Goal: Transaction & Acquisition: Book appointment/travel/reservation

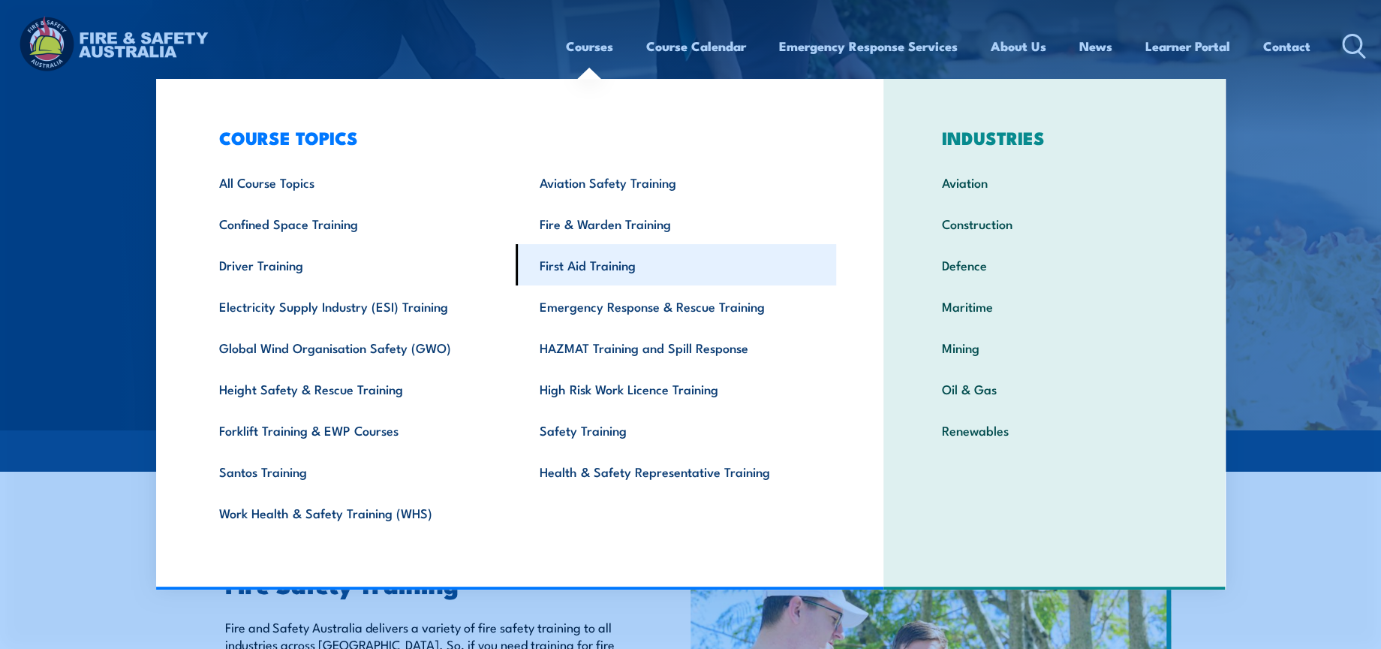
drag, startPoint x: 595, startPoint y: 273, endPoint x: 602, endPoint y: 274, distance: 7.5
click at [595, 273] on link "First Aid Training" at bounding box center [676, 264] width 321 height 41
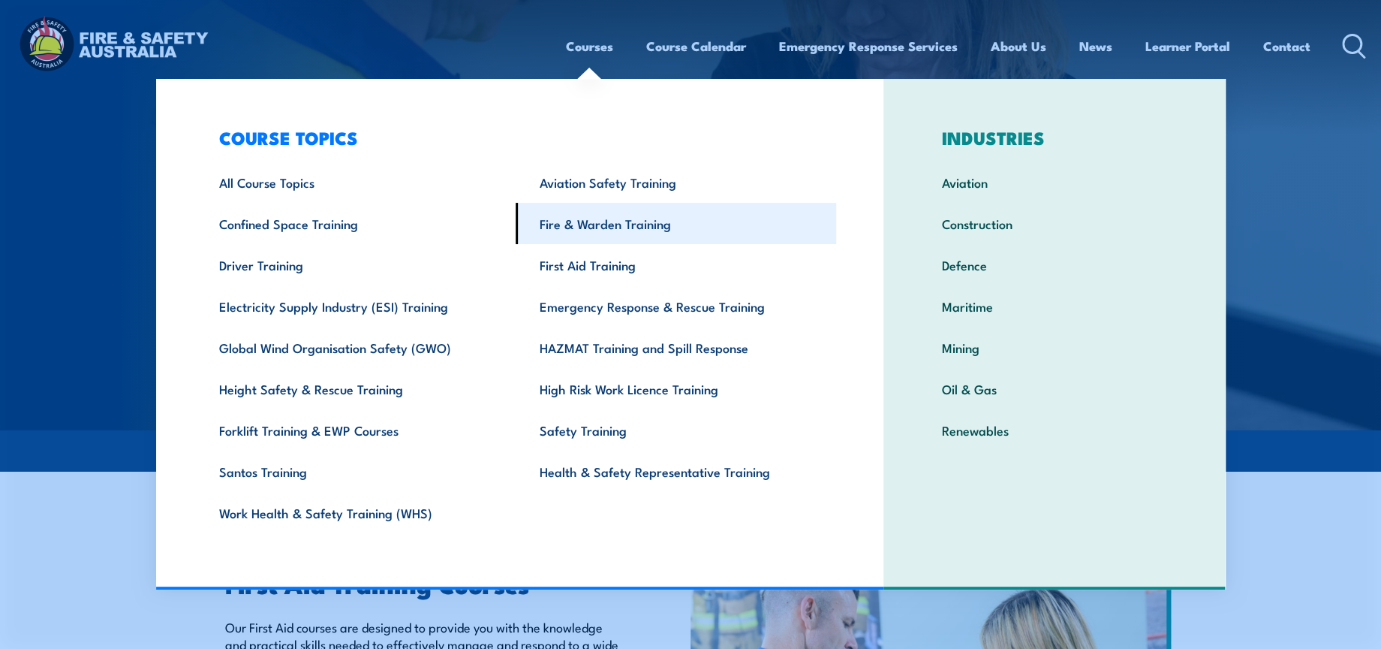
drag, startPoint x: 617, startPoint y: 221, endPoint x: 625, endPoint y: 223, distance: 8.4
click at [618, 221] on link "Fire & Warden Training" at bounding box center [676, 223] width 321 height 41
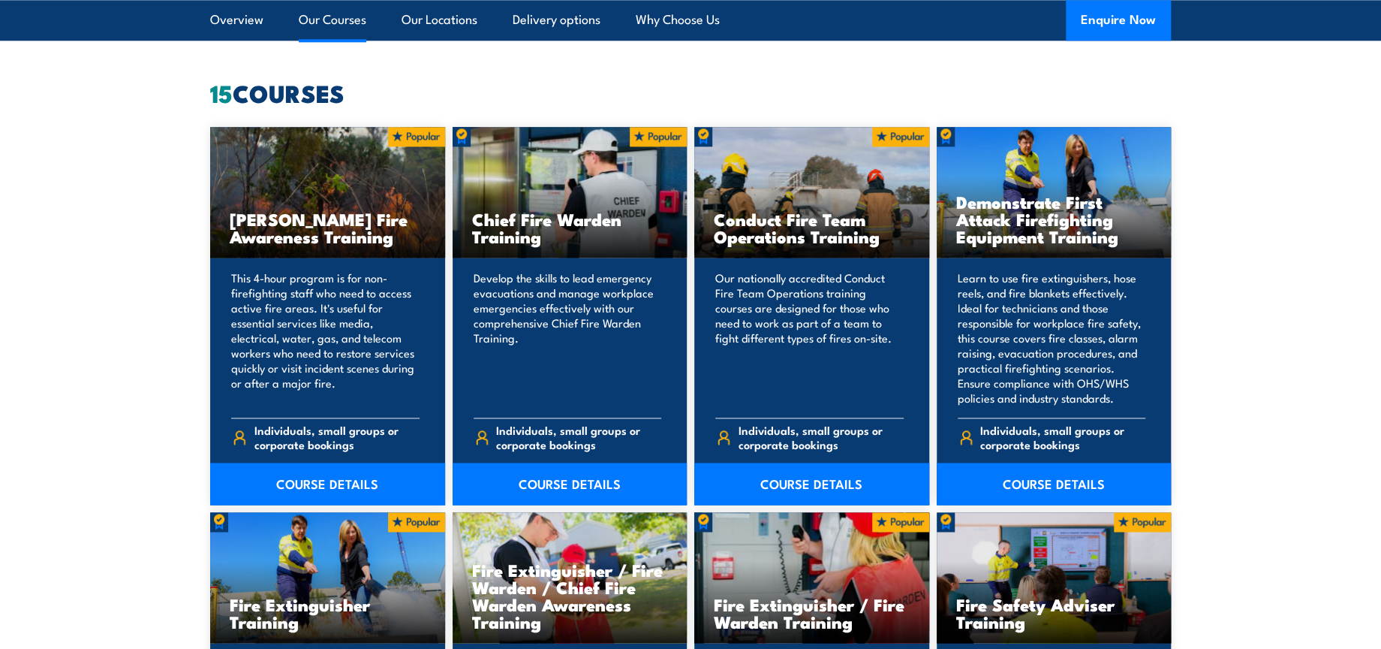
scroll to position [1167, 0]
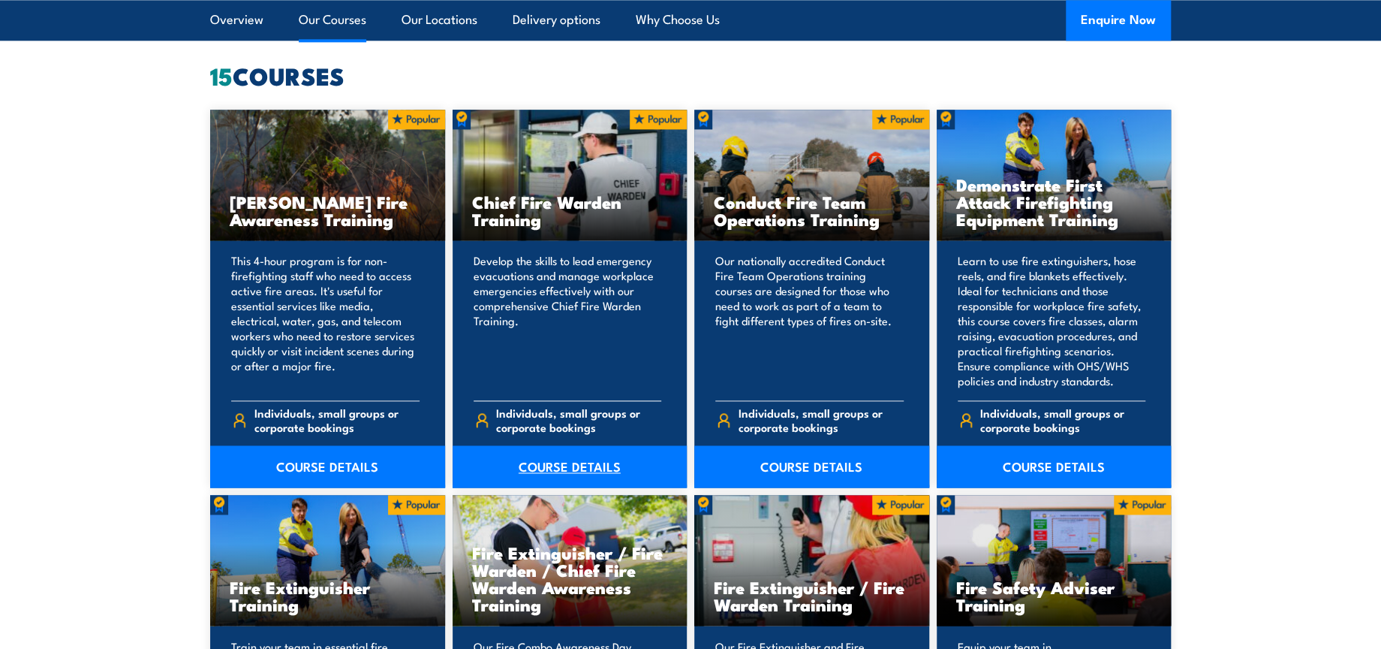
click at [586, 468] on link "COURSE DETAILS" at bounding box center [570, 466] width 235 height 42
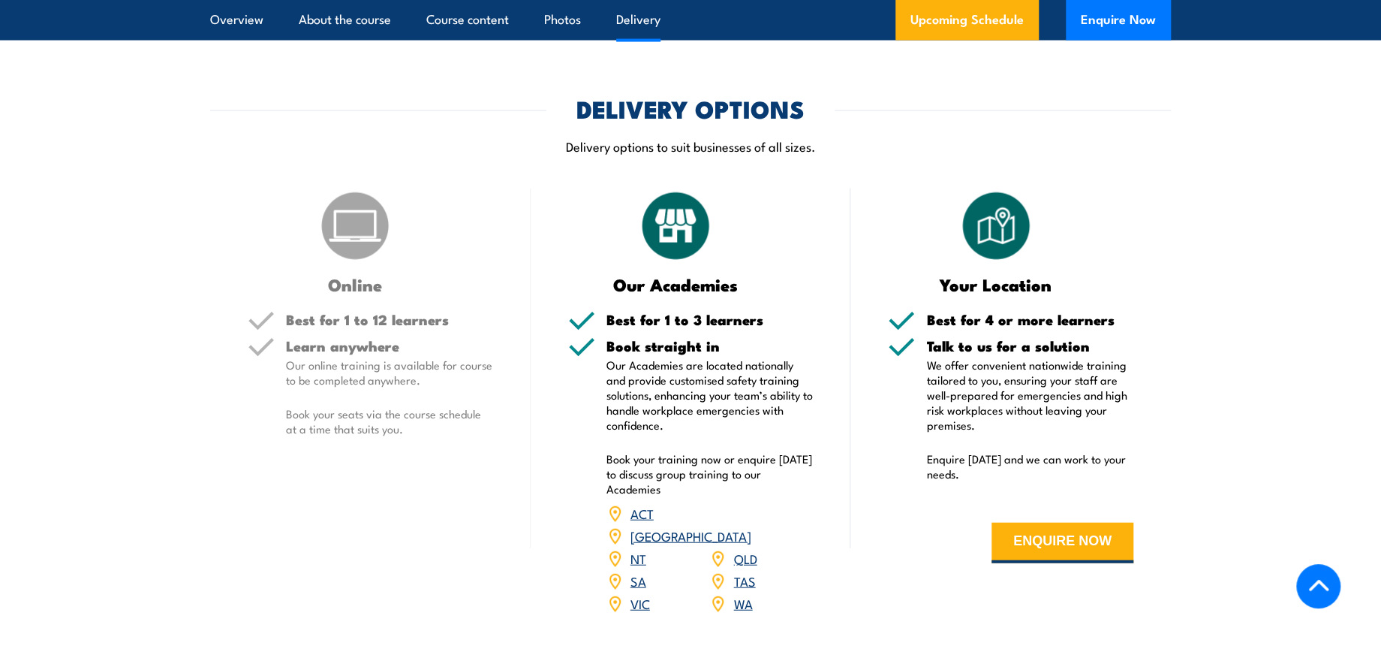
scroll to position [2419, 0]
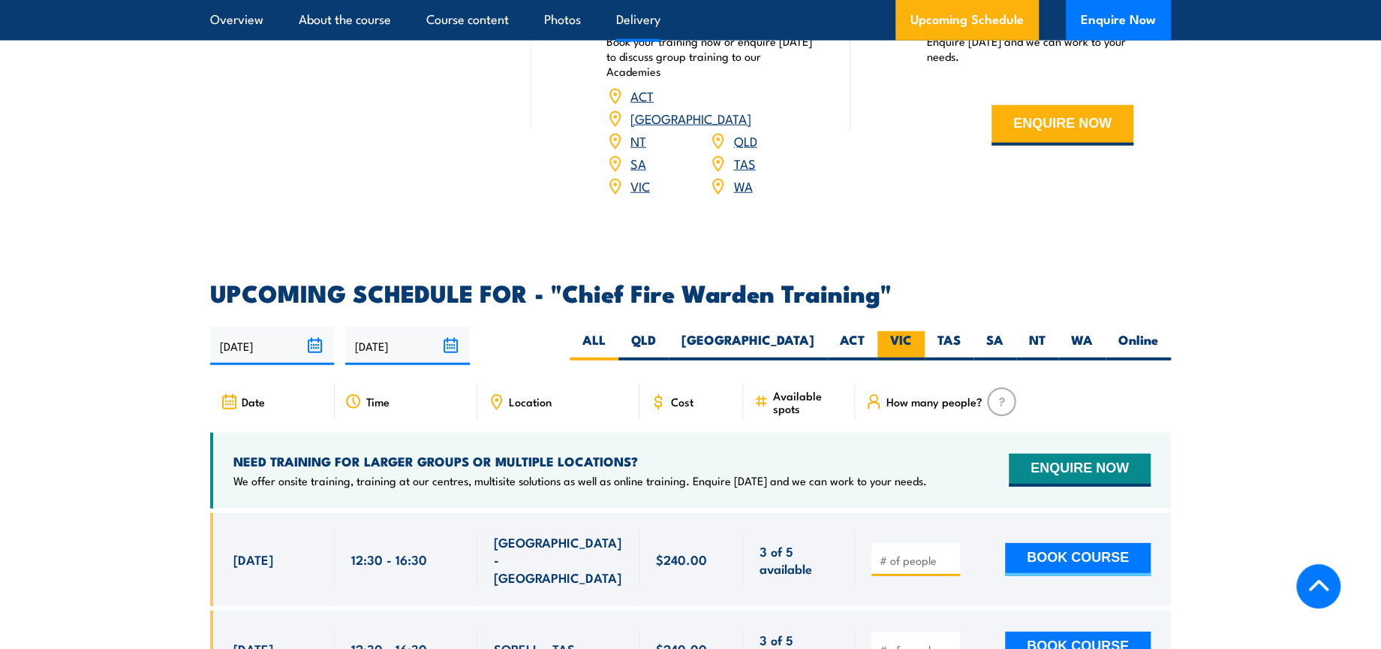
click at [888, 331] on label "VIC" at bounding box center [901, 345] width 47 height 29
click at [912, 331] on input "VIC" at bounding box center [917, 336] width 10 height 10
radio input "true"
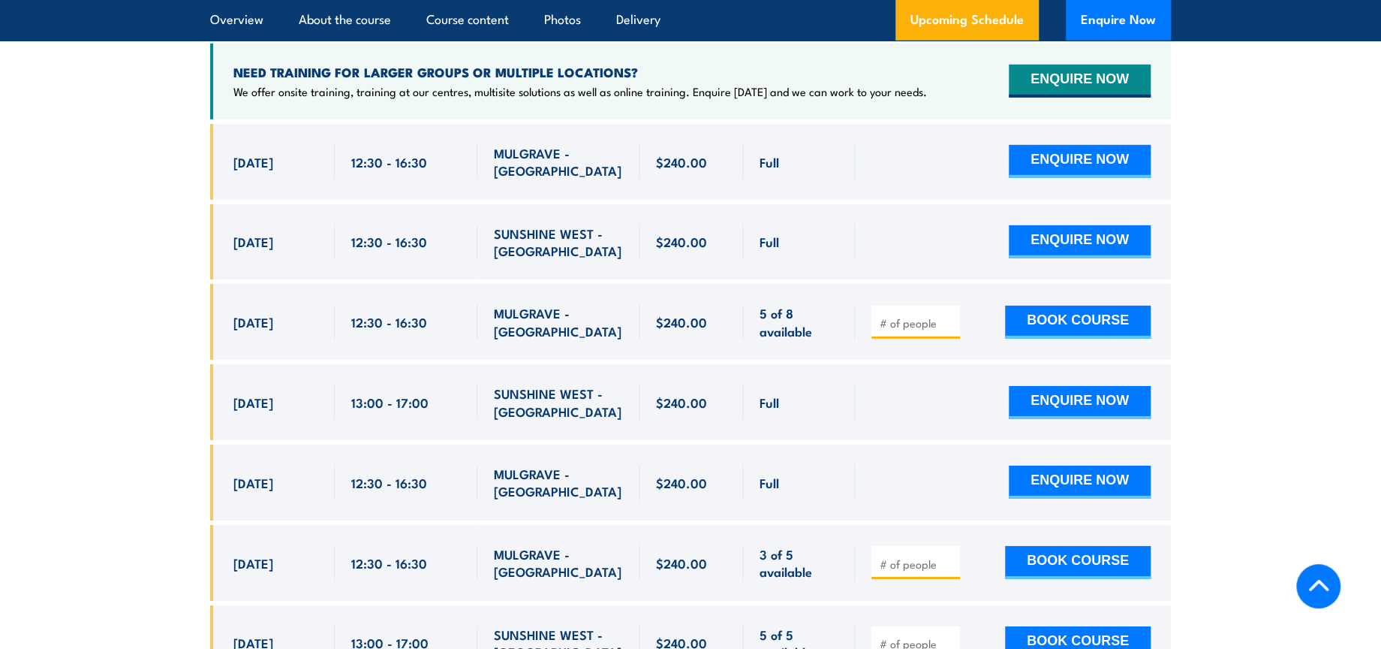
scroll to position [2844, 0]
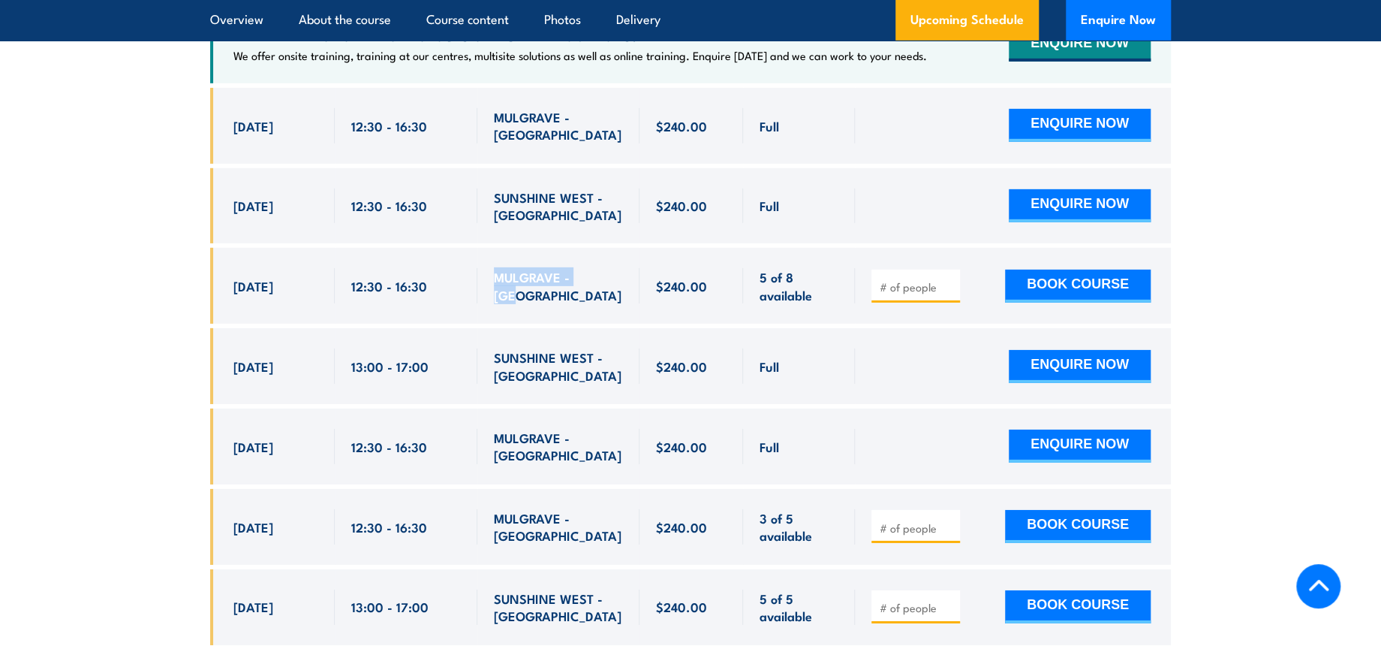
drag, startPoint x: 494, startPoint y: 259, endPoint x: 599, endPoint y: 260, distance: 105.1
click at [599, 268] on div "MULGRAVE - VIC" at bounding box center [558, 285] width 129 height 35
copy span "MULGRAVE - VIC"
drag, startPoint x: 352, startPoint y: 264, endPoint x: 423, endPoint y: 264, distance: 71.3
click at [423, 277] on span "12:30 - 16:30" at bounding box center [389, 285] width 76 height 17
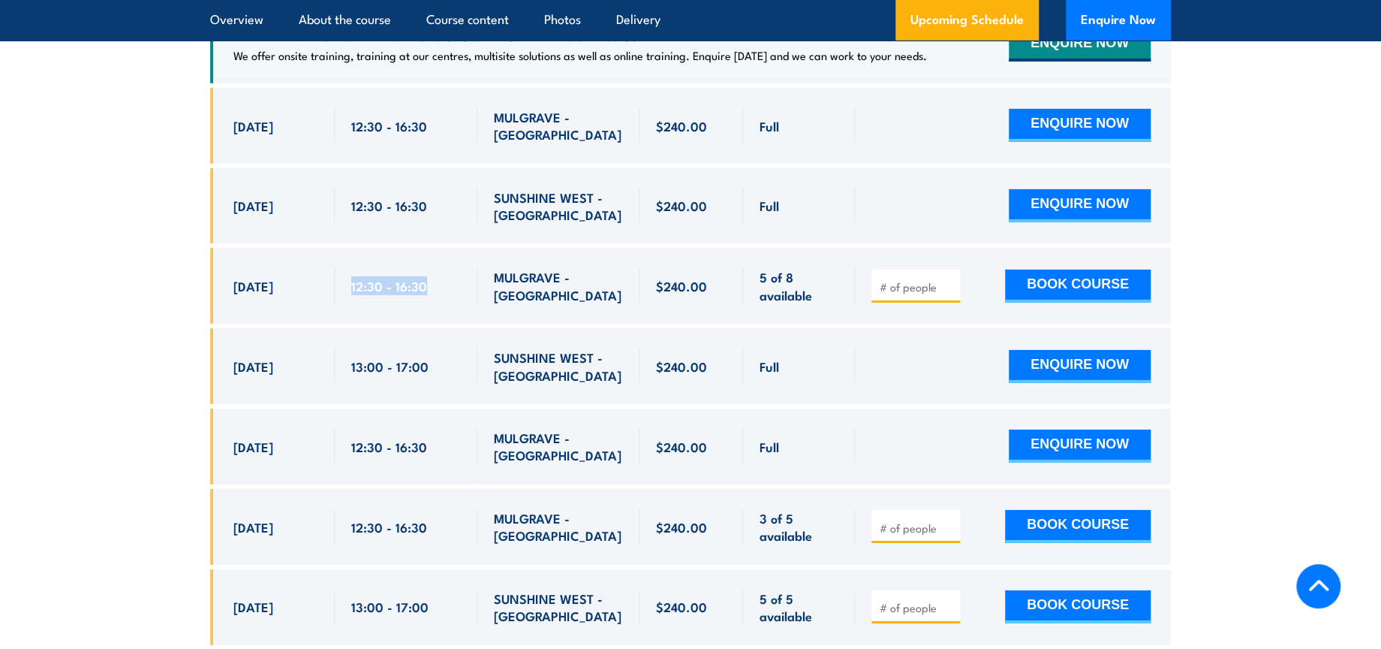
copy span "12:30 - 16:30"
click at [925, 279] on input "number" at bounding box center [917, 286] width 75 height 15
type input "1"
click at [1108, 270] on button "BOOK COURSE" at bounding box center [1078, 286] width 146 height 33
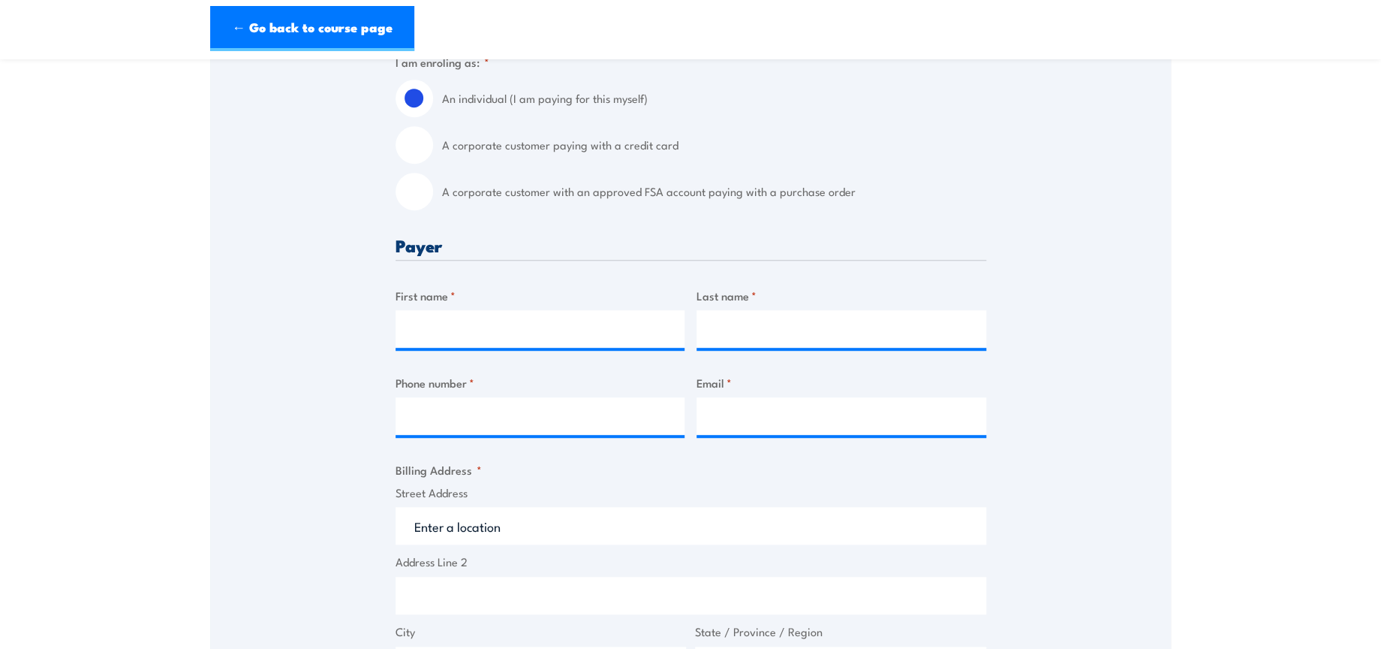
scroll to position [417, 0]
click at [414, 197] on input "A corporate customer with an approved FSA account paying with a purchase order" at bounding box center [415, 189] width 38 height 38
radio input "true"
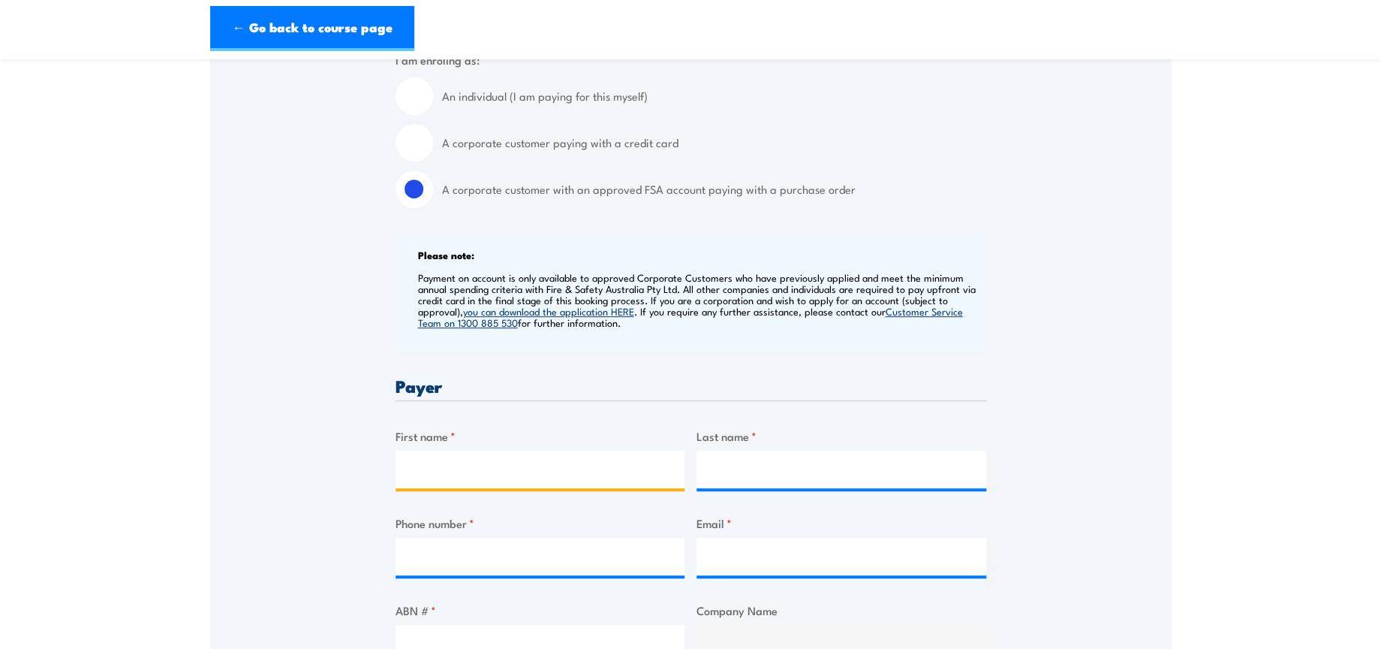
click at [519, 472] on input "First name *" at bounding box center [541, 469] width 290 height 38
type input "Manpreet"
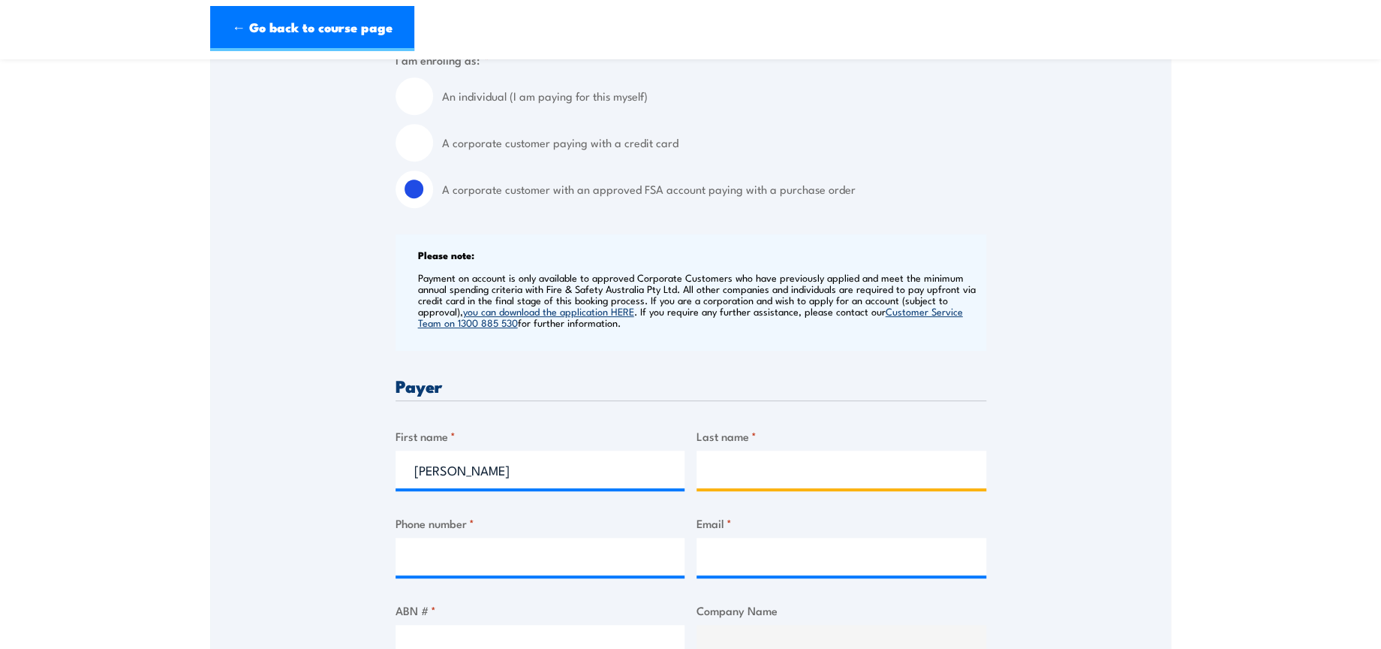
type input "Kaur"
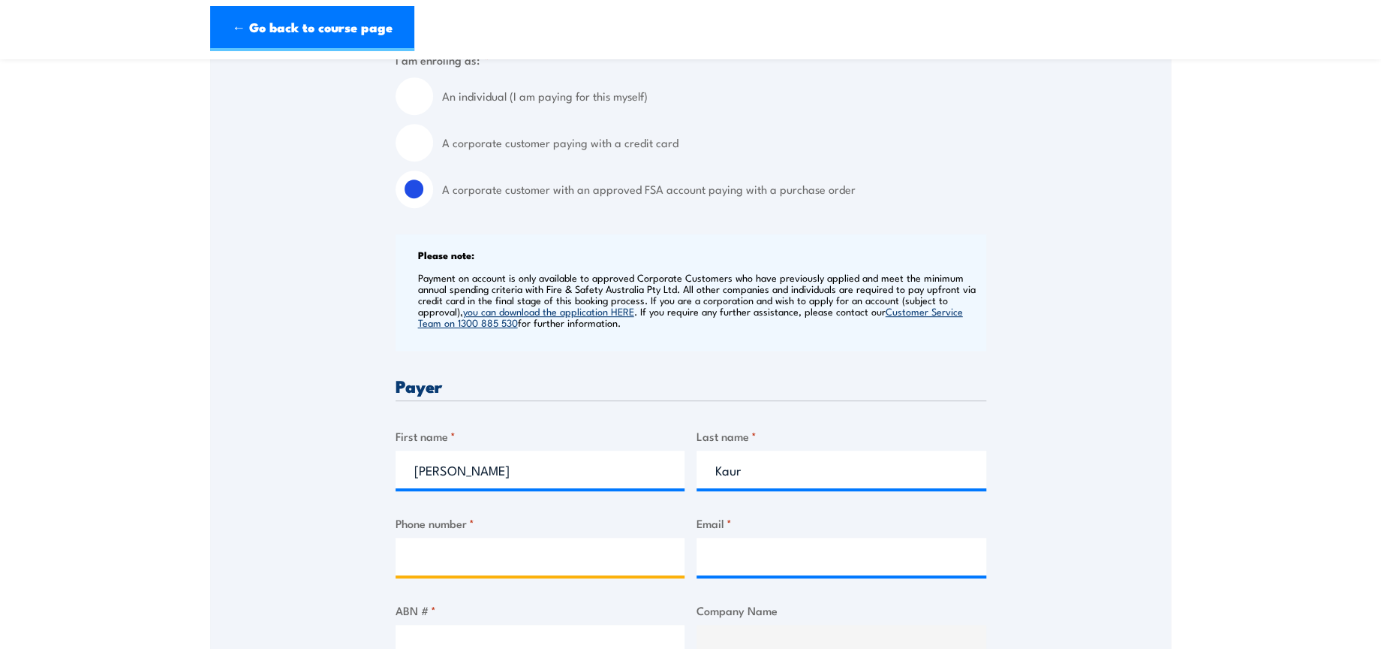
type input "0402929442"
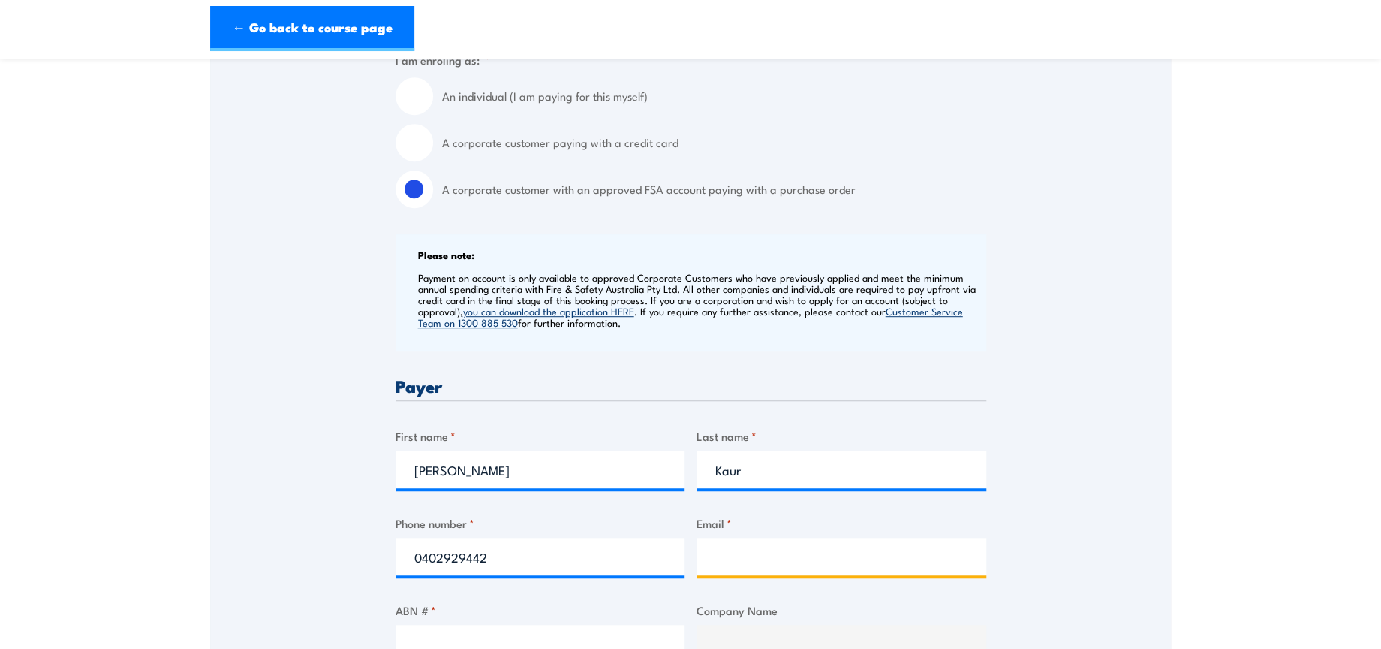
type input "safetytraining@dhl.com"
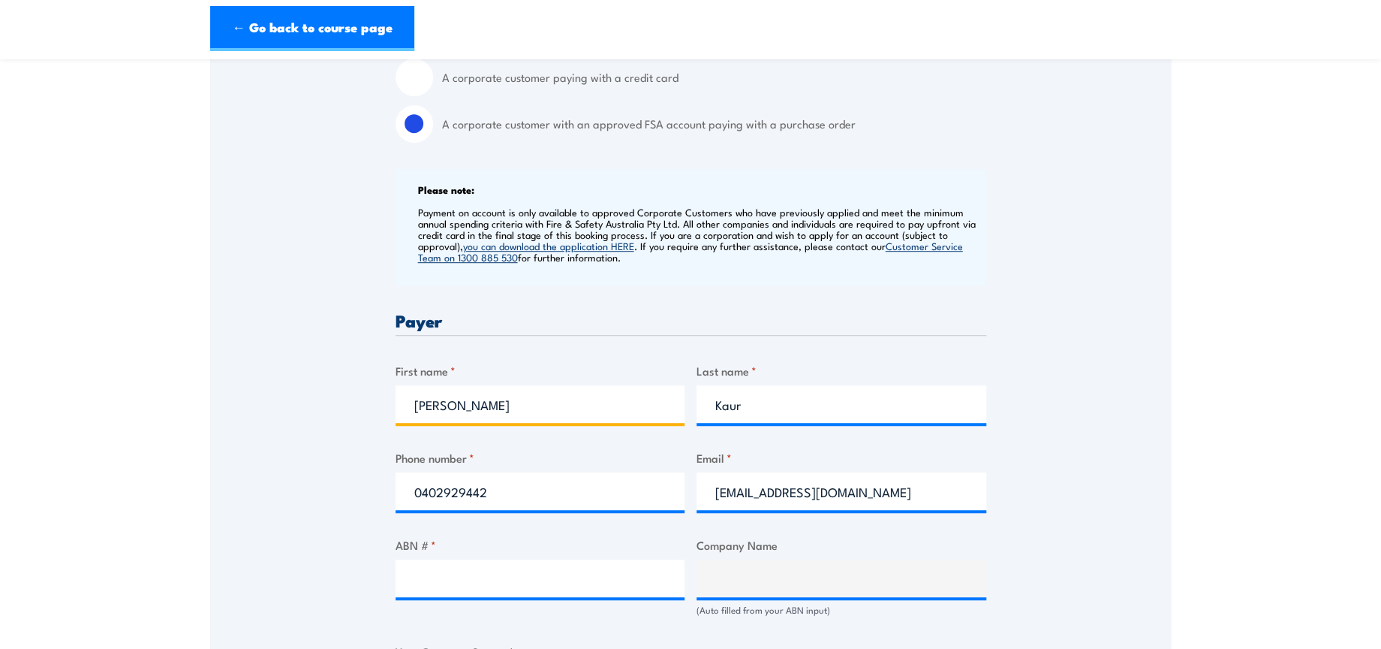
scroll to position [583, 0]
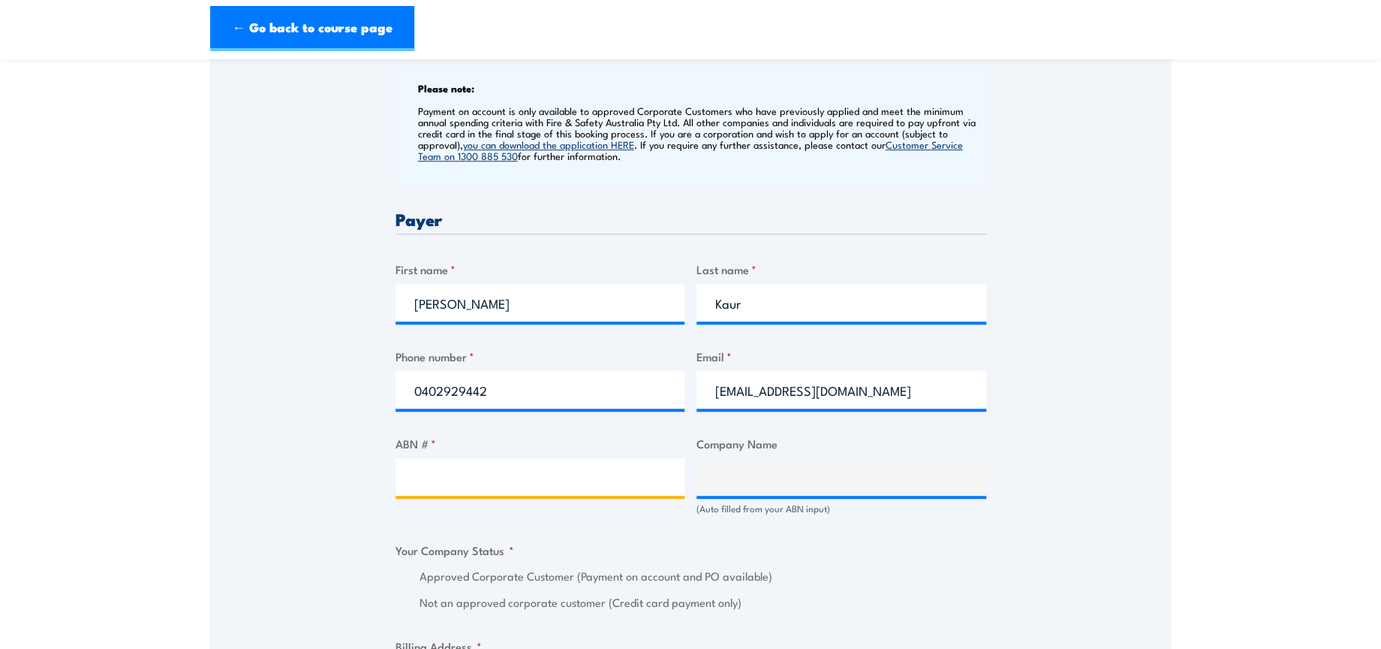
click at [515, 474] on input "ABN # *" at bounding box center [541, 477] width 290 height 38
paste input "85 071 798 617"
type input "85 071 798 617"
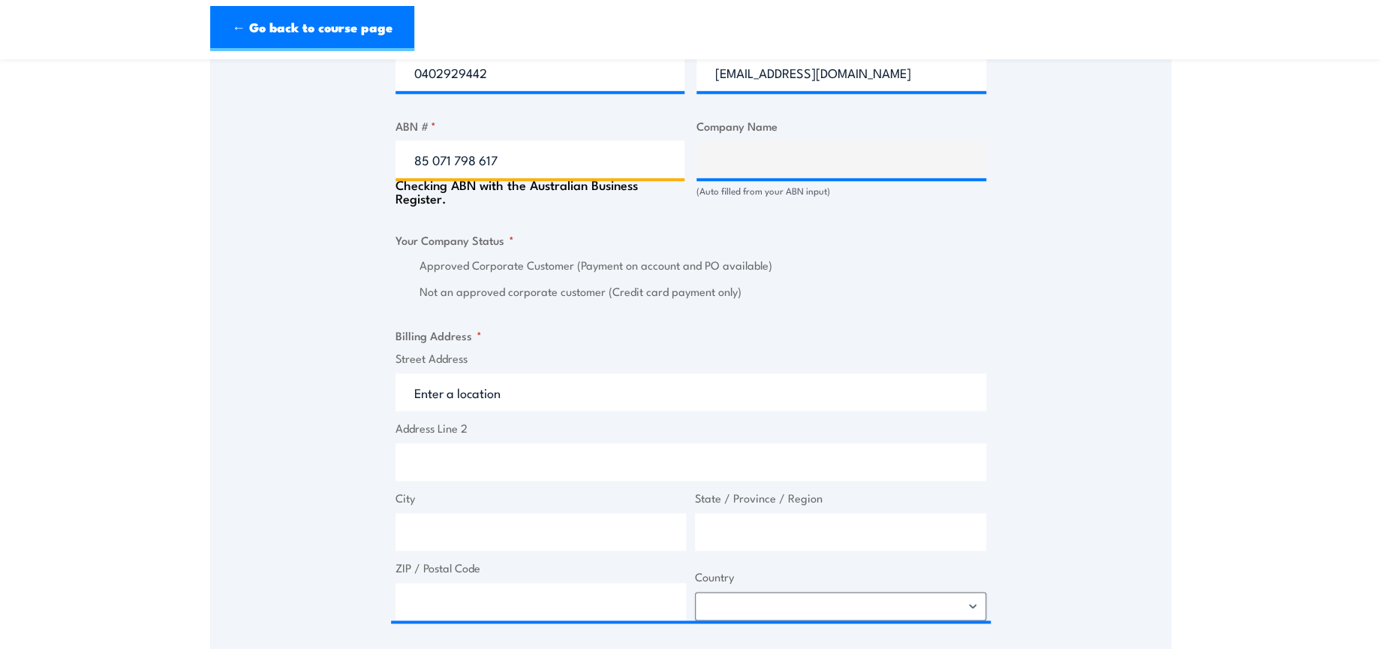
scroll to position [917, 0]
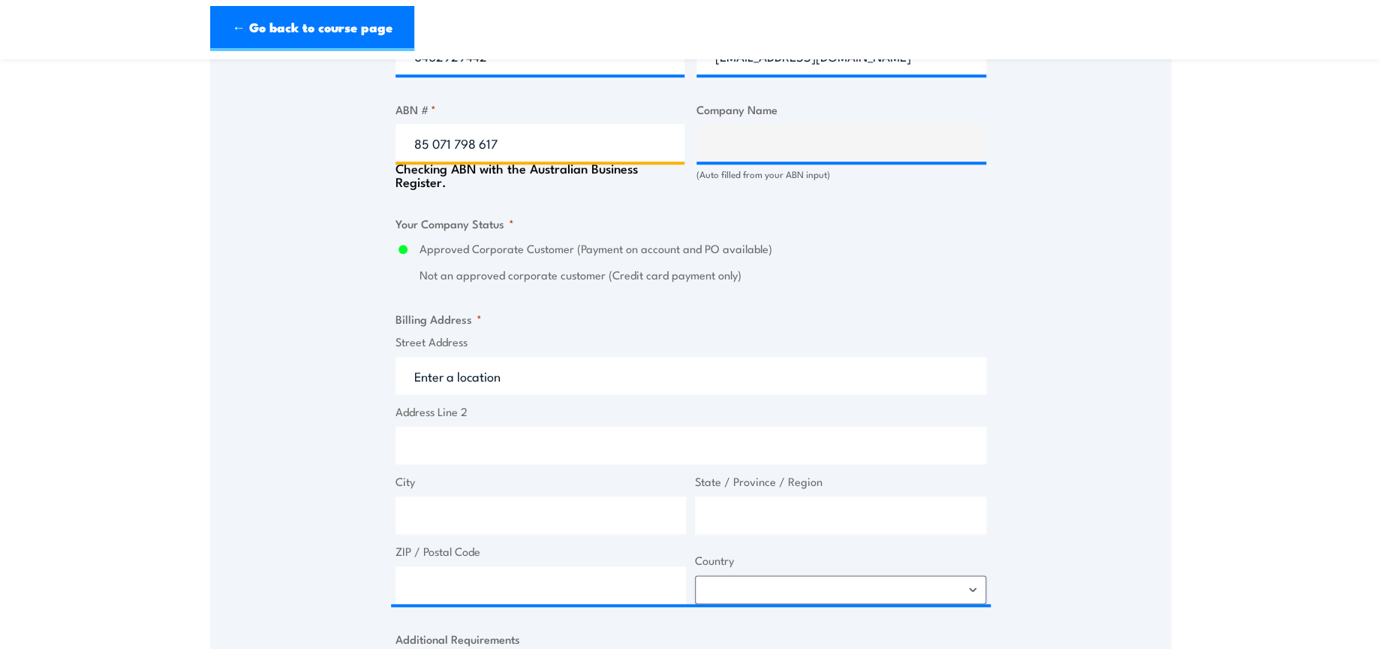
type input "DHL SUPPLY CHAIN (AUSTRALIA) PTY LIMITED"
radio input "true"
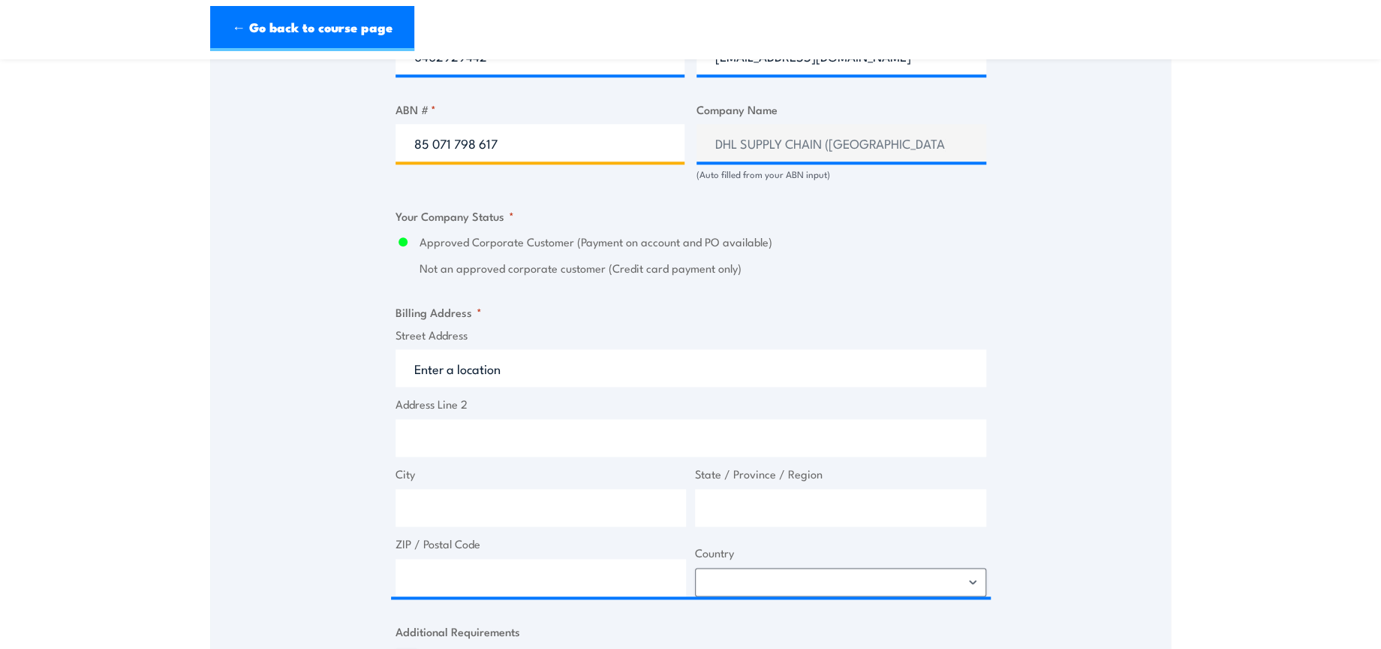
type input "85 071 798 617"
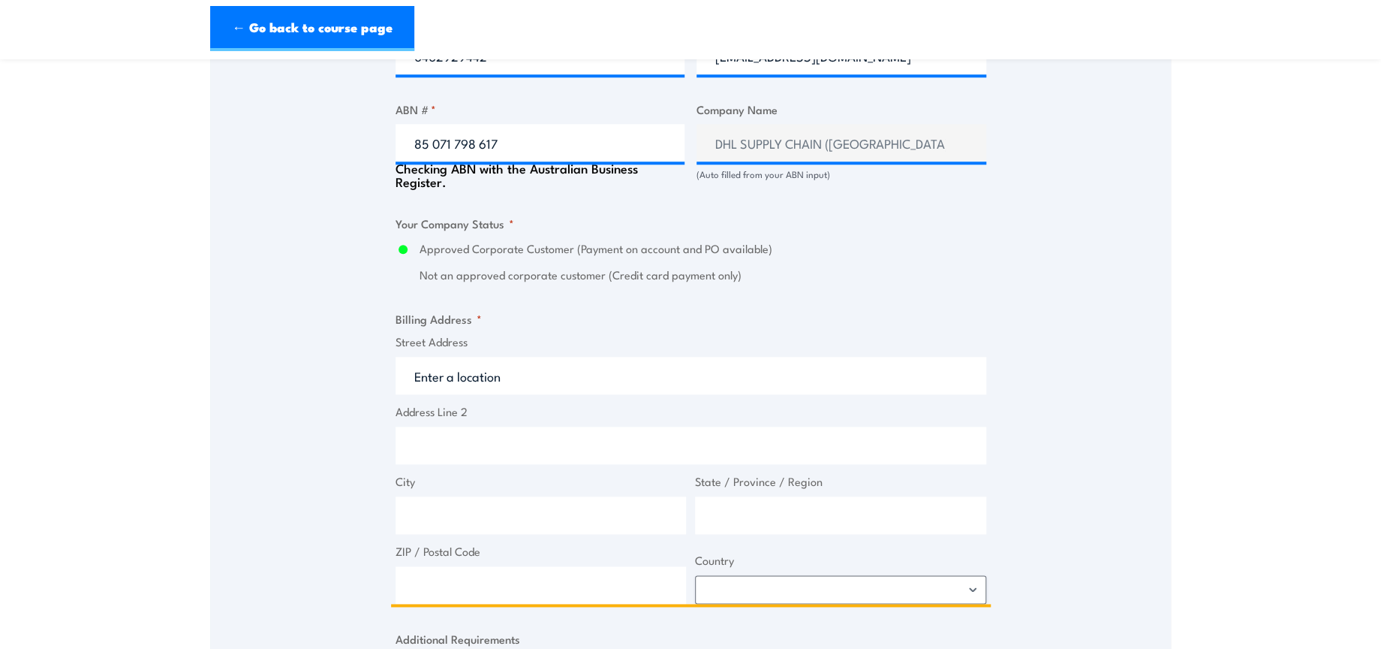
click at [494, 352] on span "Street Address" at bounding box center [691, 363] width 600 height 61
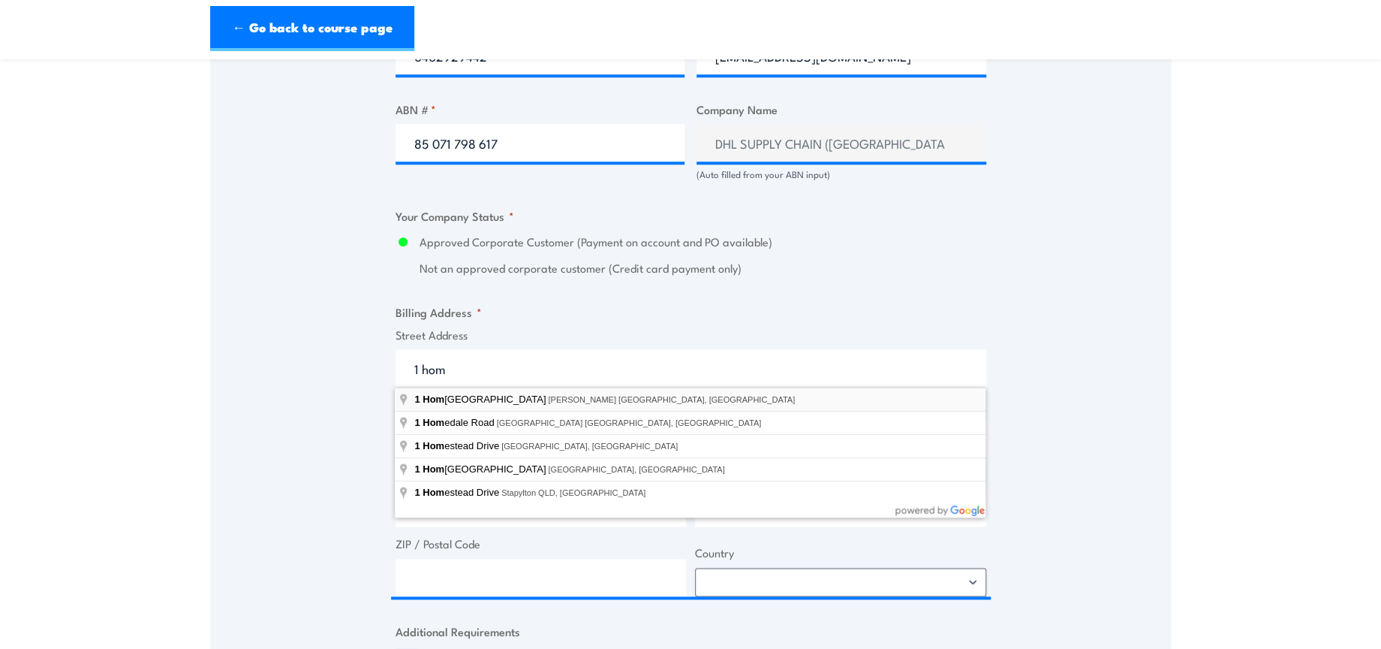
type input "1 Homebush Bay Drive, Rhodes NSW, Australia"
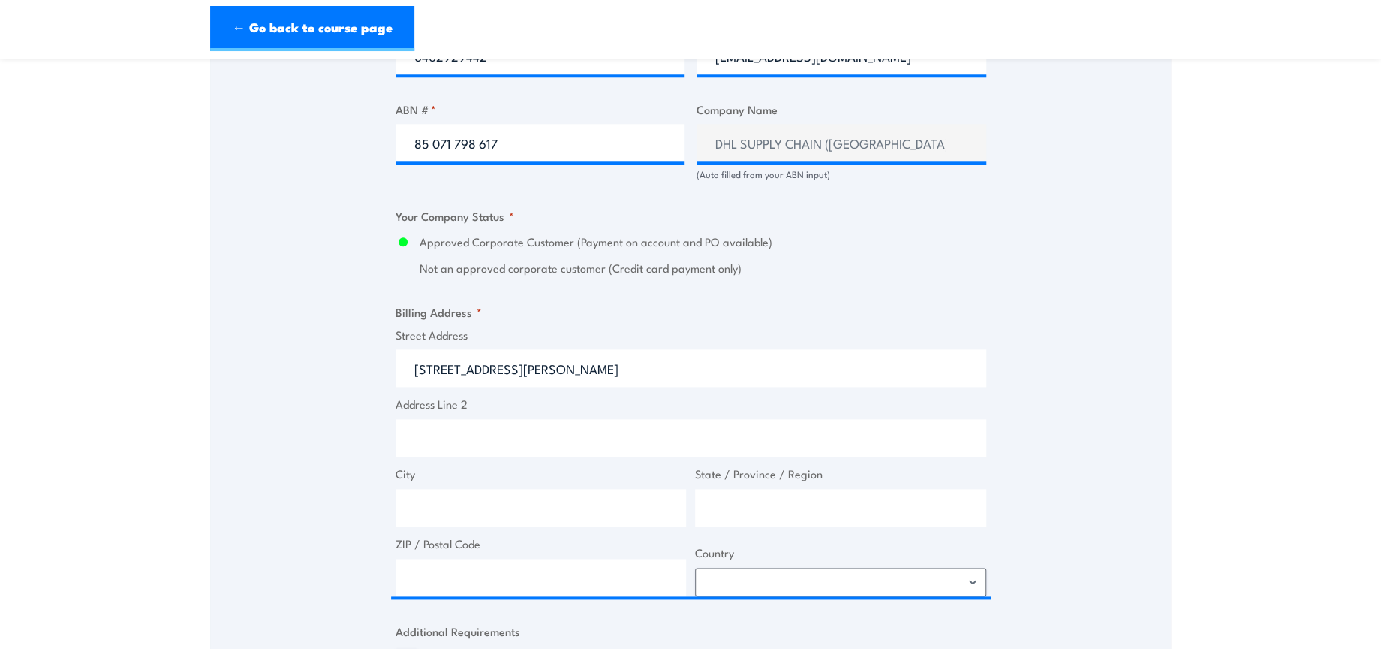
type input "1 Homebush Bay Dr"
type input "Rhodes"
type input "New South Wales"
type input "2138"
select select "Australia"
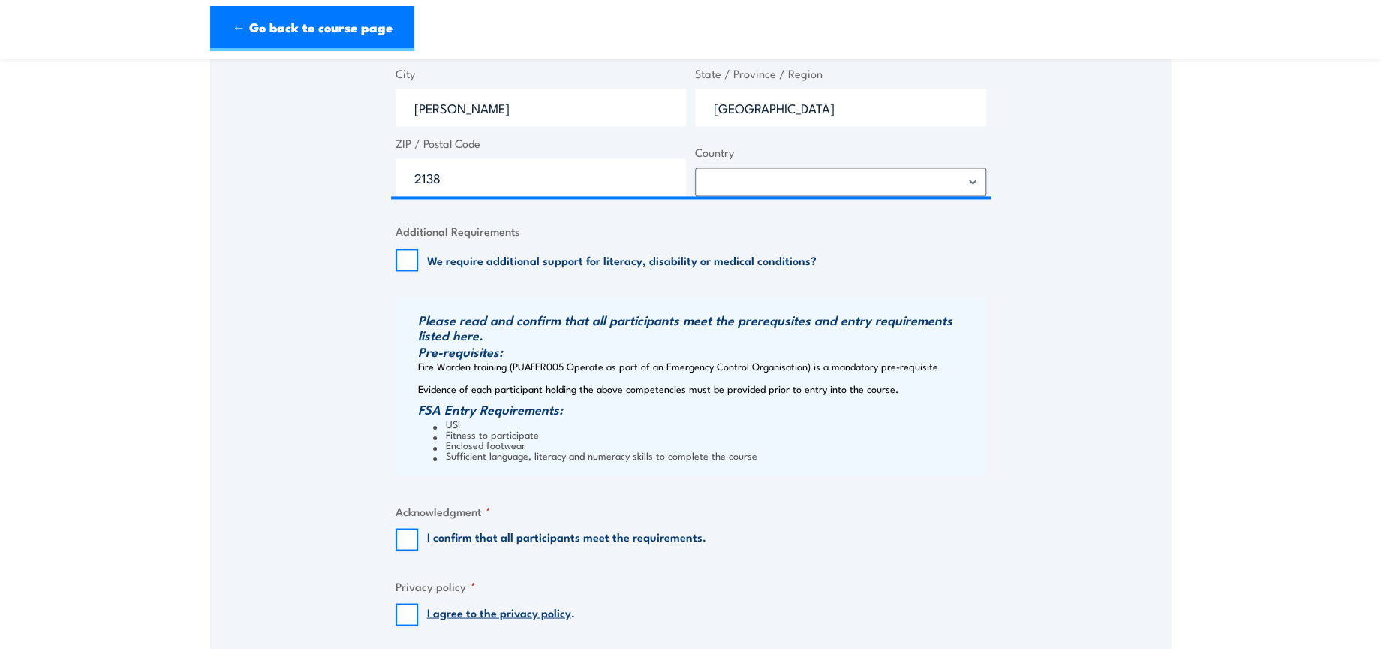
scroll to position [1417, 0]
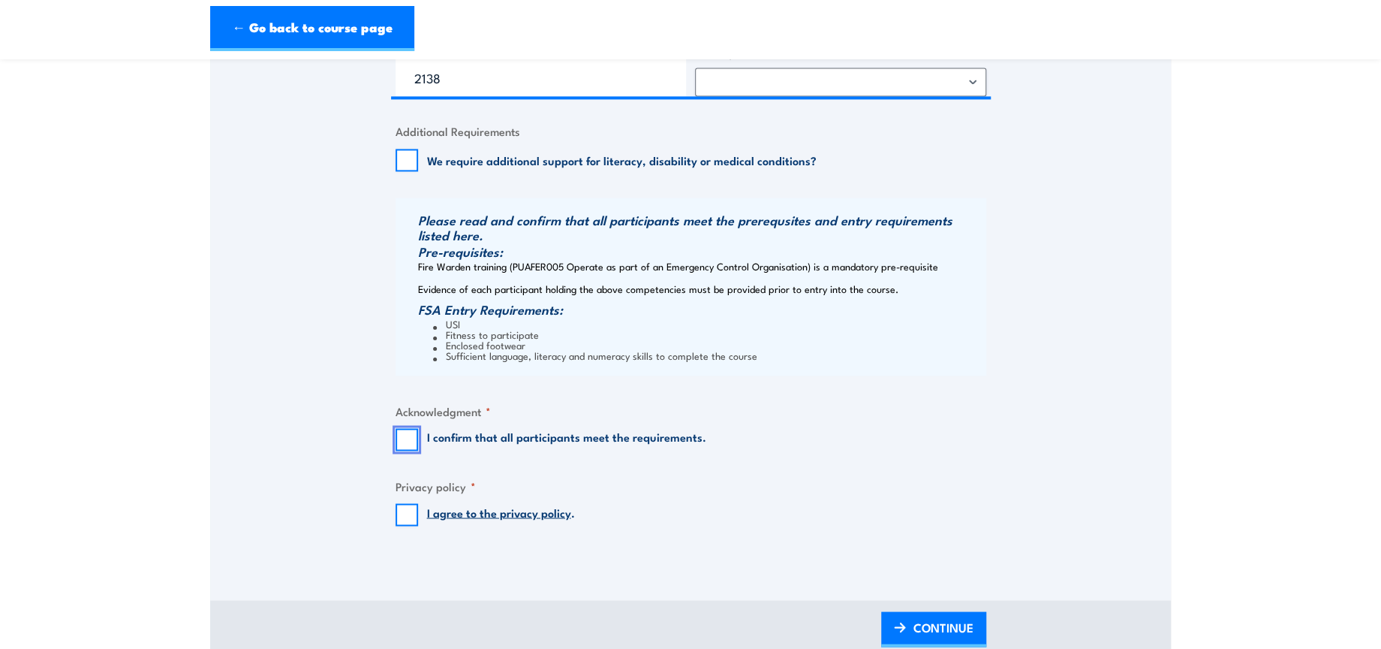
click at [411, 436] on input "I confirm that all participants meet the requirements." at bounding box center [407, 439] width 23 height 23
checkbox input "true"
click at [408, 514] on input "I agree to the privacy policy ." at bounding box center [407, 514] width 23 height 23
checkbox input "true"
click at [933, 628] on span "CONTINUE" at bounding box center [944, 627] width 60 height 40
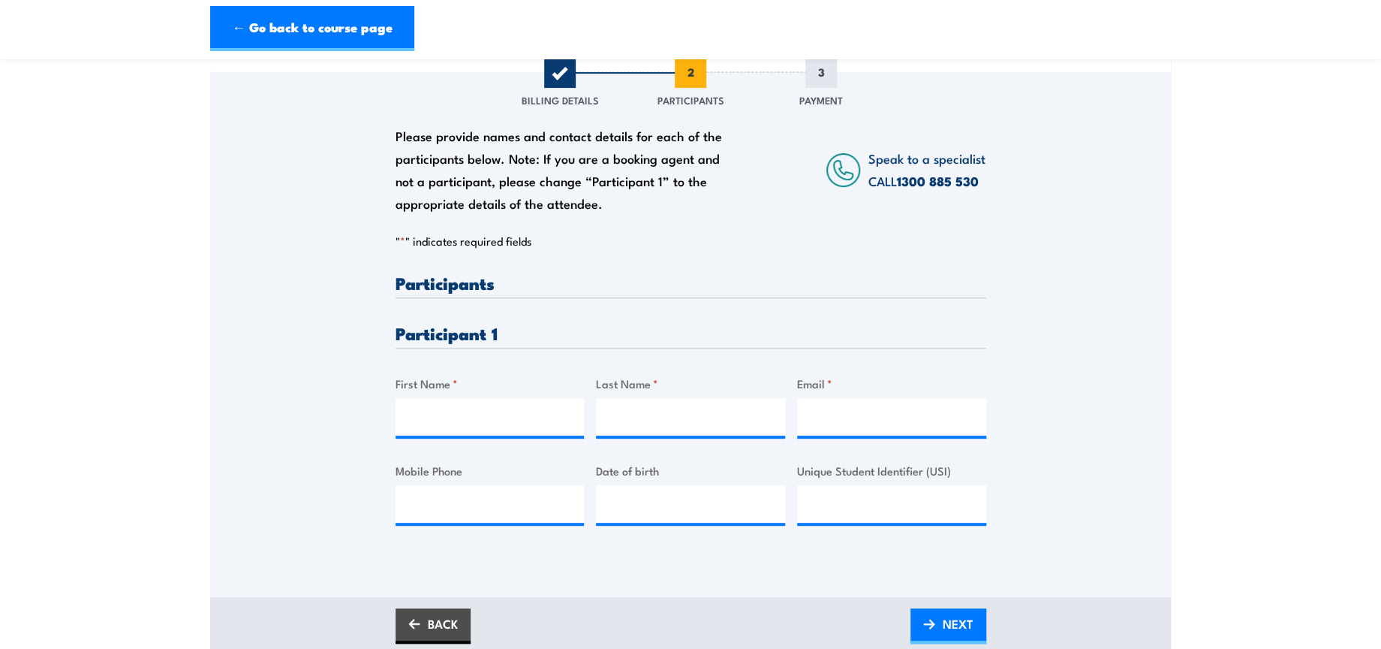
scroll to position [333, 0]
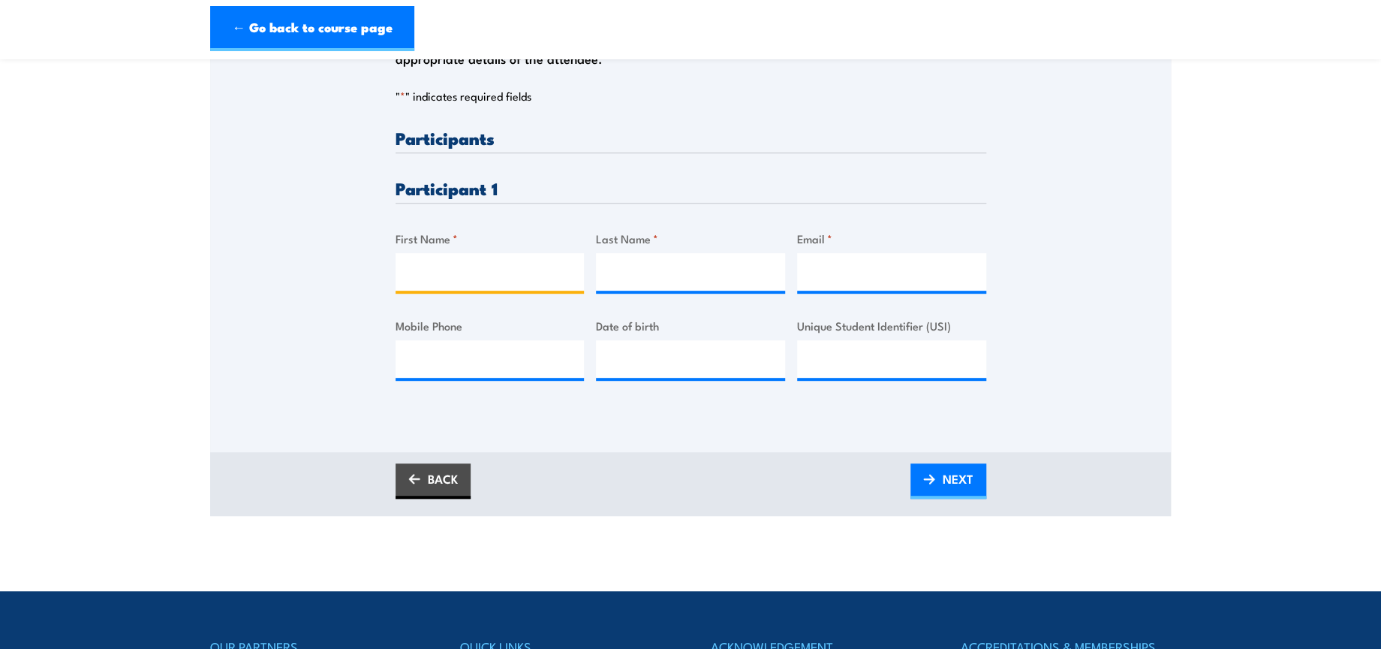
click at [511, 258] on input "First Name *" at bounding box center [490, 272] width 189 height 38
paste input "Rekha"
type input "Rekha"
click at [672, 263] on input "Last Name *" at bounding box center [690, 272] width 189 height 38
click at [647, 264] on input "Last Name *" at bounding box center [690, 272] width 189 height 38
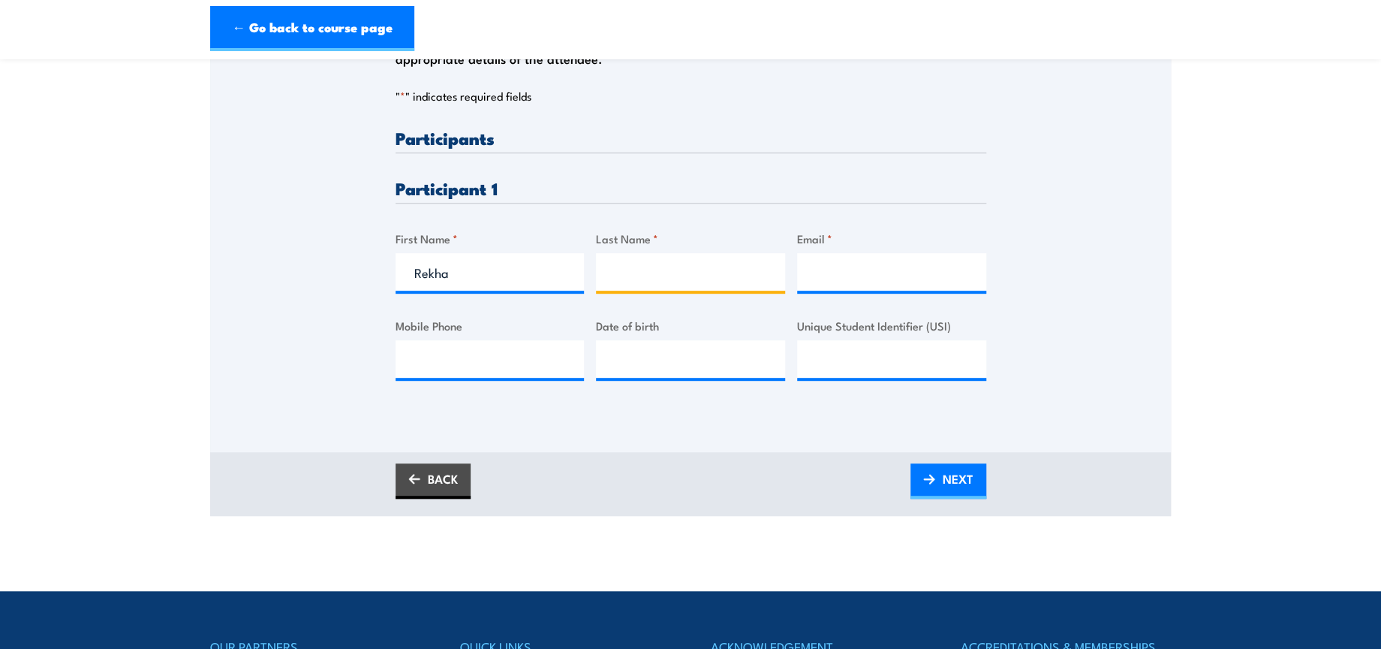
paste input "Ekkaldevi"
type input "Ekkaldevi"
click at [862, 277] on input "Email *" at bounding box center [891, 272] width 189 height 38
paste input "rekha.ekkaldevi@dhl.com"
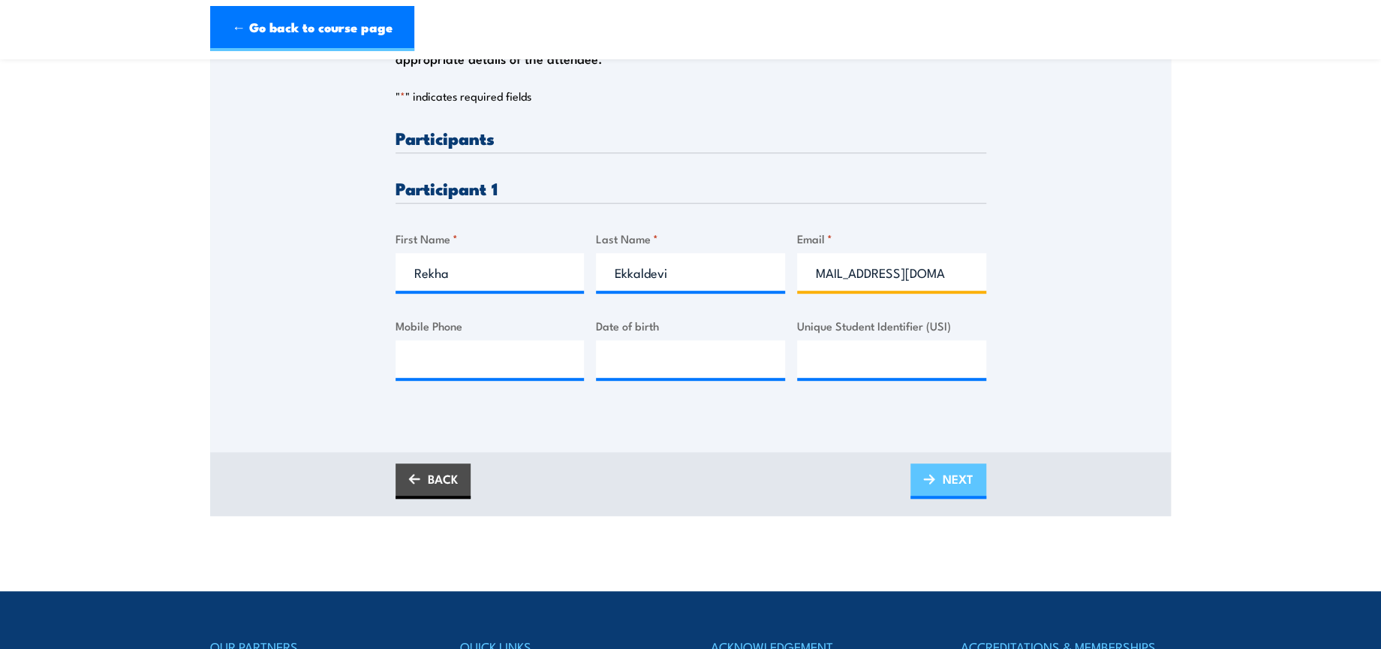
type input "rekha.ekkaldevi@dhl.com"
click at [945, 478] on span "NEXT" at bounding box center [958, 479] width 31 height 40
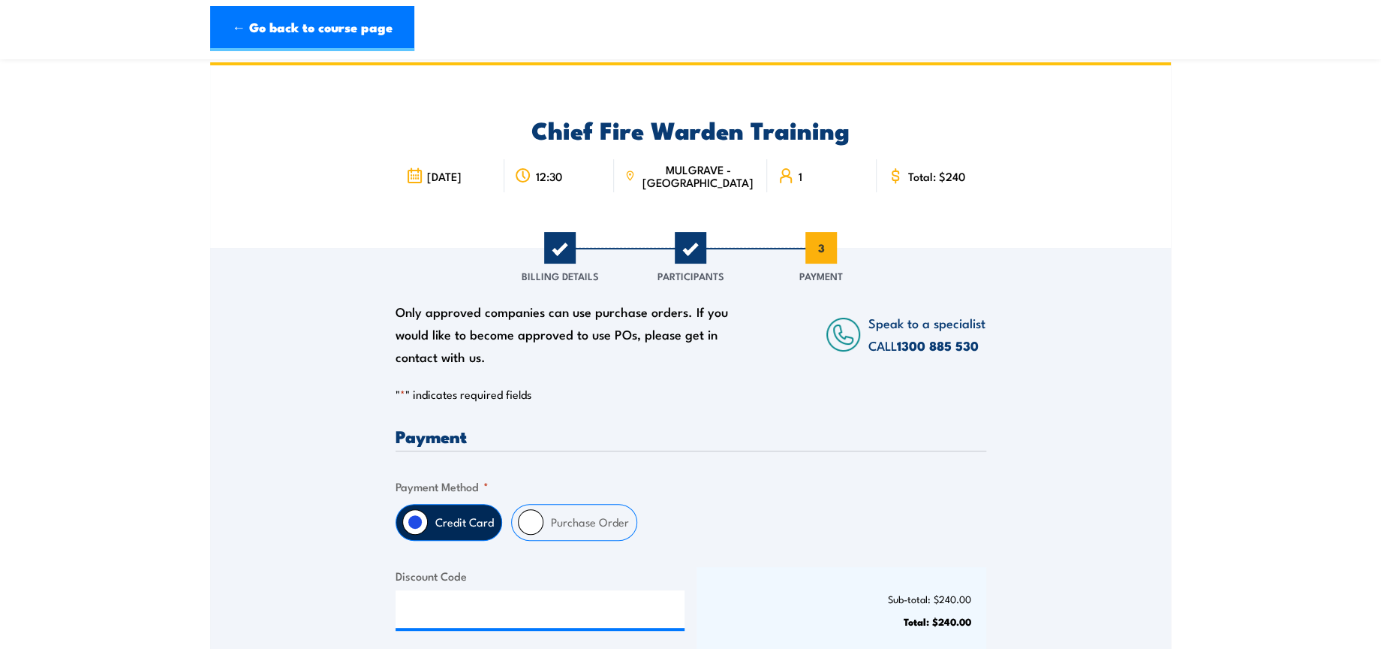
scroll to position [0, 0]
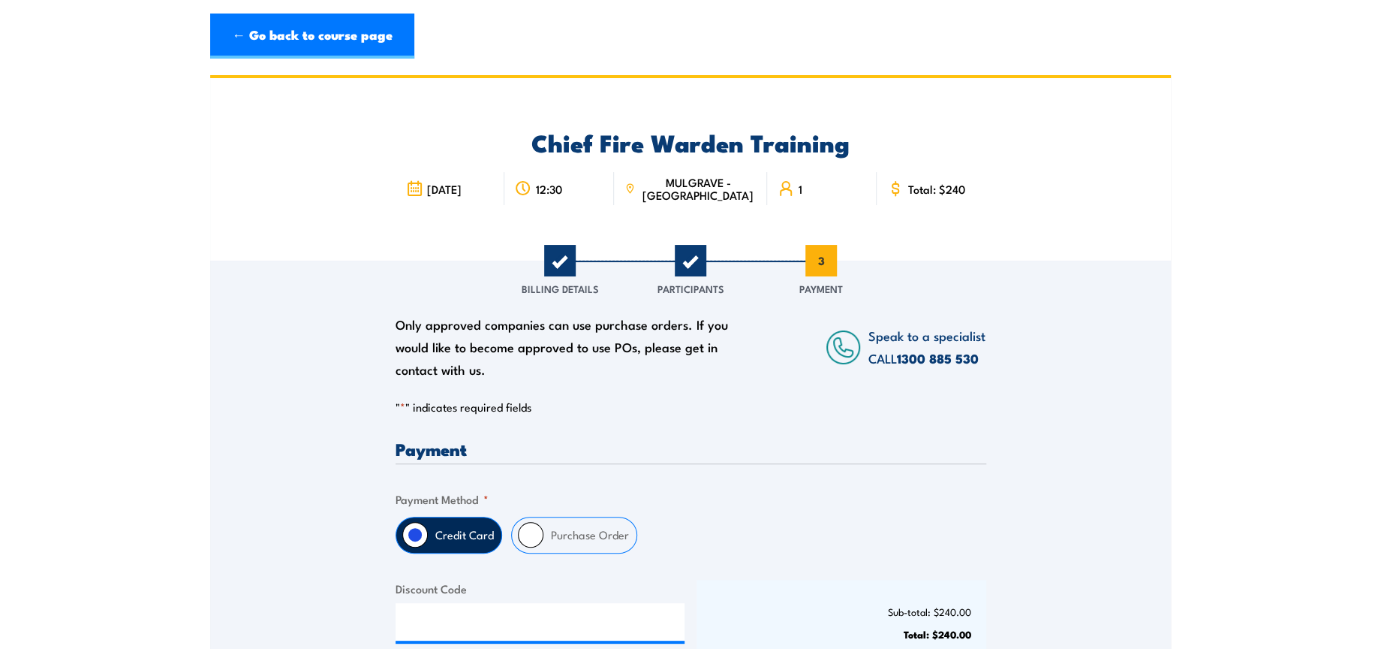
click at [528, 534] on input "Purchase Order" at bounding box center [531, 535] width 26 height 26
radio input "true"
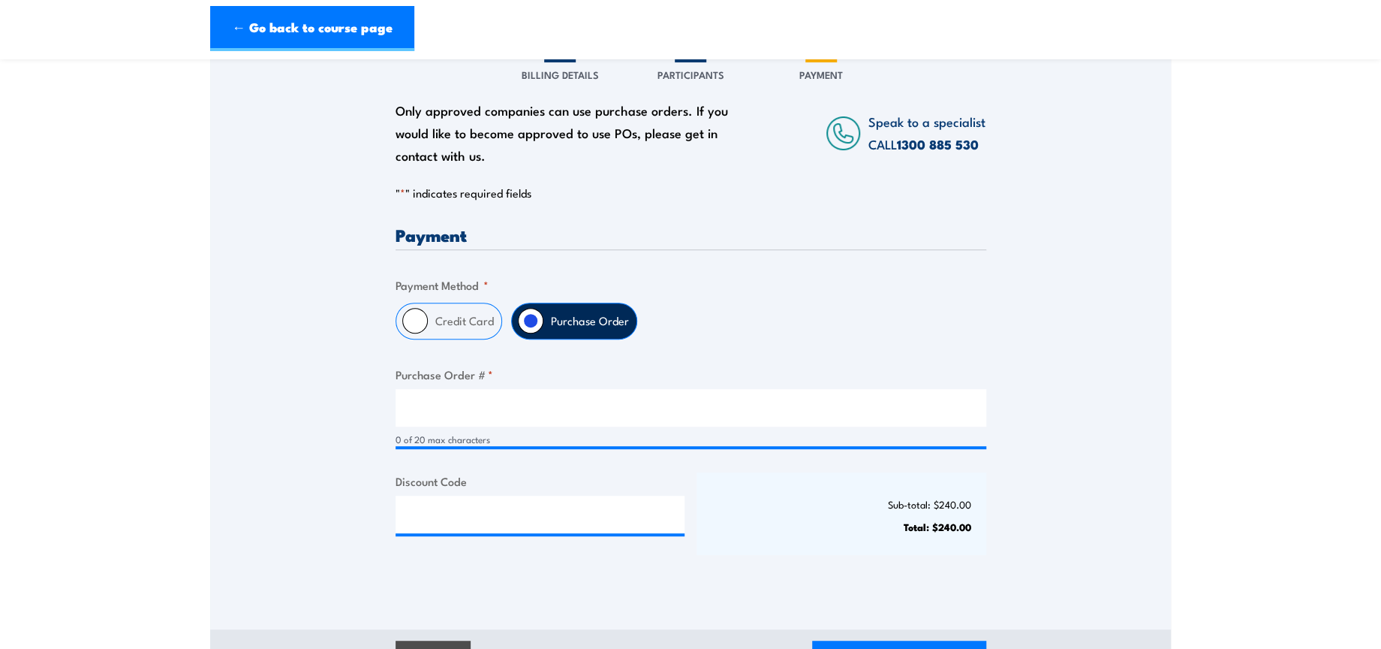
scroll to position [250, 0]
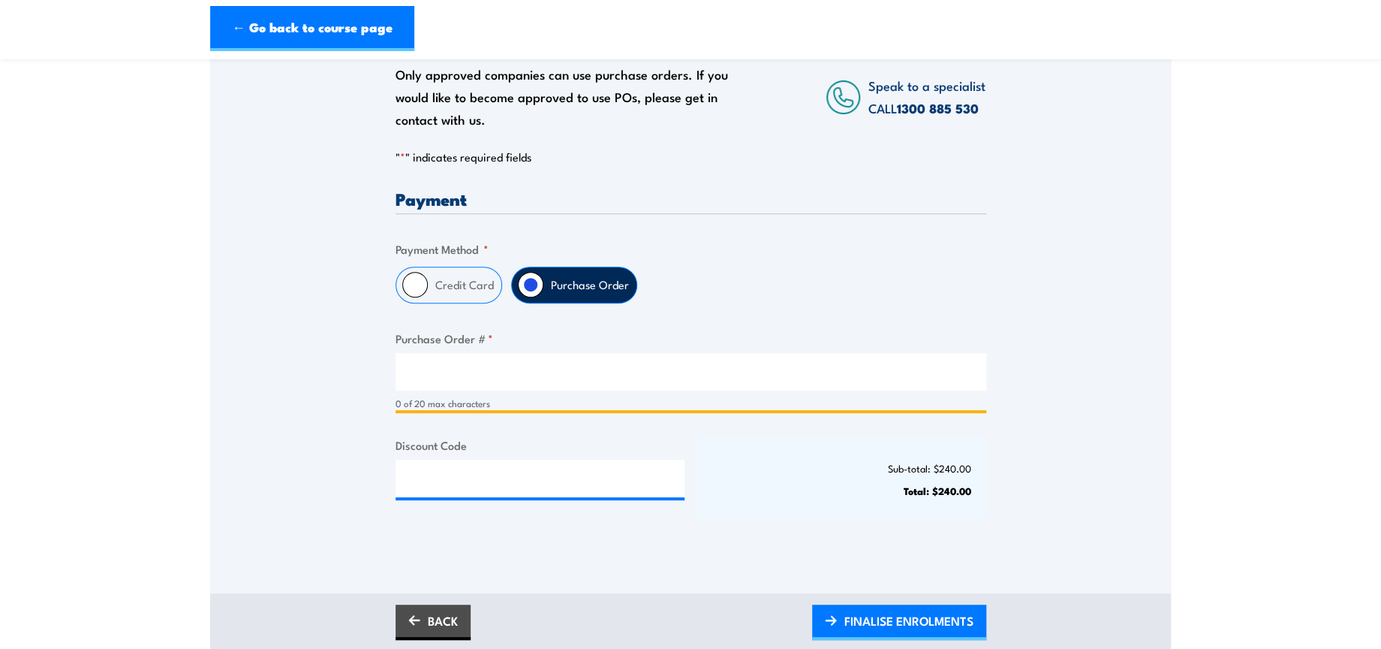
click at [600, 387] on input "Purchase Order # *" at bounding box center [691, 372] width 591 height 38
type input "NA"
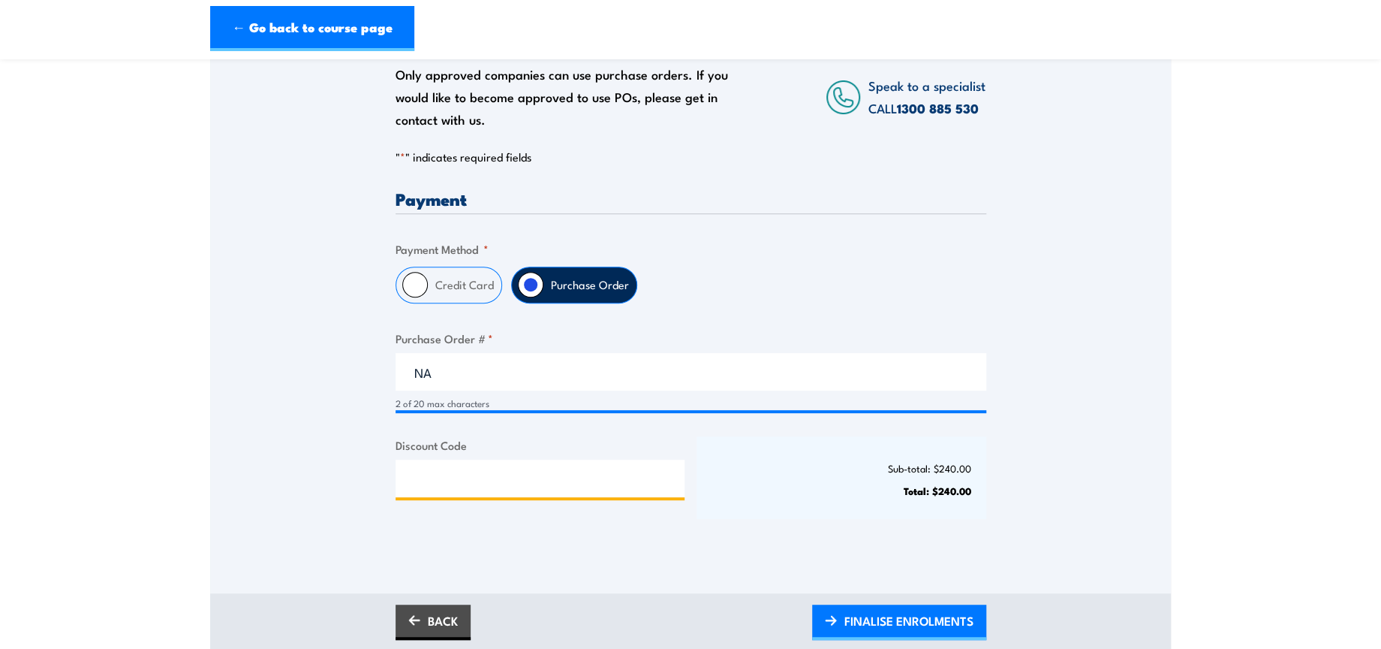
click at [558, 485] on input "Discount Code" at bounding box center [541, 478] width 290 height 38
paste input "NSCASILVER2025!"
type input "NSCASILVER2025!"
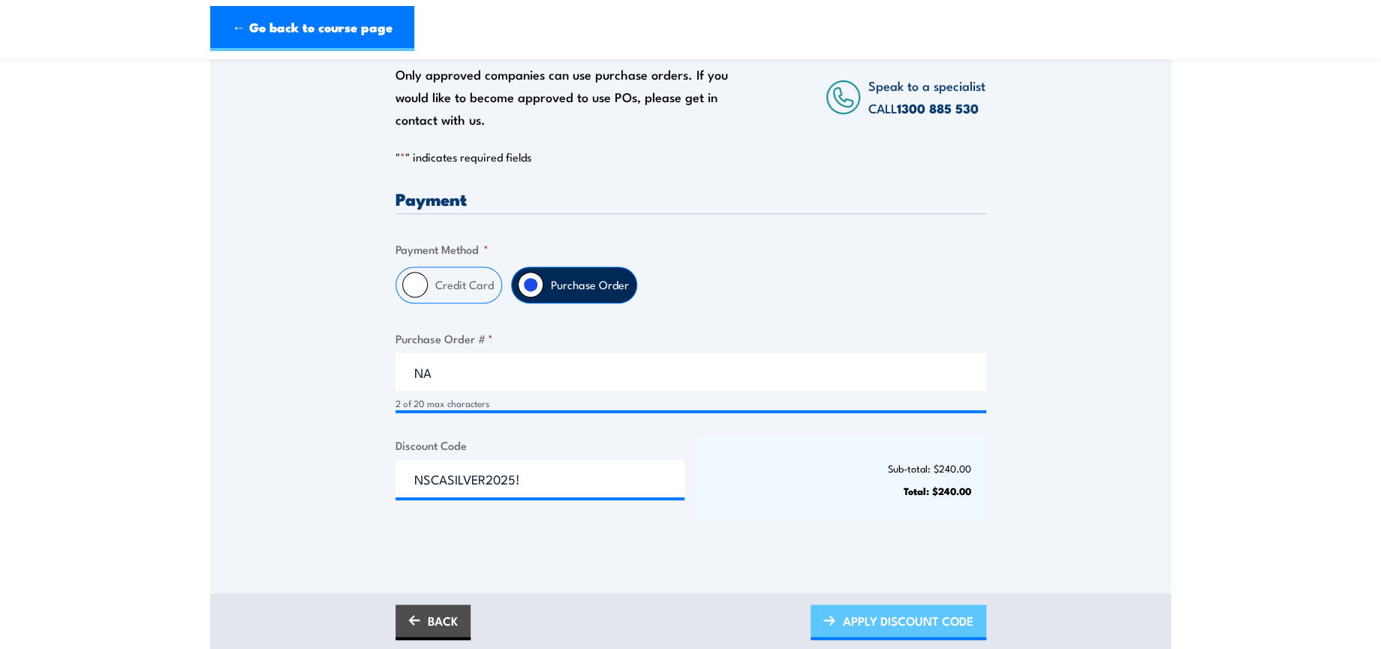
click at [974, 613] on link "APPLY DISCOUNT CODE" at bounding box center [899, 621] width 176 height 35
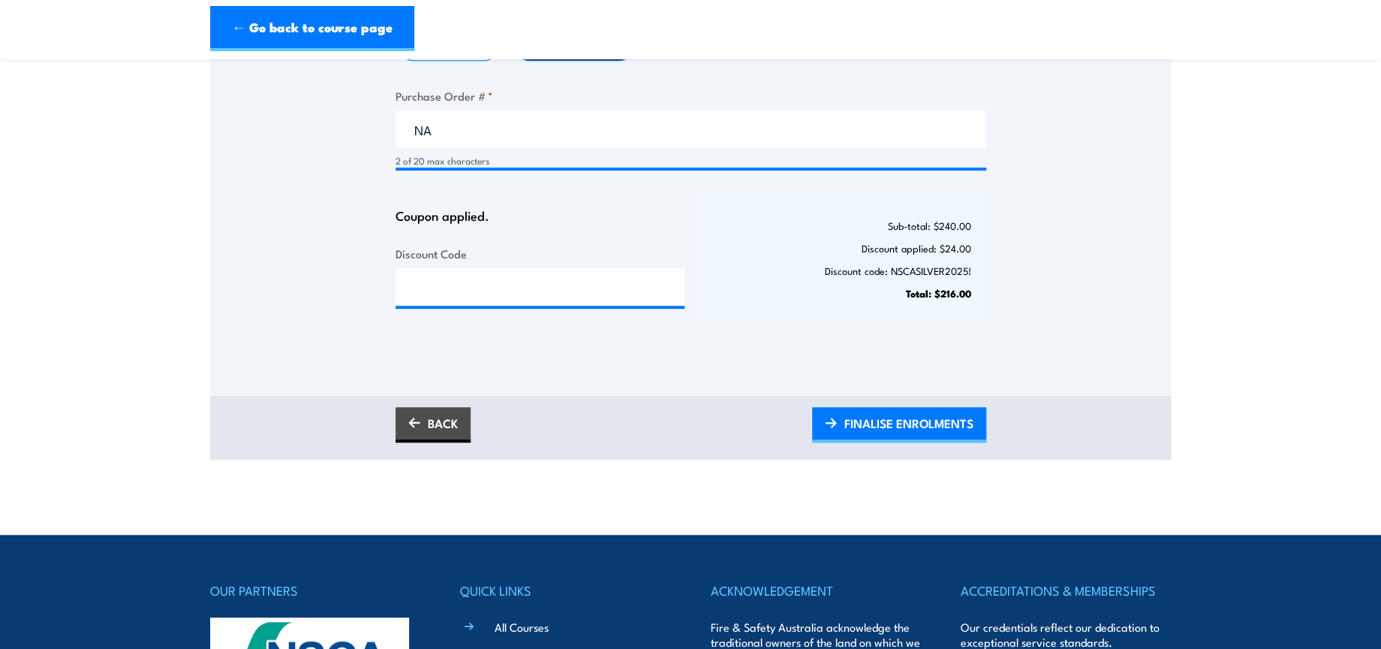
scroll to position [583, 0]
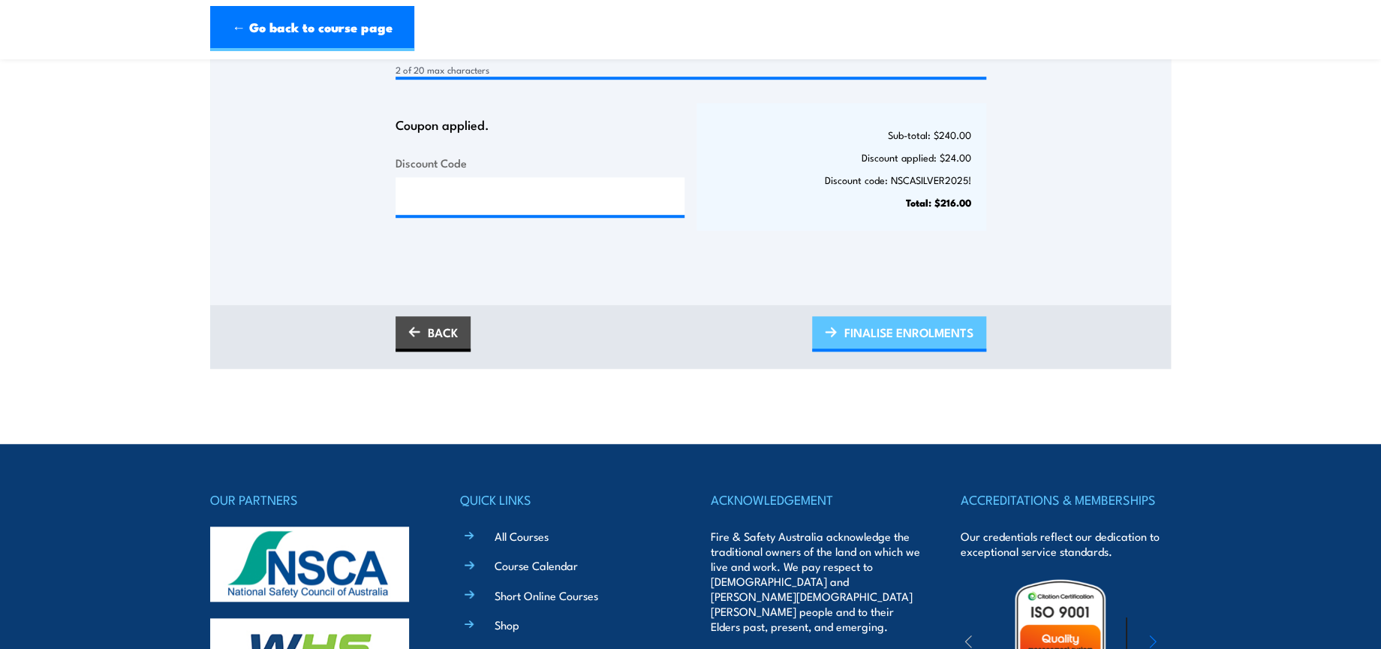
click at [935, 318] on span "FINALISE ENROLMENTS" at bounding box center [909, 332] width 129 height 40
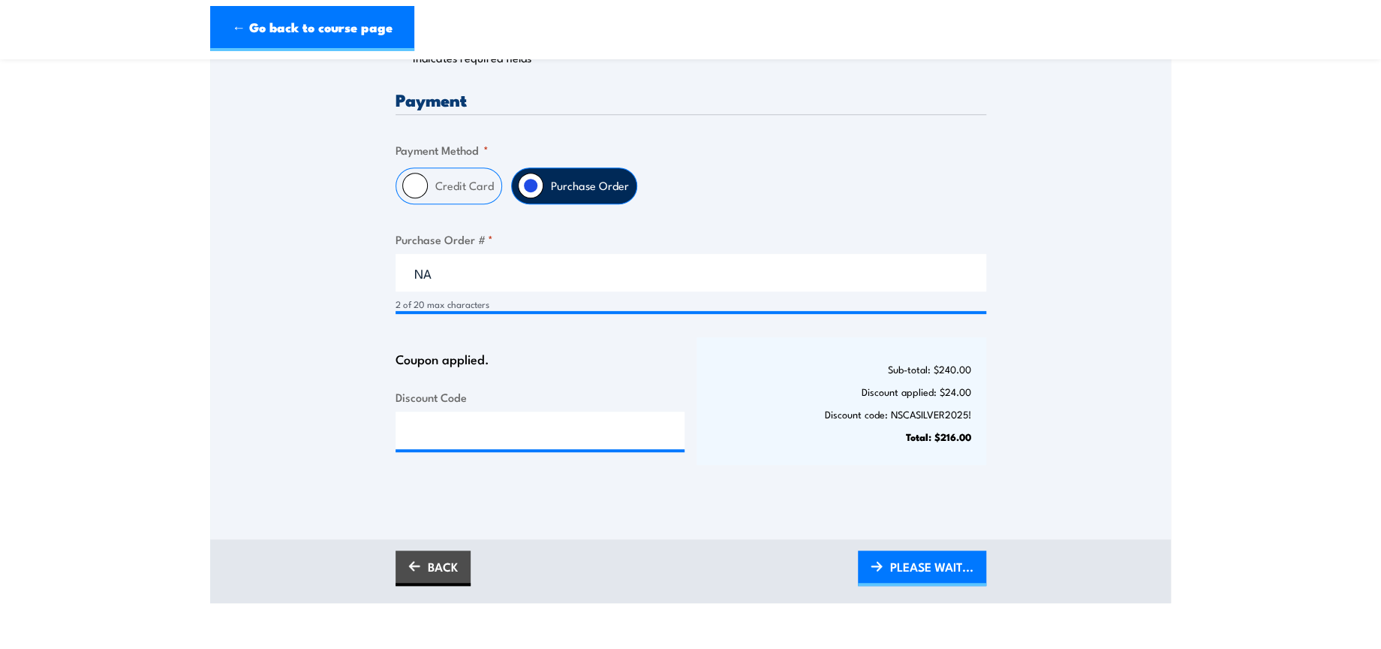
scroll to position [333, 0]
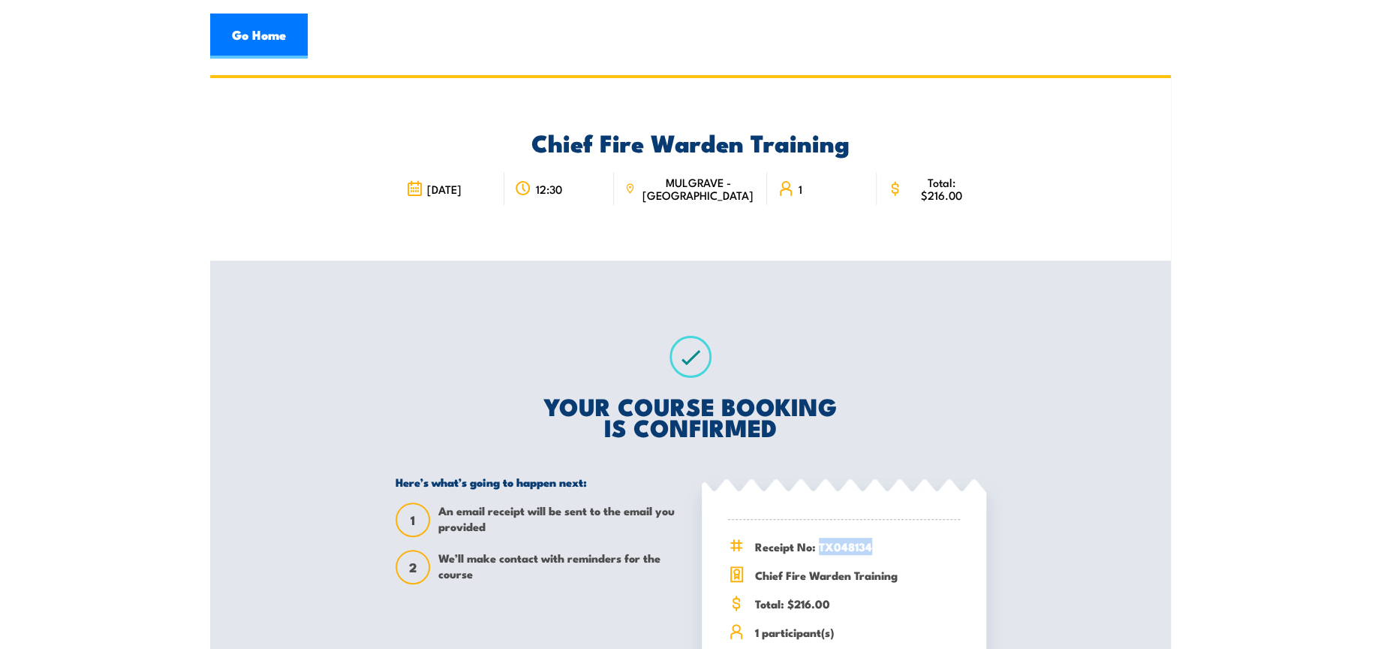
drag, startPoint x: 819, startPoint y: 545, endPoint x: 869, endPoint y: 545, distance: 50.3
click at [869, 545] on span "Receipt No: TX048134" at bounding box center [857, 546] width 205 height 17
copy span "TX048134"
click at [282, 39] on link "Go Home" at bounding box center [259, 36] width 98 height 45
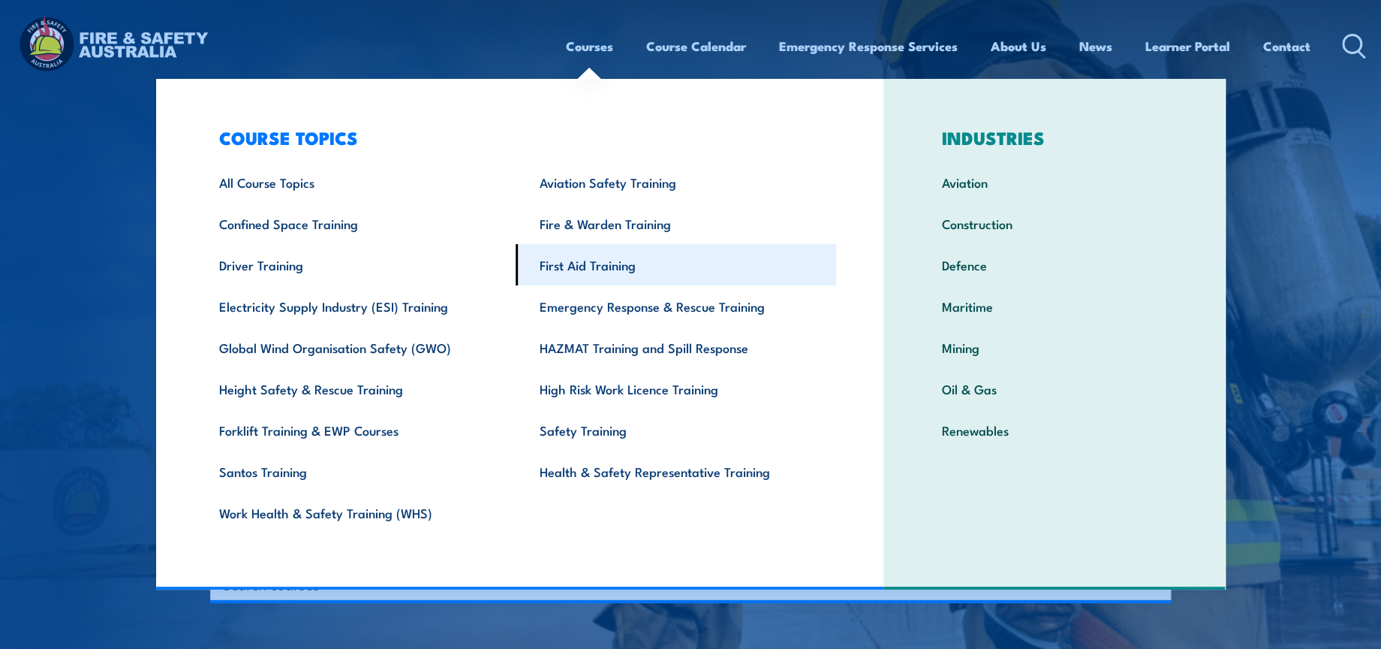
click at [615, 259] on link "First Aid Training" at bounding box center [676, 264] width 321 height 41
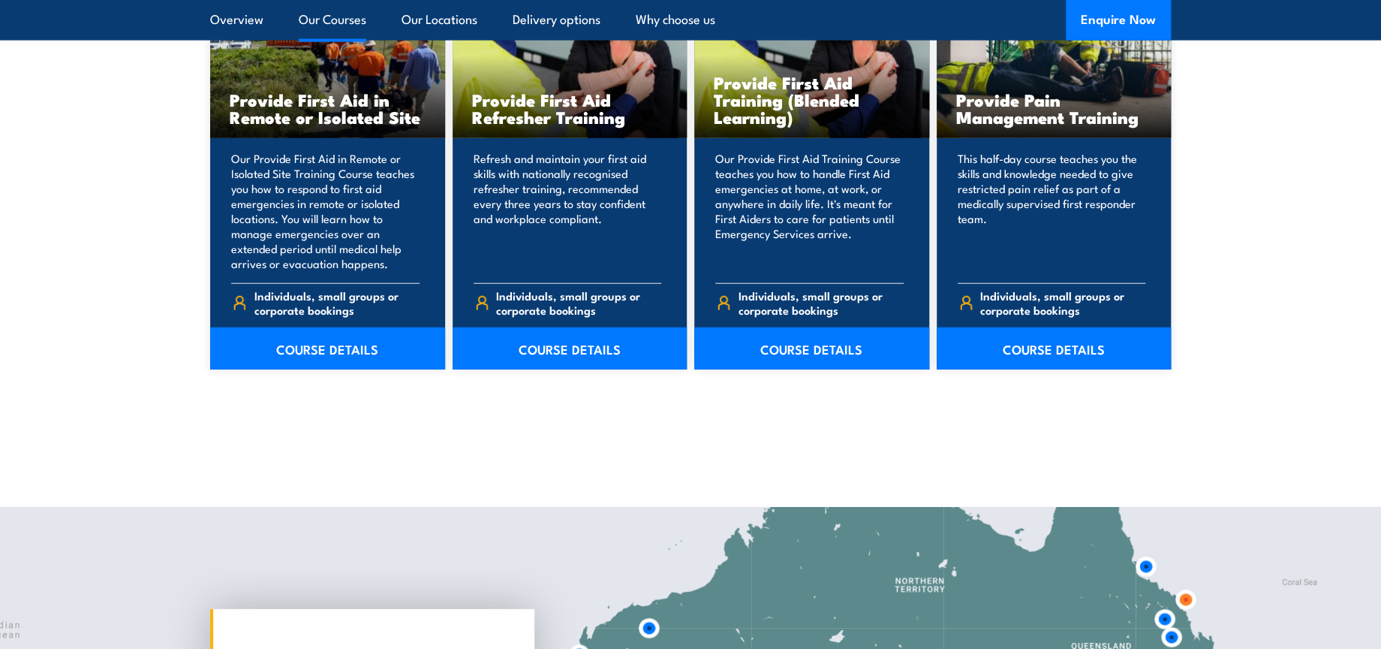
scroll to position [2336, 0]
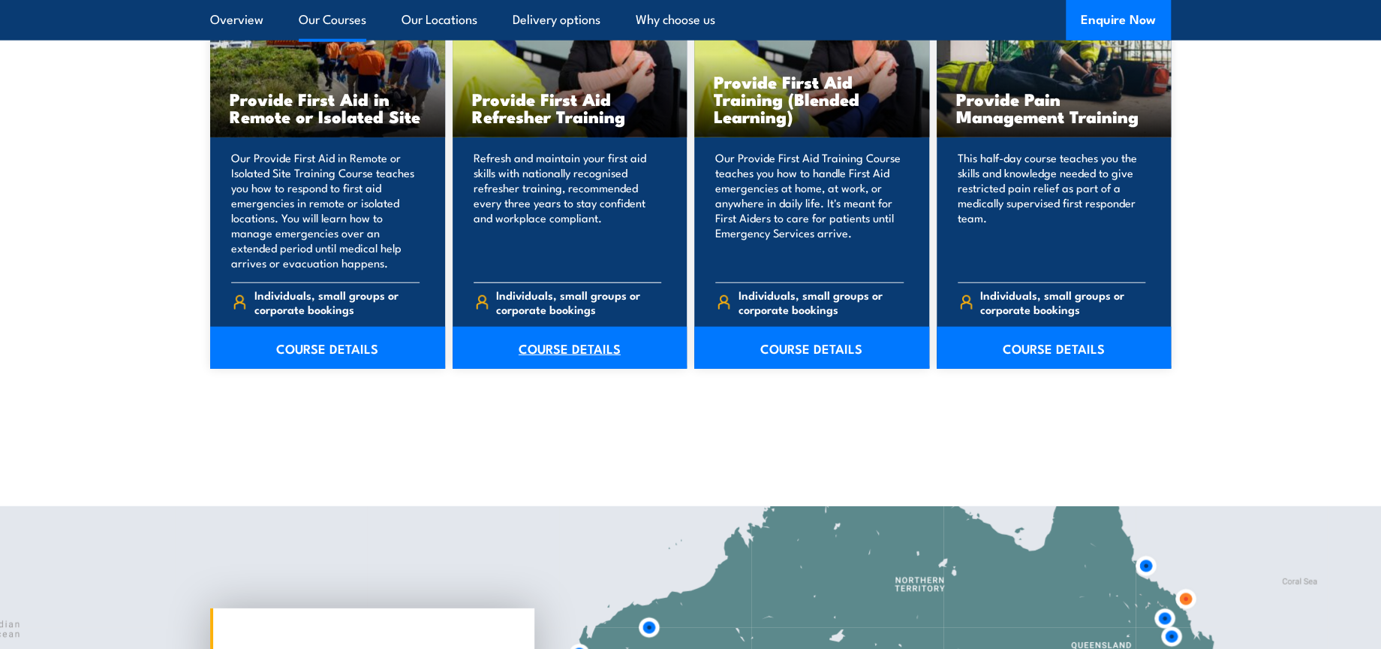
click at [553, 345] on link "COURSE DETAILS" at bounding box center [570, 348] width 235 height 42
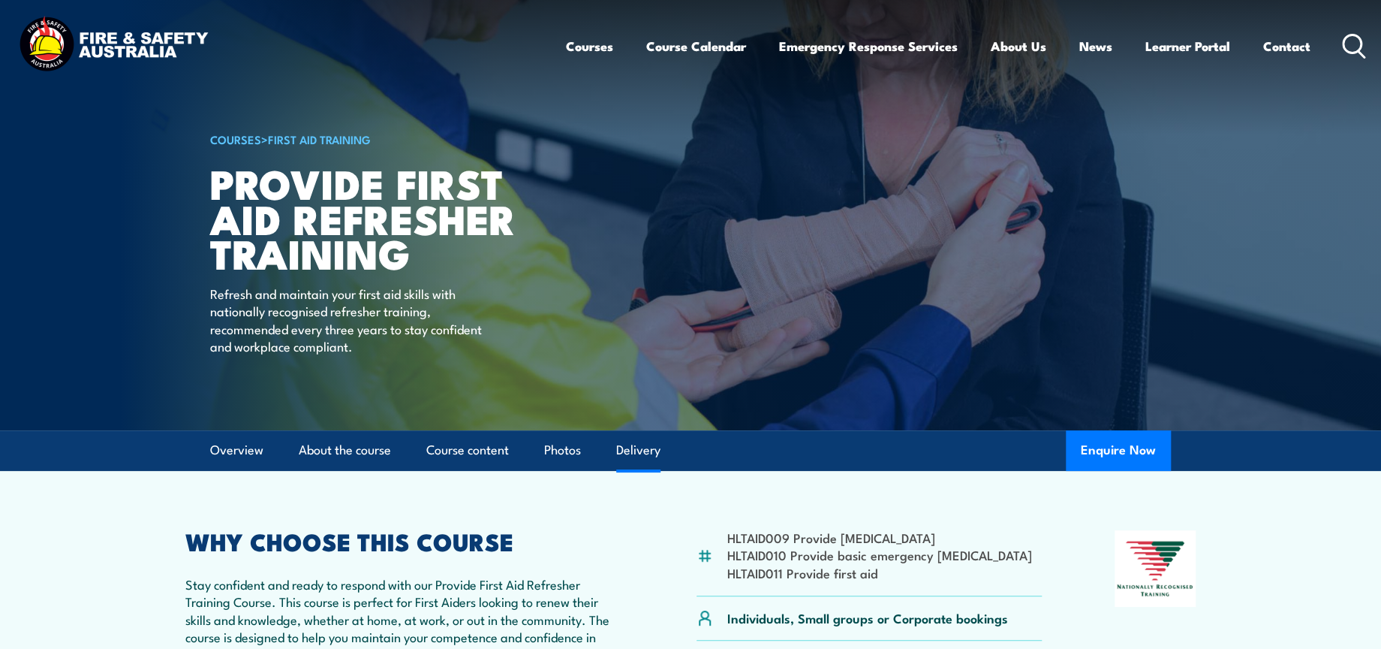
click at [652, 452] on link "Delivery" at bounding box center [638, 450] width 44 height 40
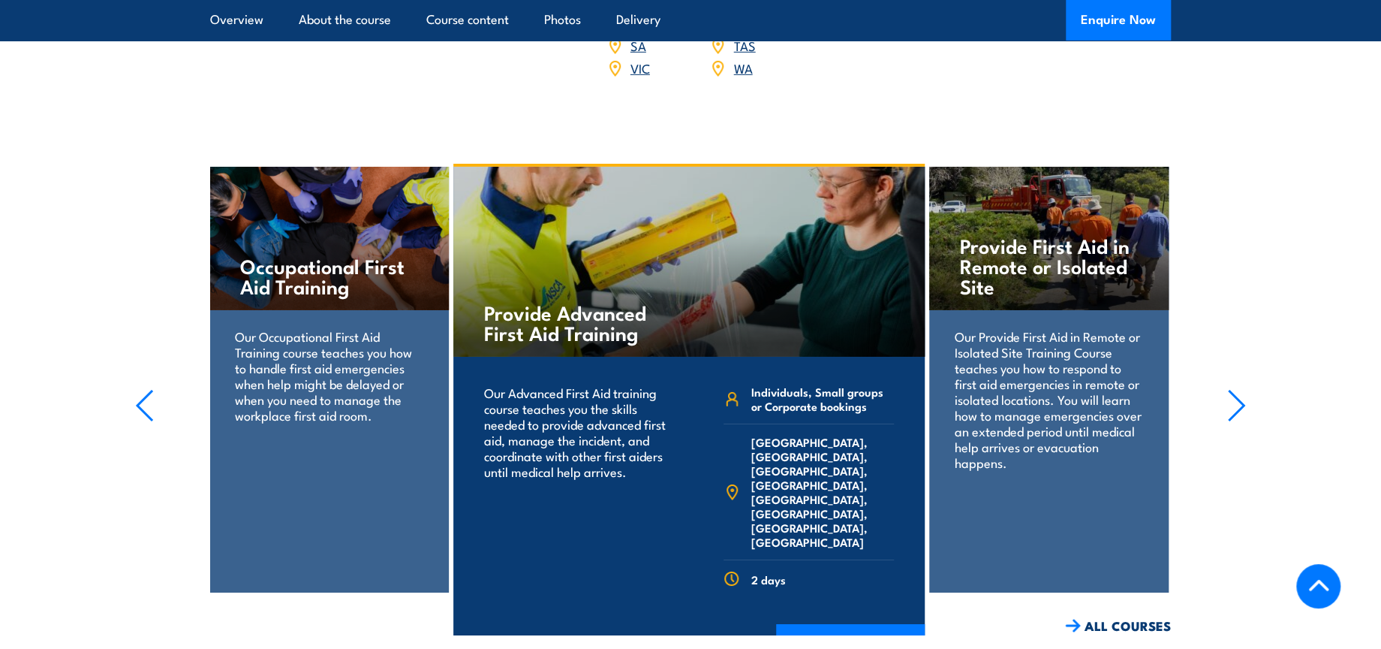
scroll to position [2993, 0]
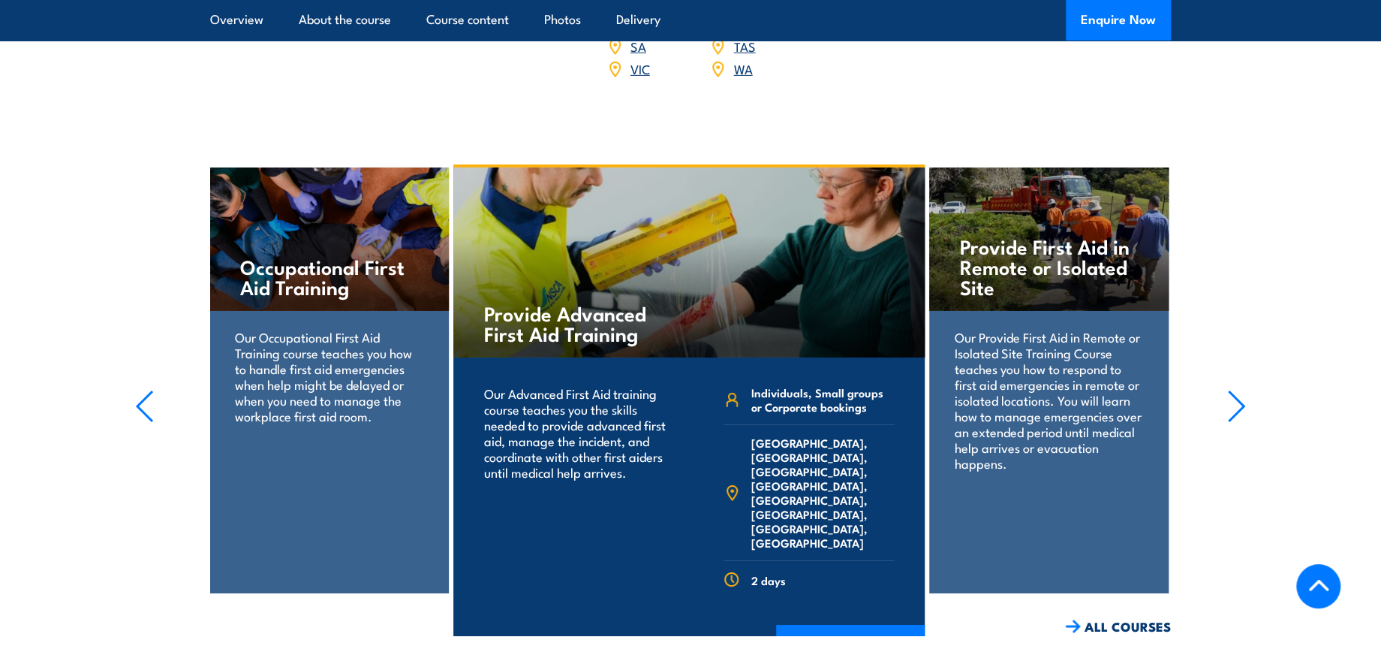
click at [1242, 414] on icon "button" at bounding box center [1236, 406] width 19 height 33
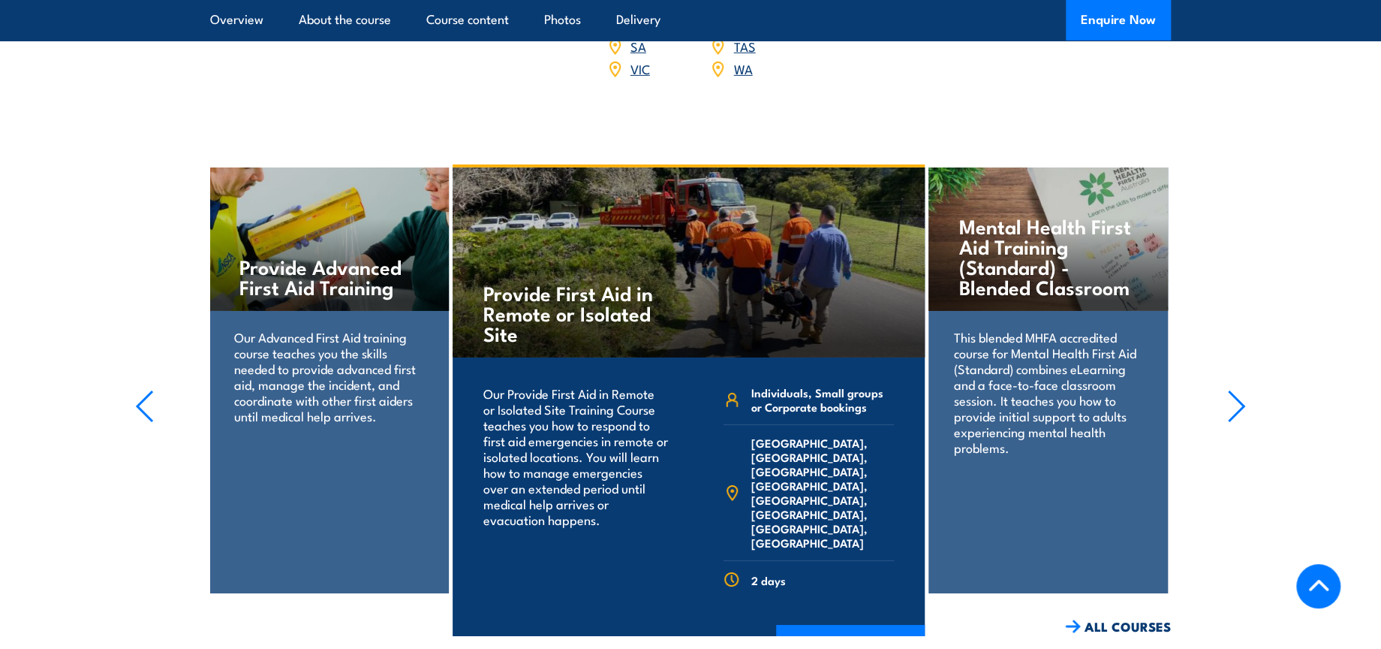
click at [1242, 414] on icon "button" at bounding box center [1236, 406] width 19 height 33
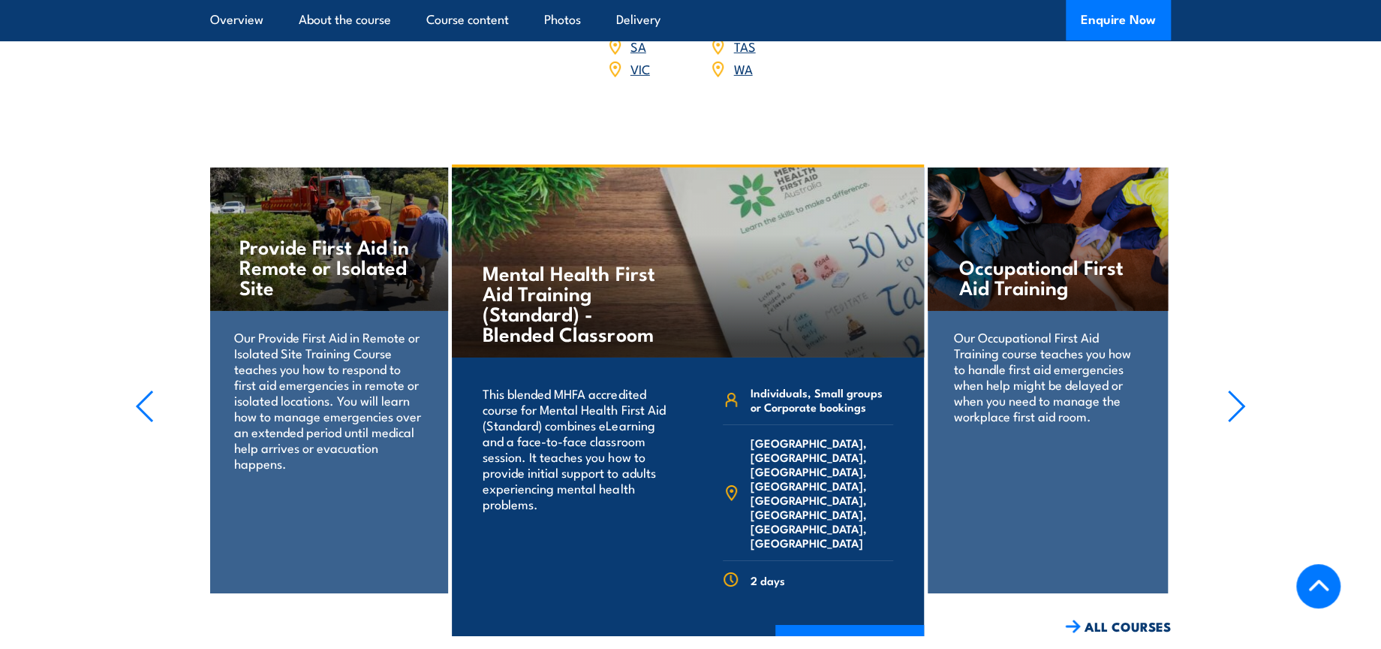
click at [1242, 414] on icon "button" at bounding box center [1236, 406] width 19 height 33
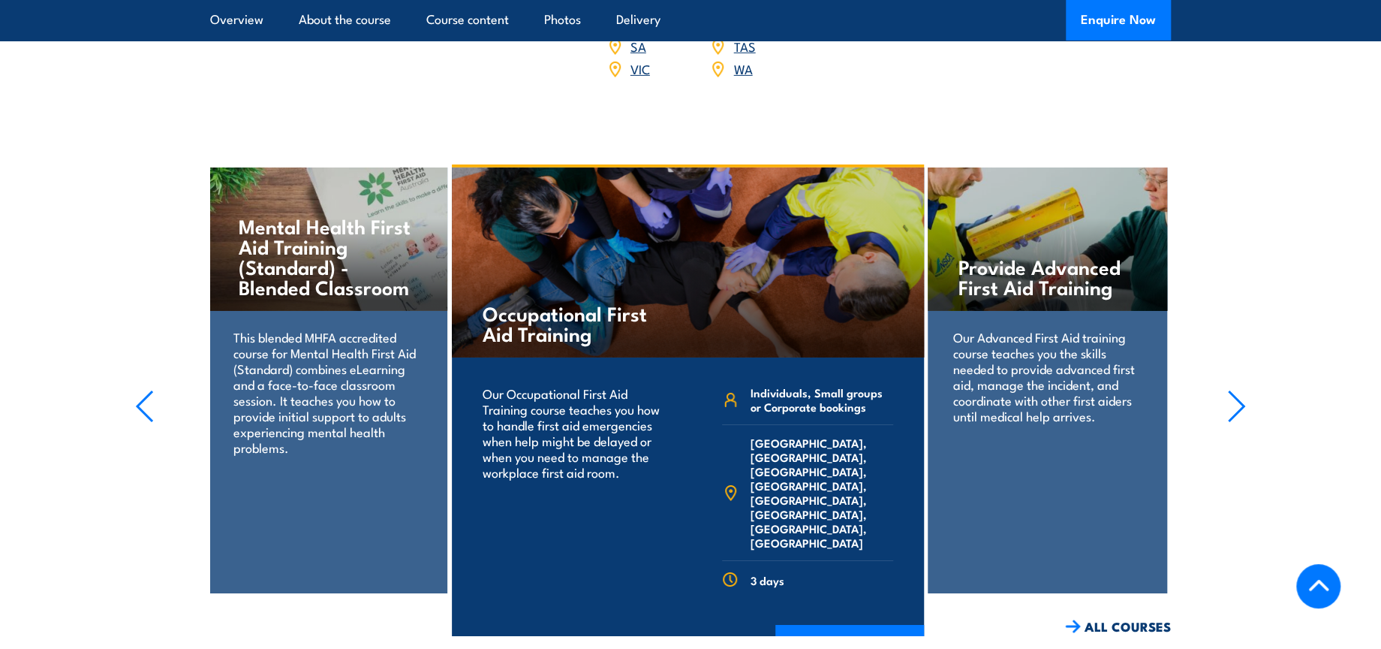
click at [1242, 414] on icon "button" at bounding box center [1236, 406] width 19 height 33
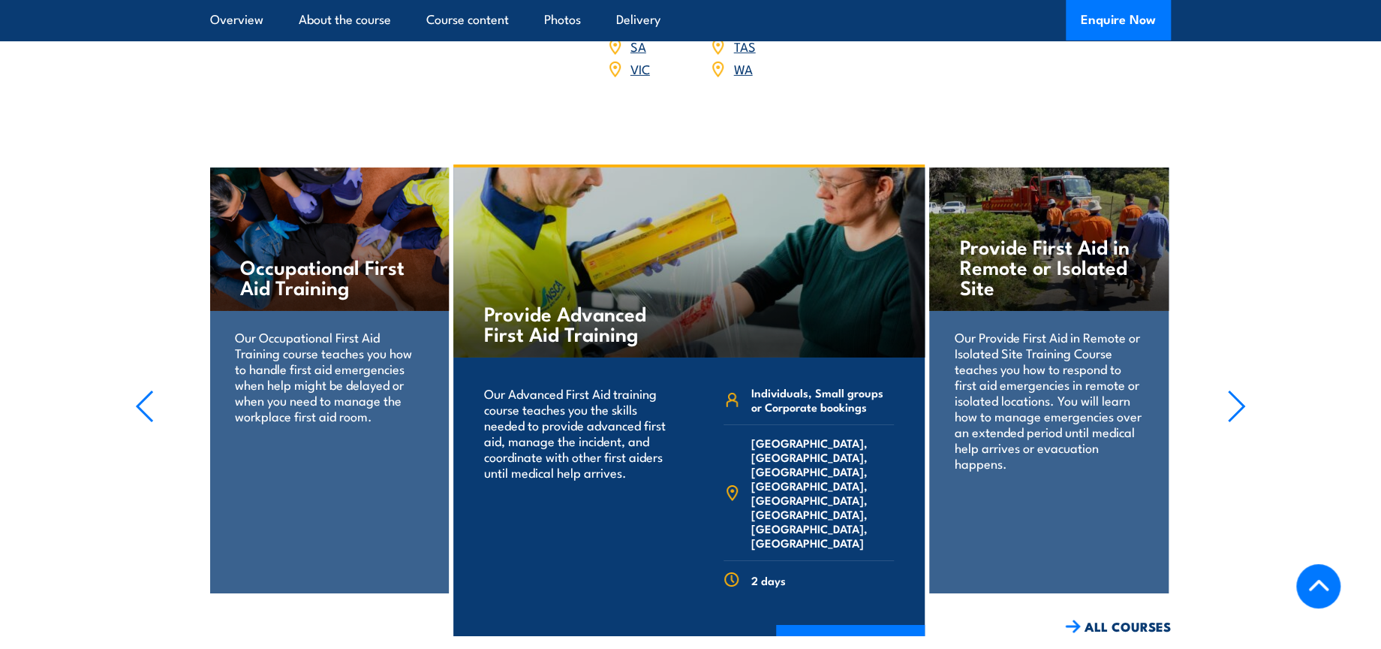
click at [1242, 414] on icon "button" at bounding box center [1236, 406] width 19 height 33
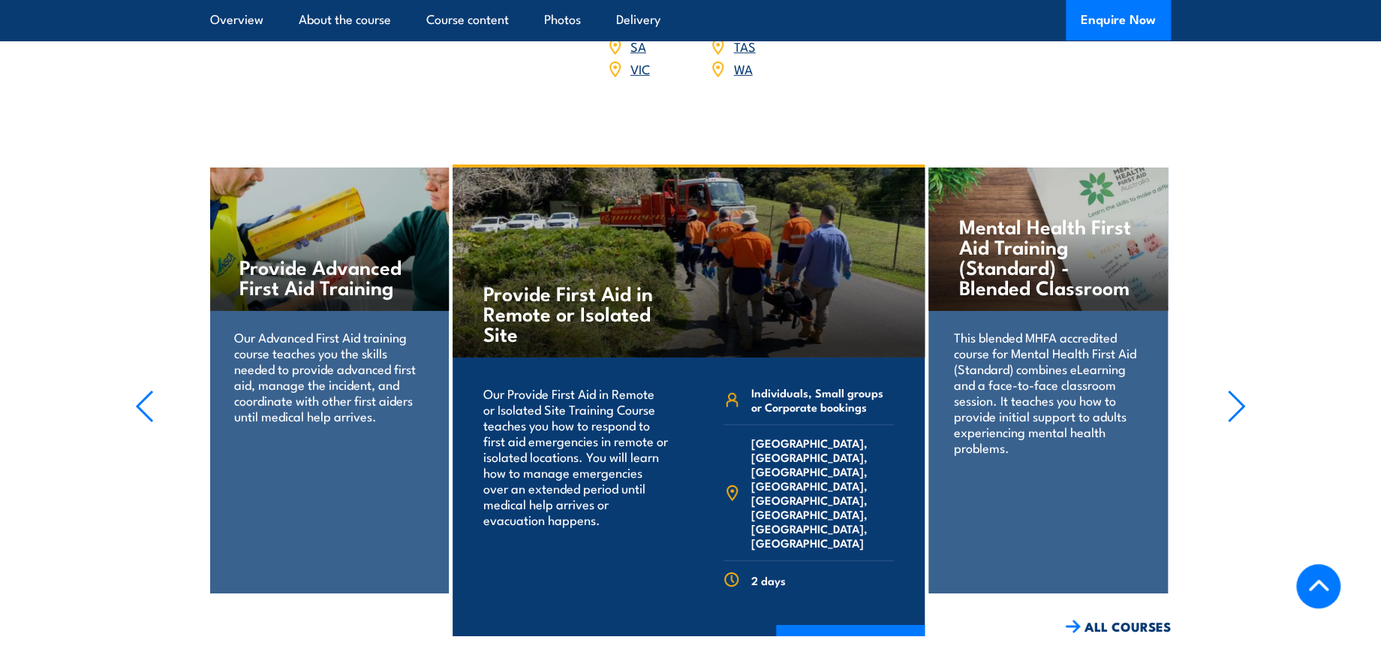
click at [1242, 414] on icon "button" at bounding box center [1236, 406] width 19 height 33
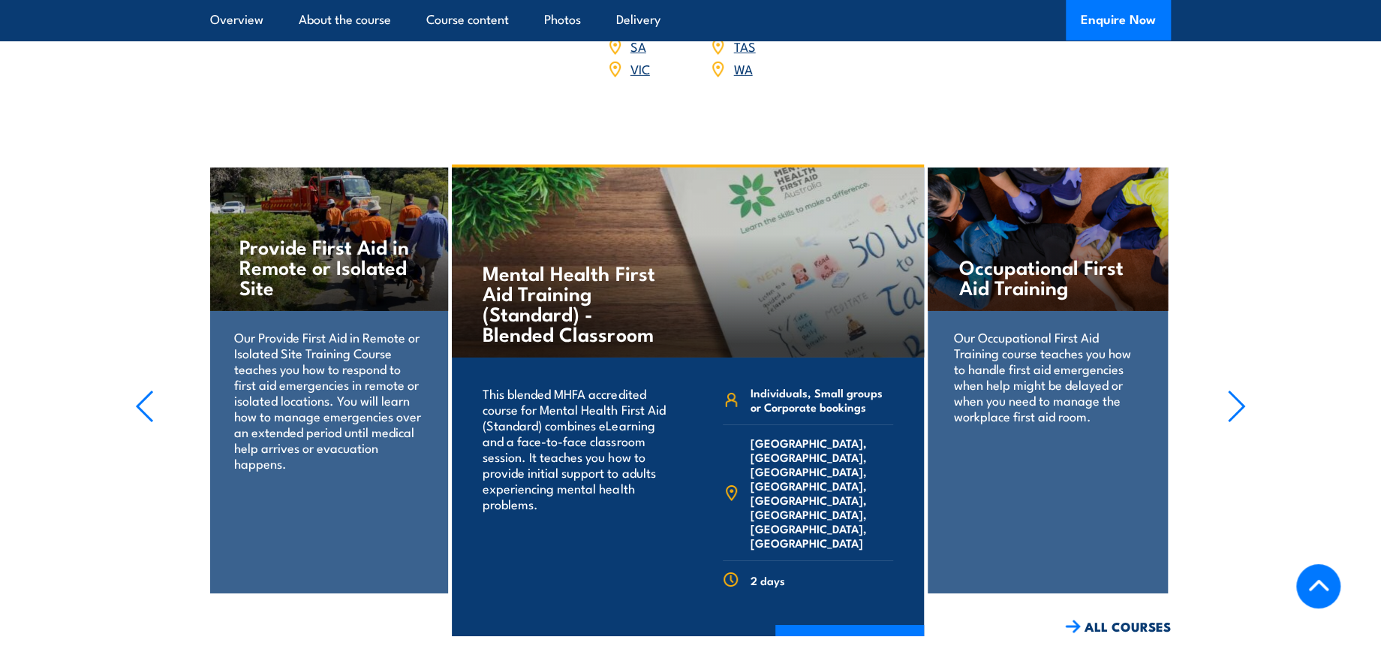
click at [1242, 414] on icon "button" at bounding box center [1236, 406] width 19 height 33
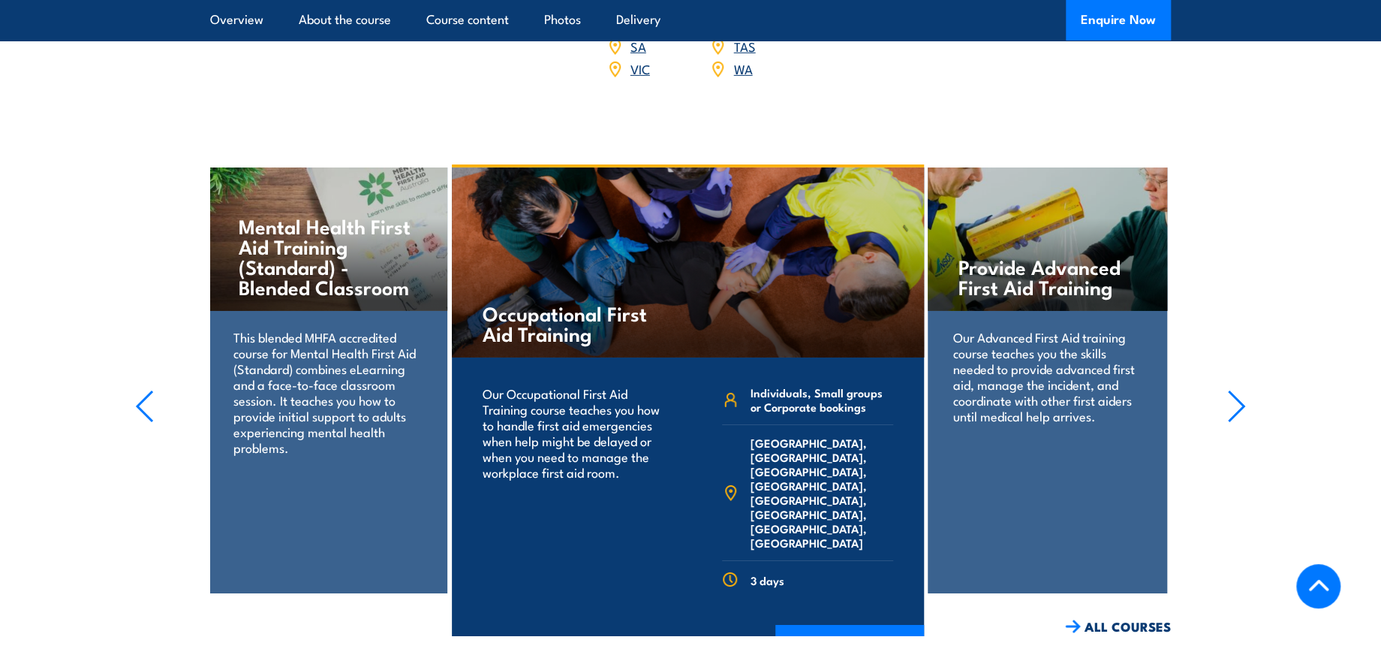
click at [1242, 414] on icon "button" at bounding box center [1236, 406] width 19 height 33
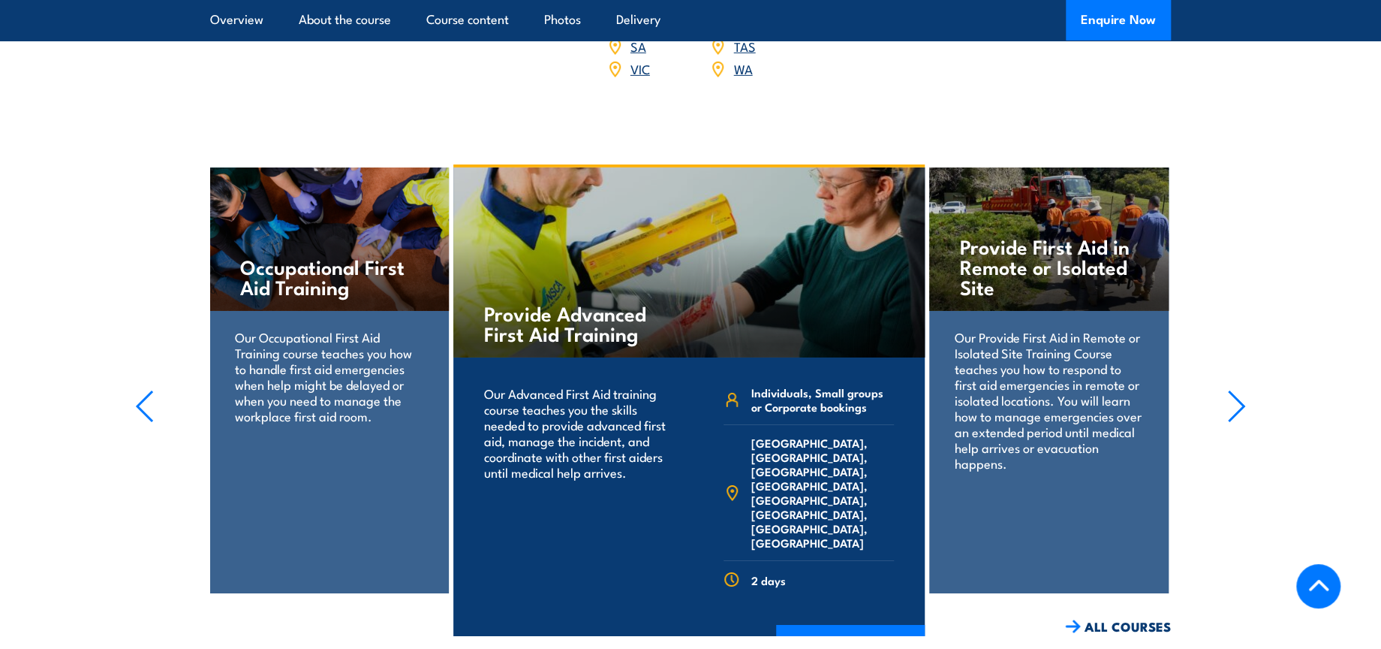
click at [1242, 414] on icon "button" at bounding box center [1236, 406] width 19 height 33
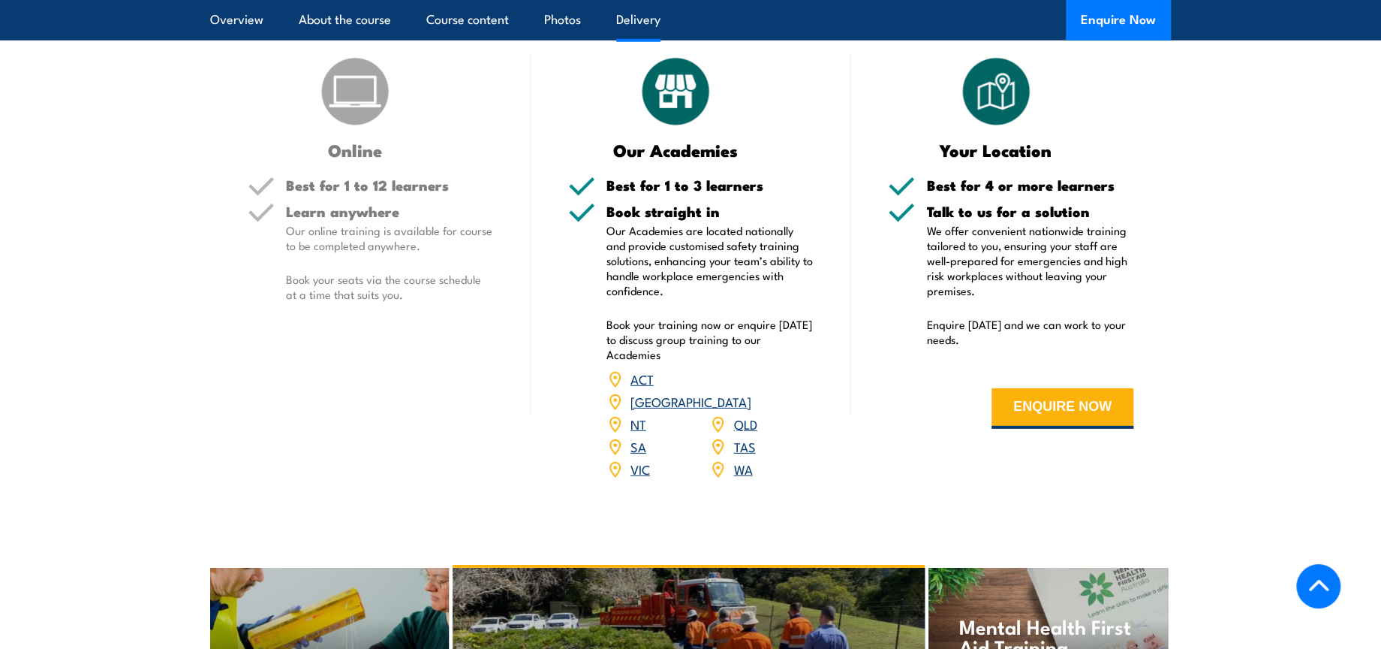
scroll to position [2592, 0]
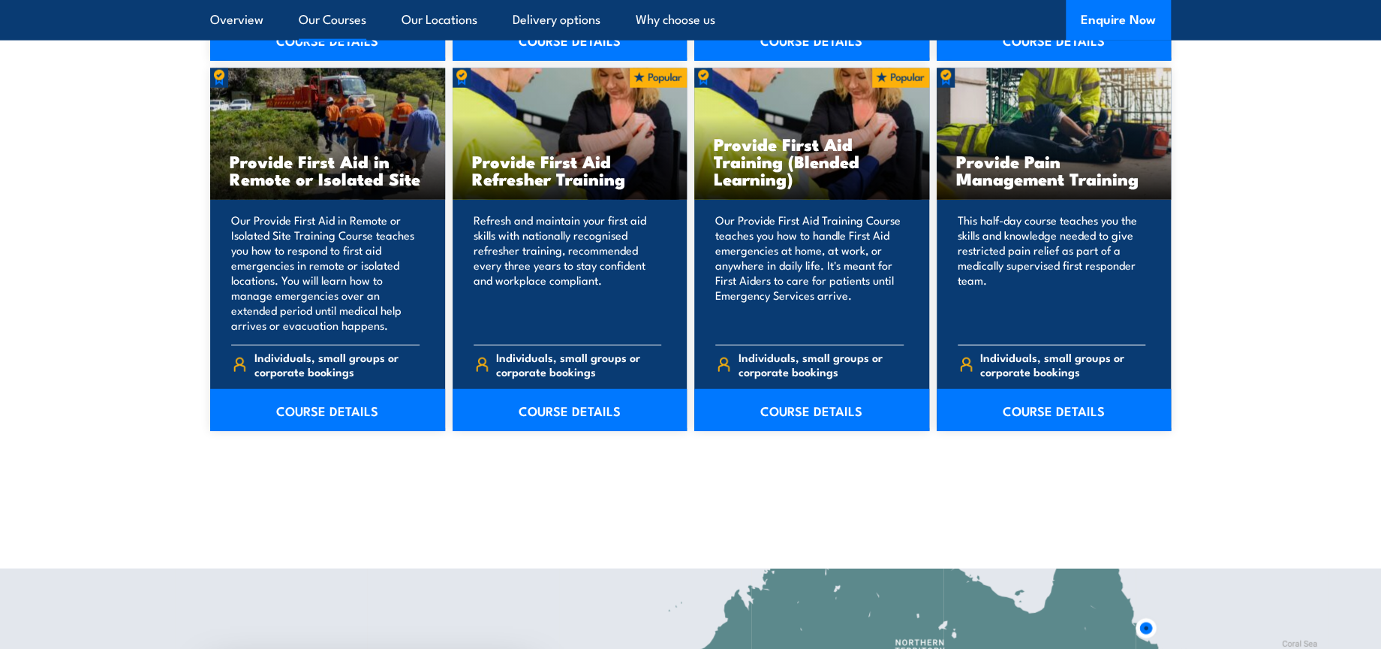
scroll to position [2336, 0]
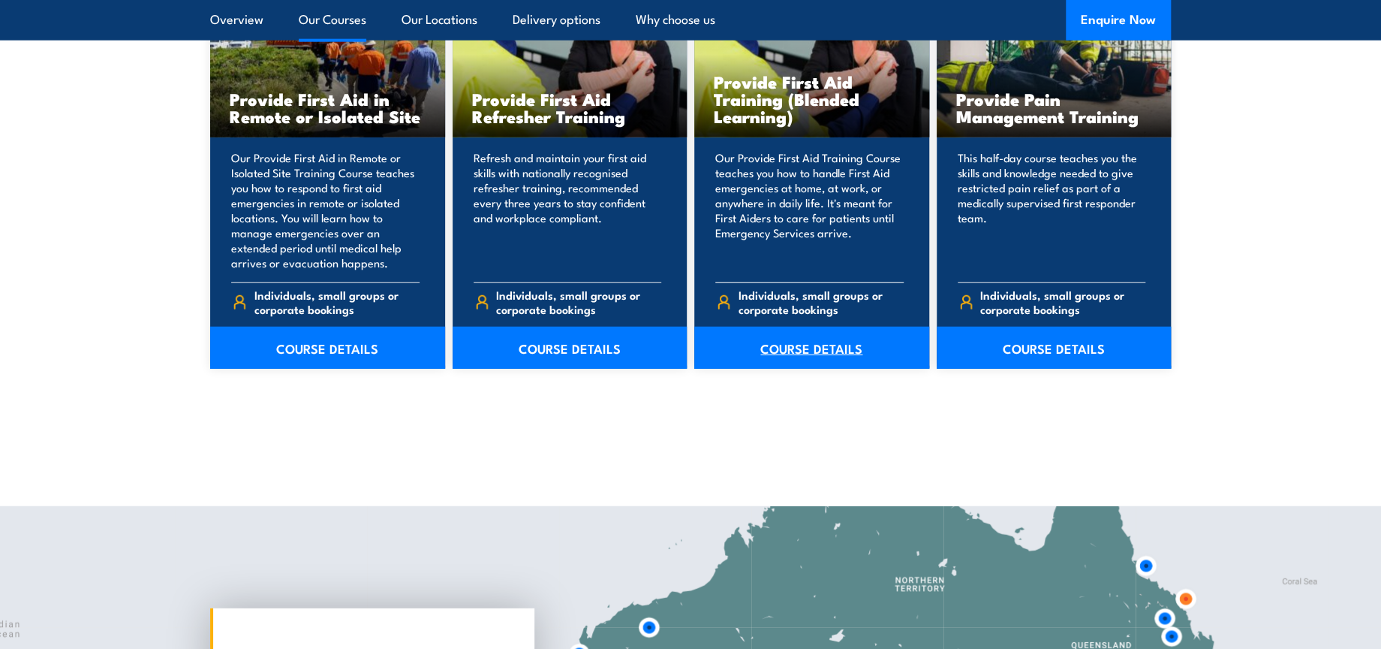
click at [813, 342] on link "COURSE DETAILS" at bounding box center [811, 348] width 235 height 42
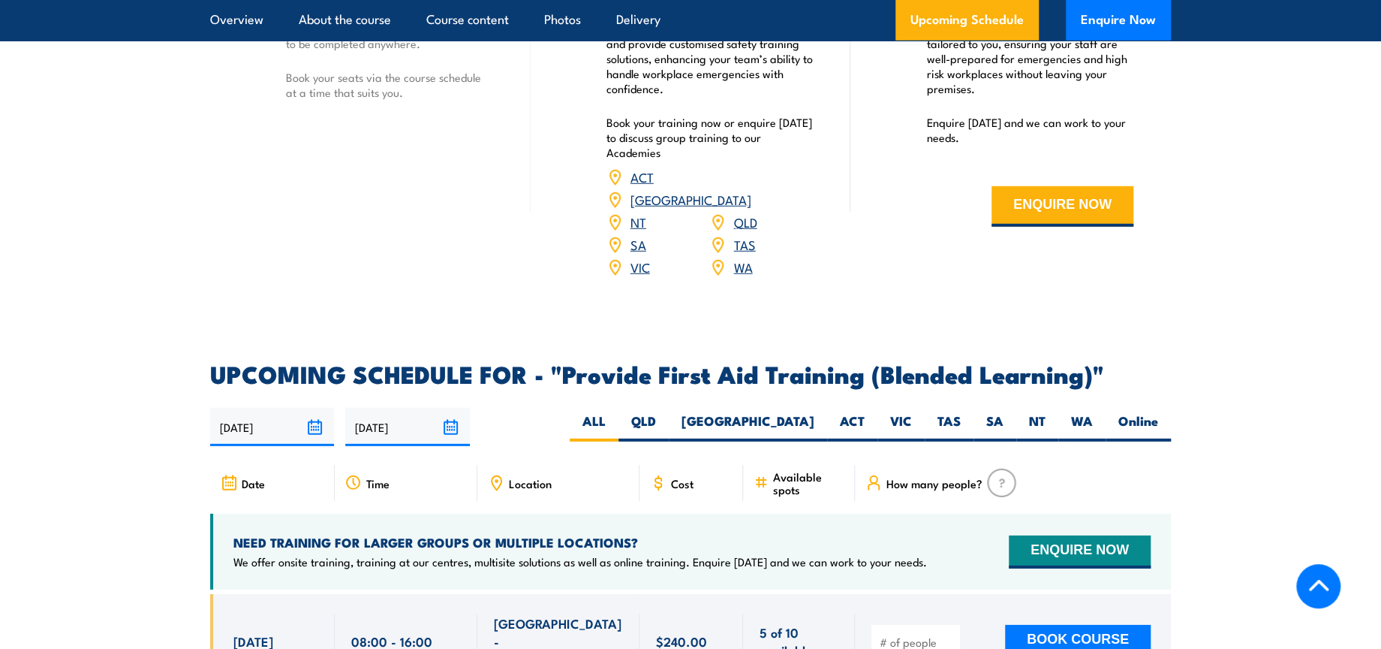
scroll to position [2836, 0]
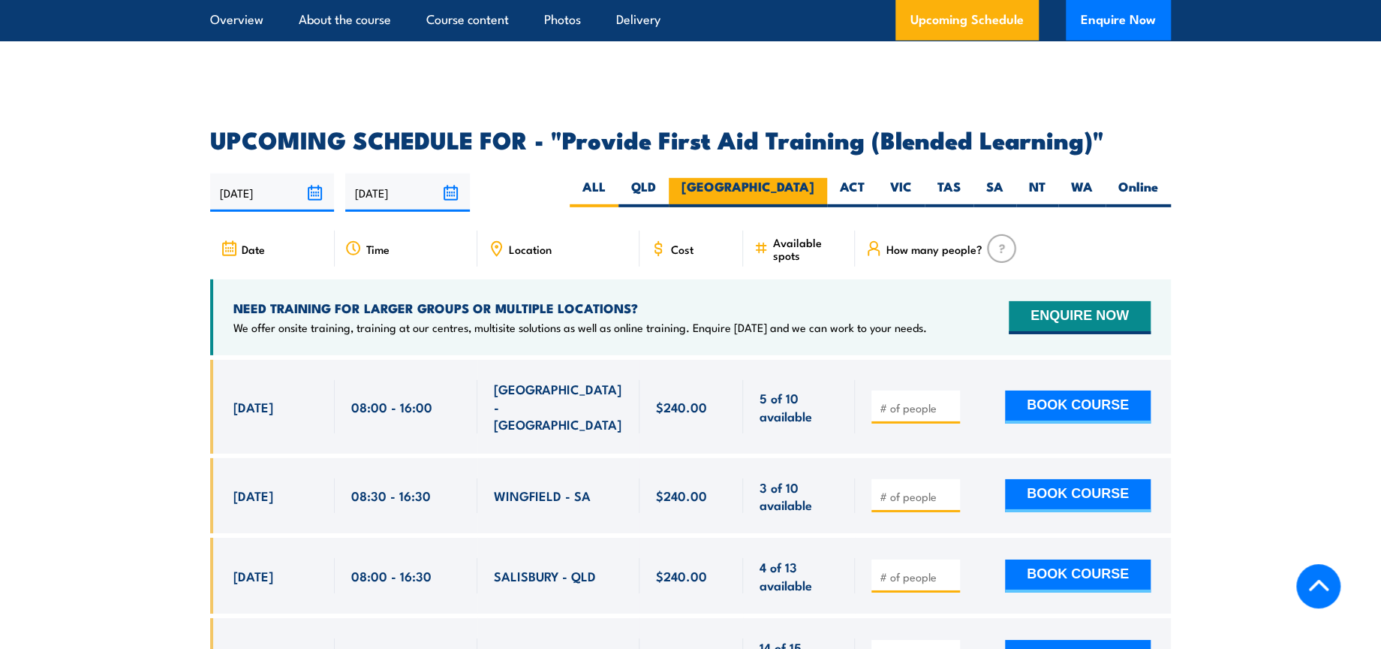
click at [791, 203] on label "NSW" at bounding box center [748, 192] width 158 height 29
click at [815, 188] on input "NSW" at bounding box center [820, 183] width 10 height 10
radio input "true"
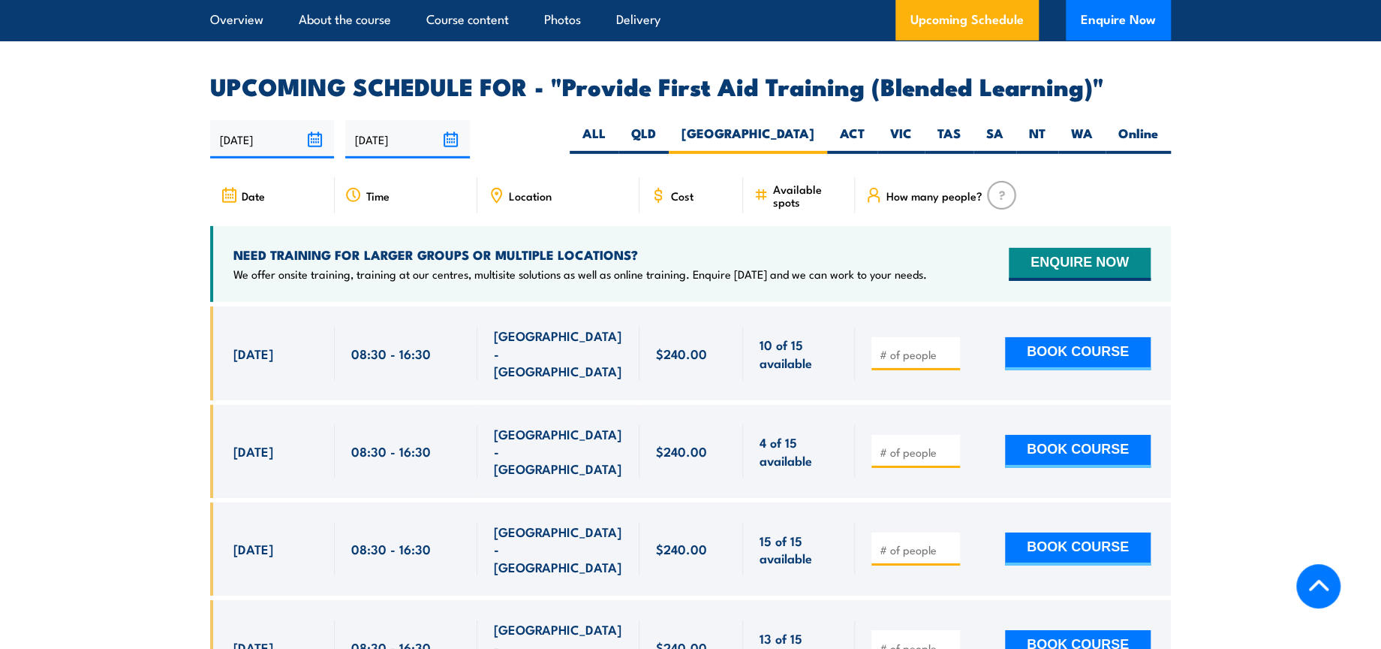
scroll to position [2808, 0]
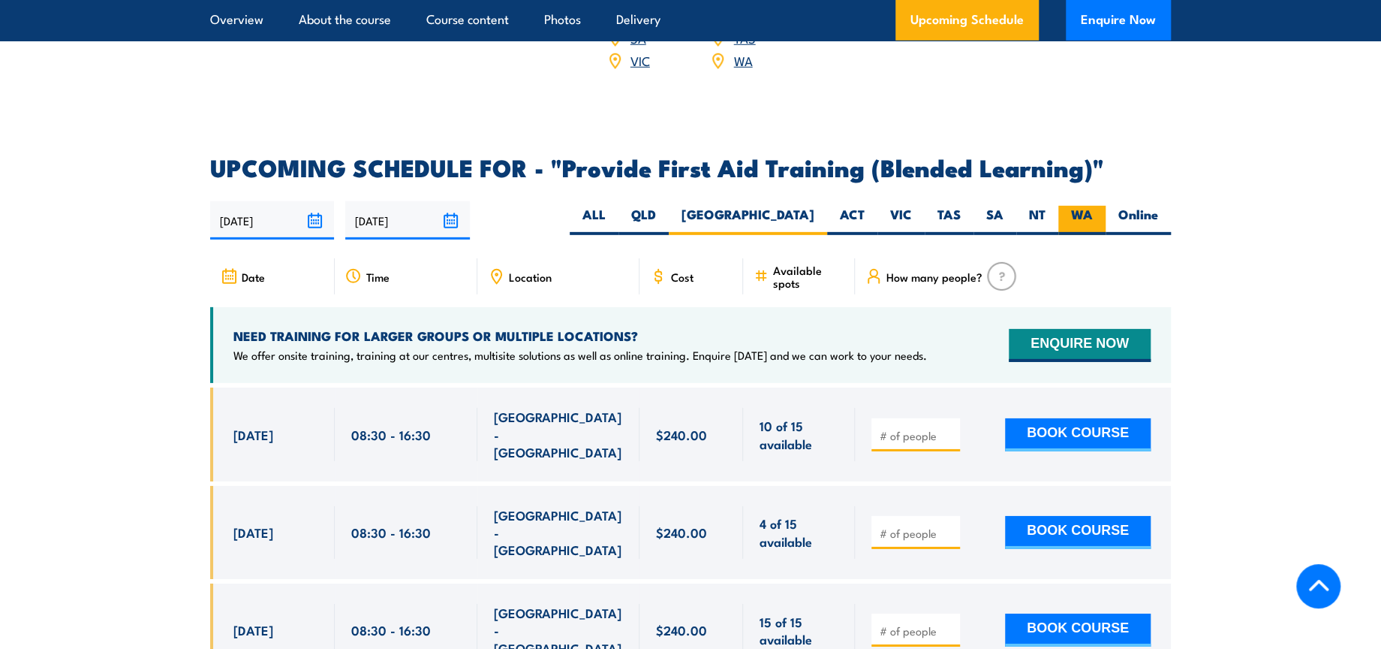
click at [1083, 219] on label "WA" at bounding box center [1082, 220] width 47 height 29
click at [1093, 215] on input "WA" at bounding box center [1098, 211] width 10 height 10
radio input "true"
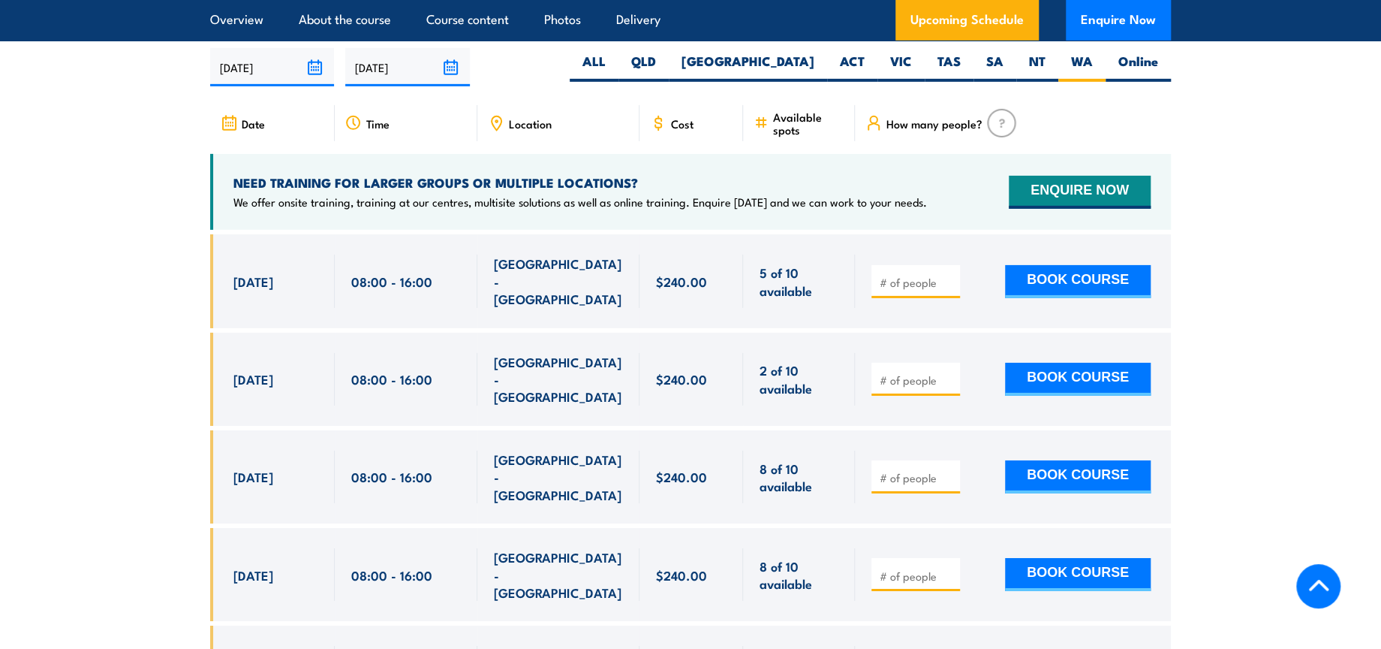
scroll to position [2974, 0]
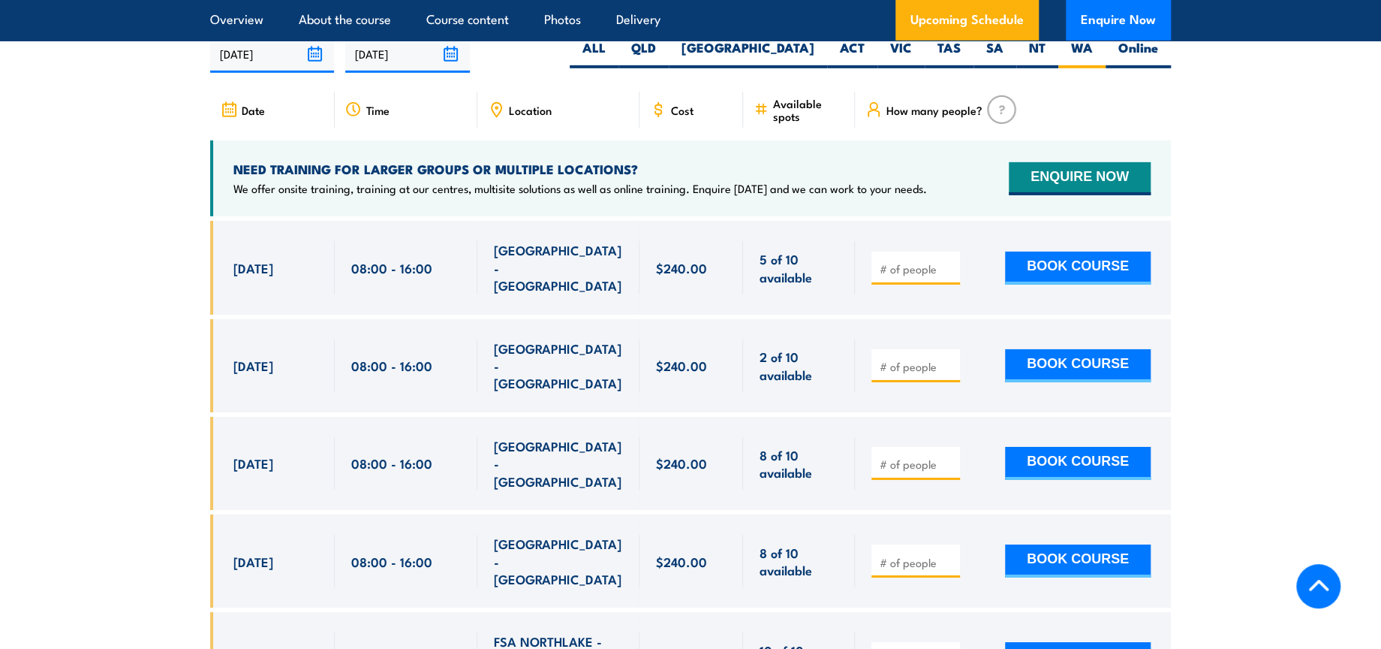
click at [904, 359] on input "number" at bounding box center [917, 366] width 75 height 15
type input "1"
drag, startPoint x: 351, startPoint y: 350, endPoint x: 429, endPoint y: 350, distance: 78.8
click at [429, 350] on div "08:00 - 16:00" at bounding box center [406, 365] width 143 height 93
copy span "08:00 - 16:00"
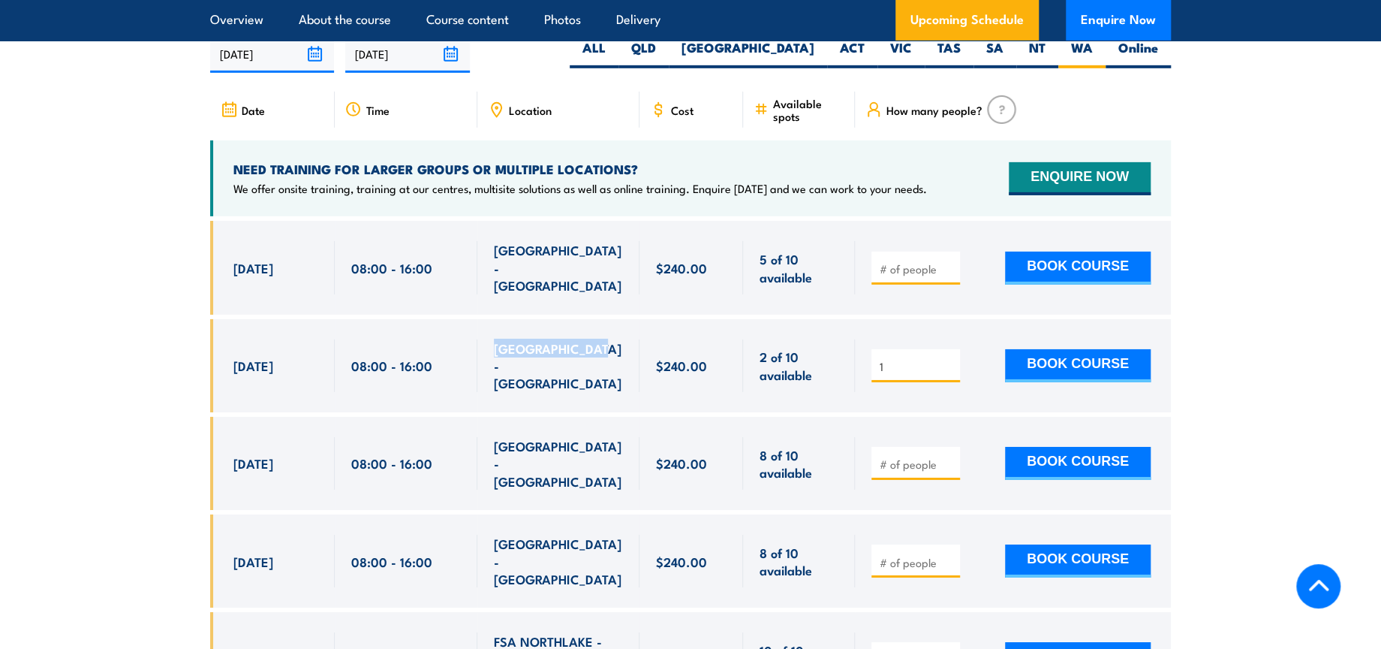
drag, startPoint x: 497, startPoint y: 350, endPoint x: 601, endPoint y: 352, distance: 103.6
click at [601, 352] on span "[GEOGRAPHIC_DATA] - [GEOGRAPHIC_DATA]" at bounding box center [558, 365] width 129 height 53
copy span "[GEOGRAPHIC_DATA] - [GEOGRAPHIC_DATA]"
click at [1065, 349] on button "BOOK COURSE" at bounding box center [1078, 365] width 146 height 33
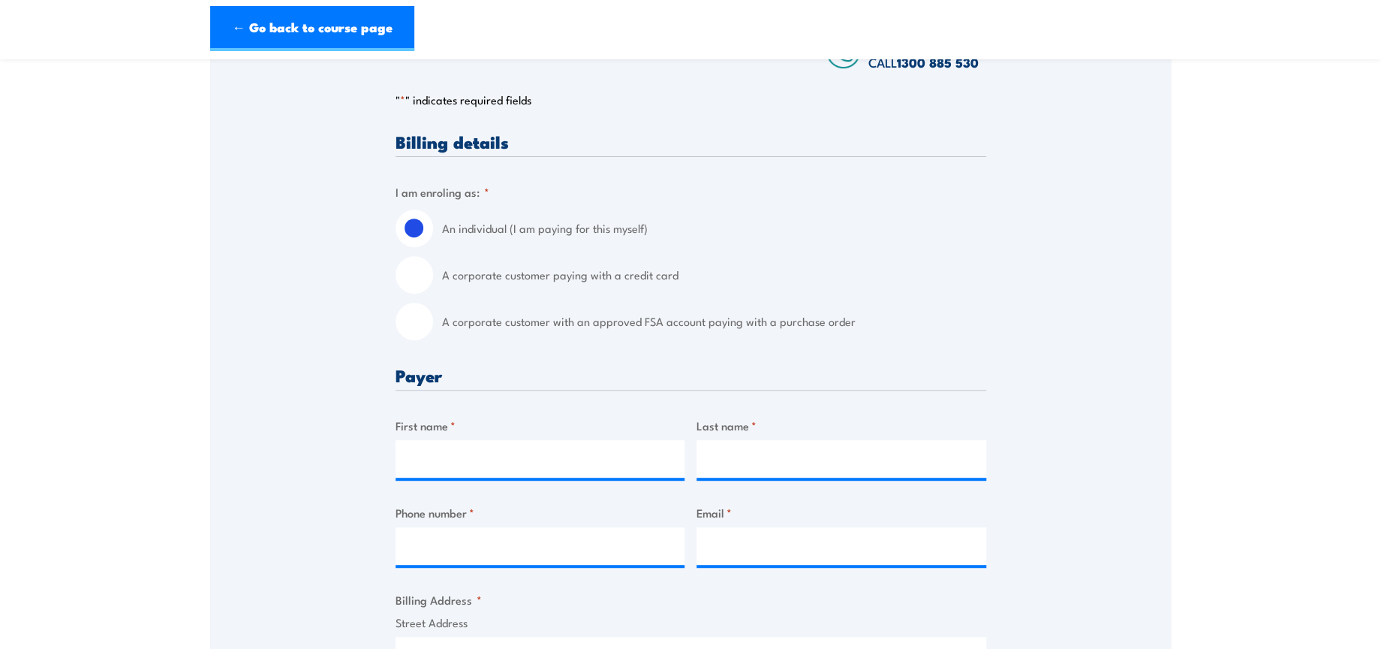
scroll to position [333, 0]
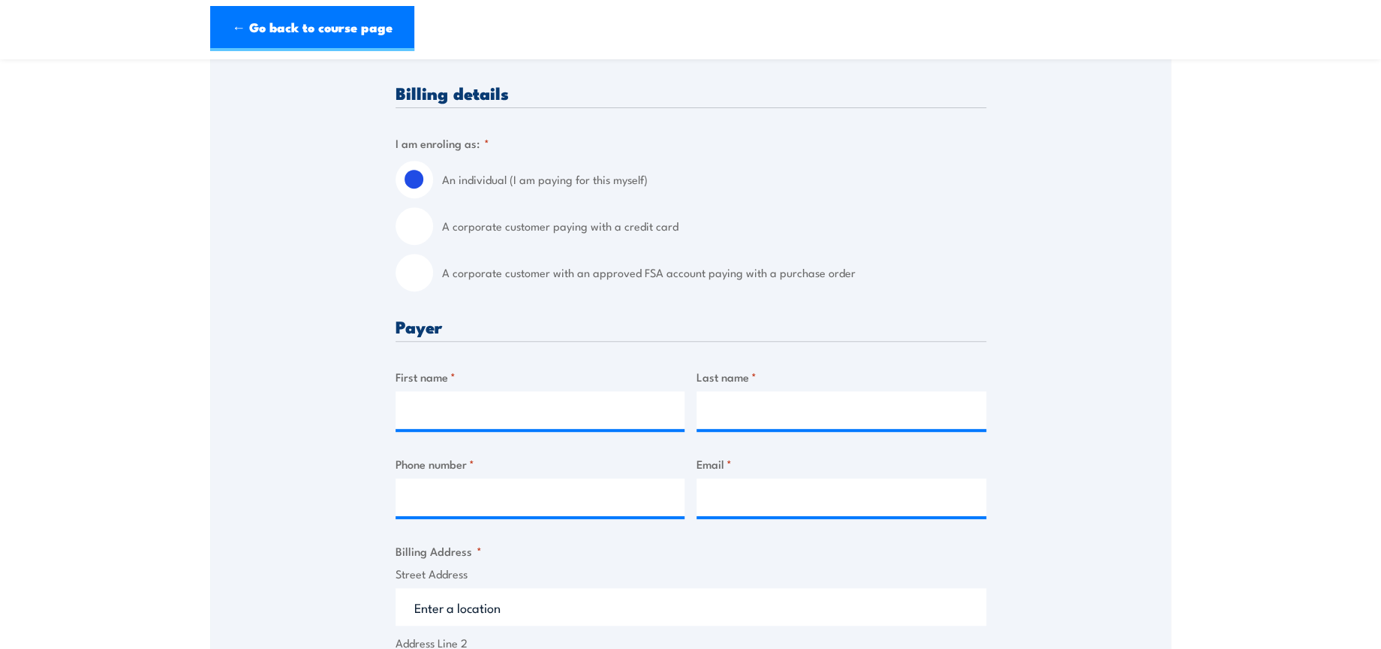
click at [414, 270] on input "A corporate customer with an approved FSA account paying with a purchase order" at bounding box center [415, 273] width 38 height 38
radio input "true"
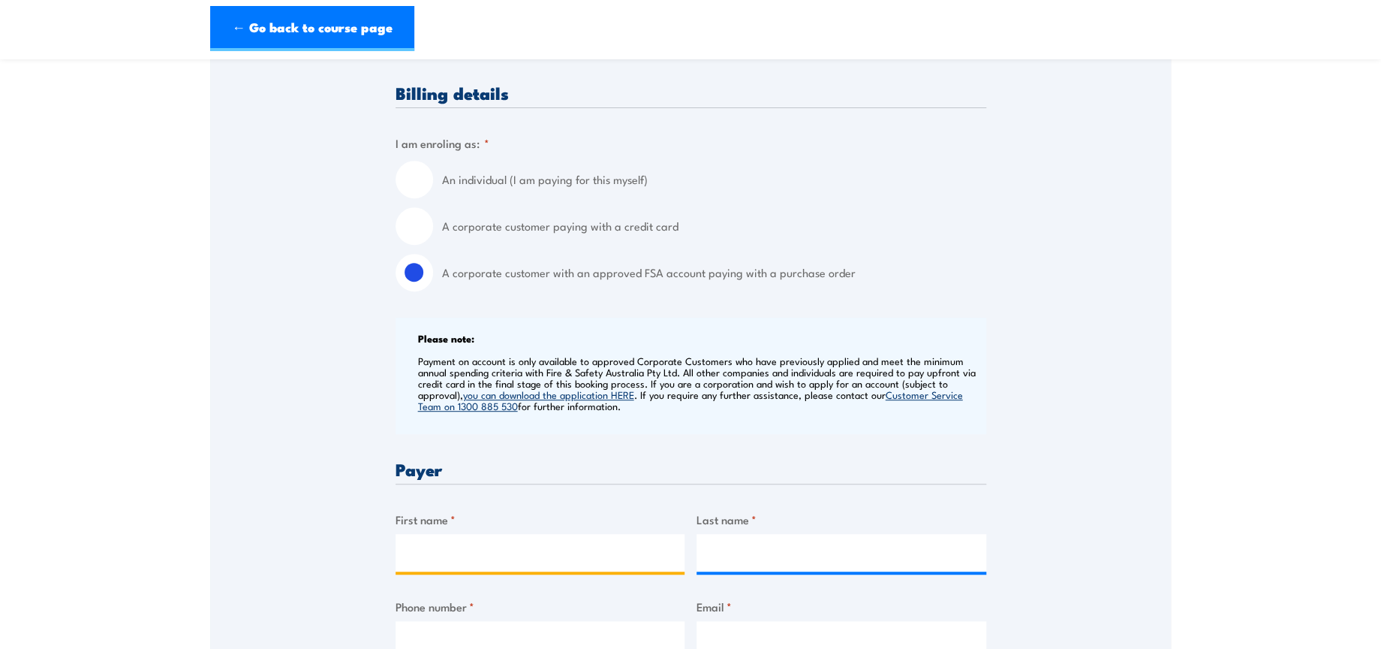
click at [514, 541] on input "First name *" at bounding box center [541, 553] width 290 height 38
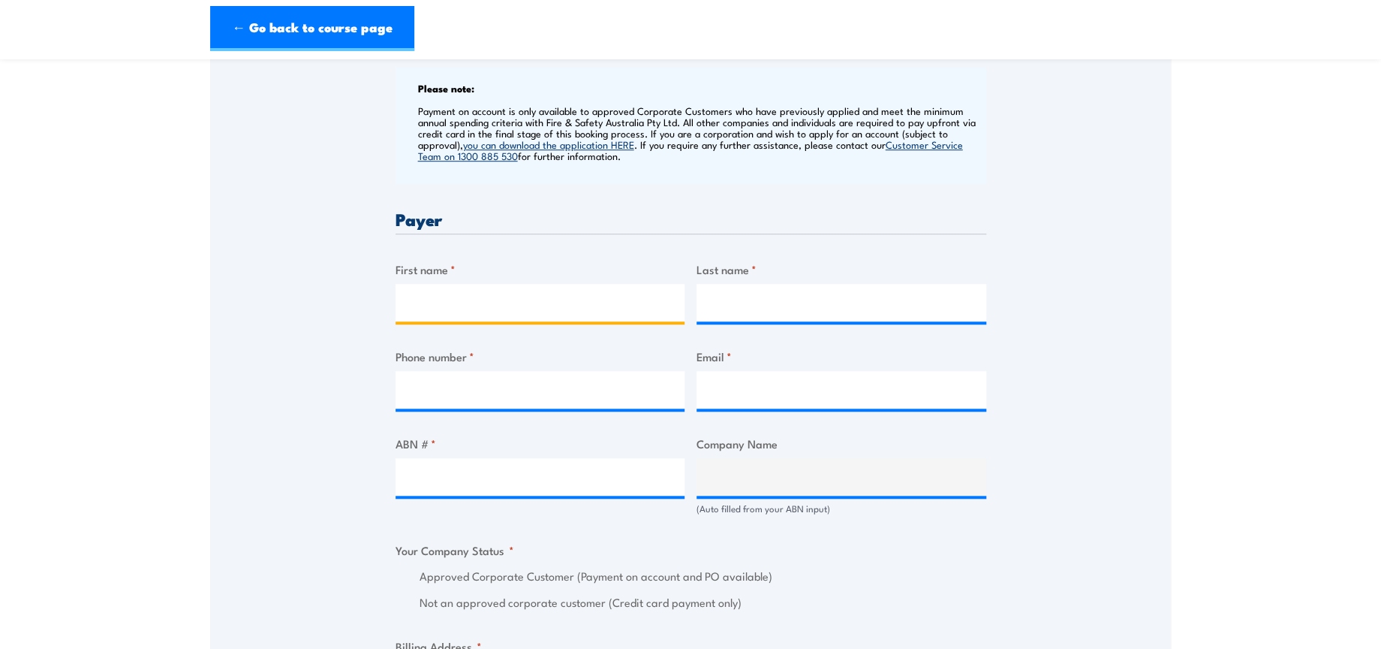
drag, startPoint x: 570, startPoint y: 312, endPoint x: 561, endPoint y: 315, distance: 9.5
click at [570, 312] on input "First name *" at bounding box center [541, 303] width 290 height 38
type input "[PERSON_NAME]"
type input "Kaur"
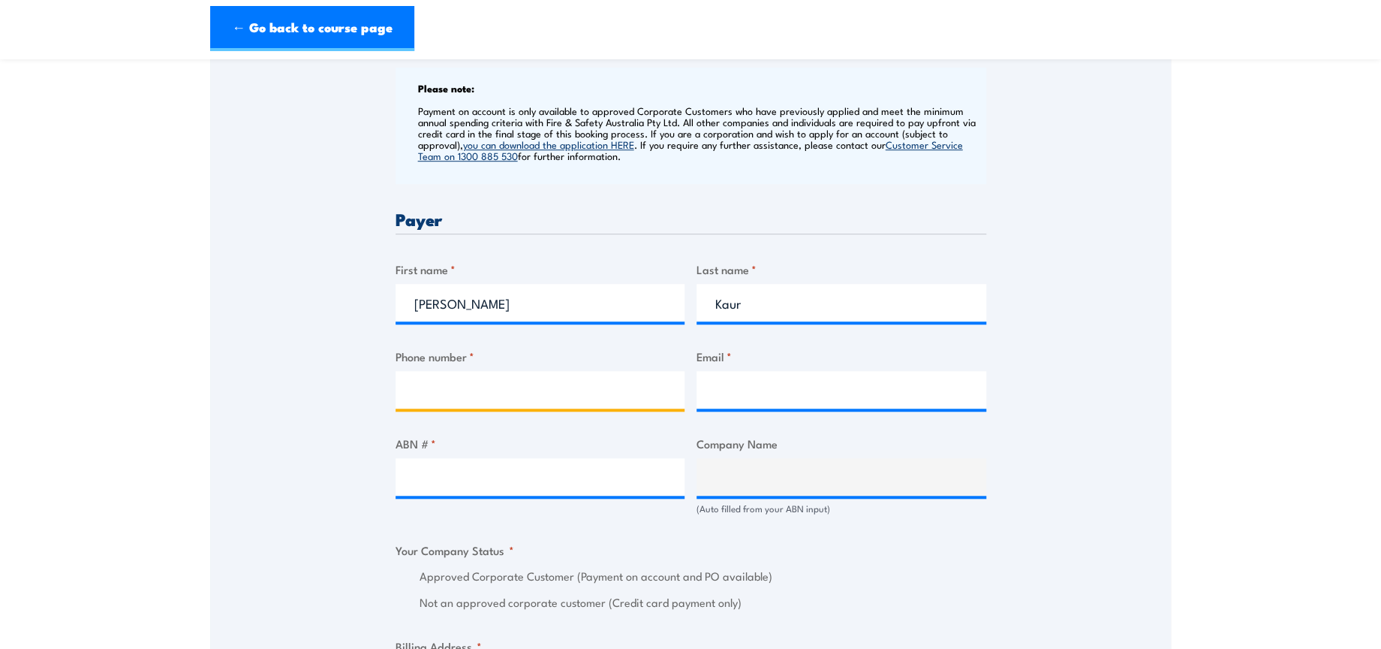
type input "0402929442"
type input "[EMAIL_ADDRESS][DOMAIN_NAME]"
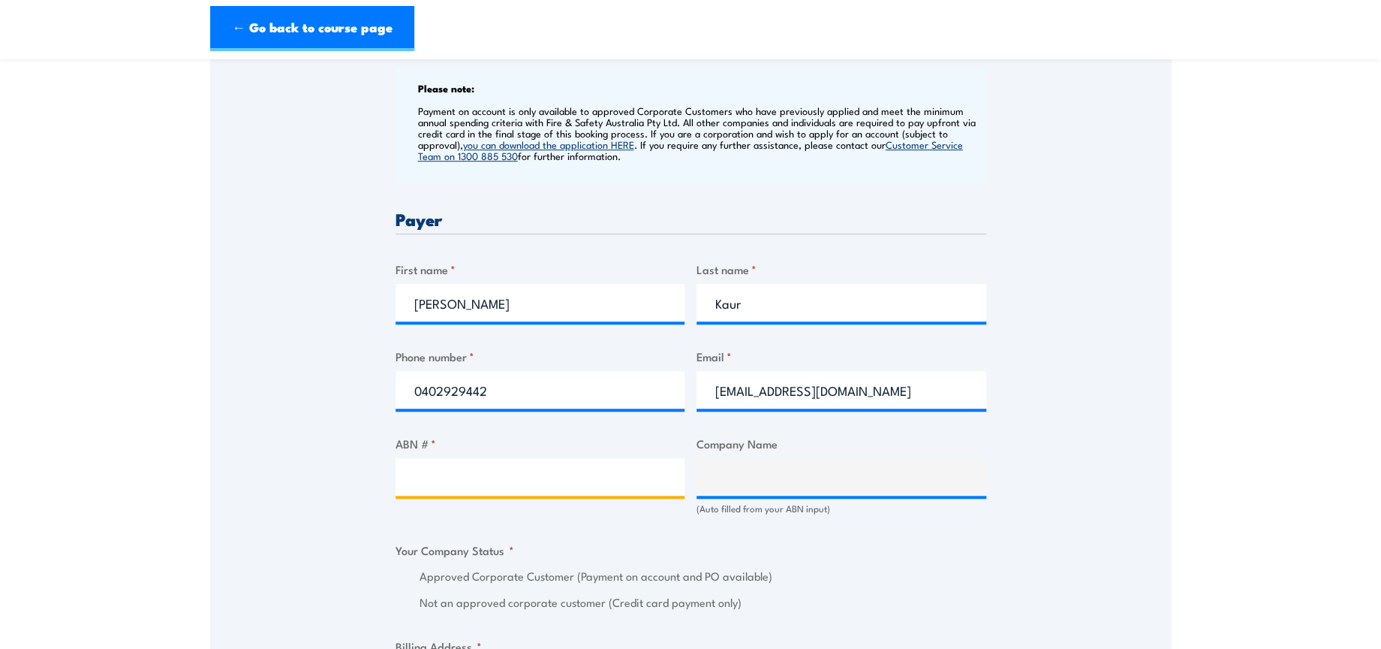
click at [529, 480] on input "ABN # *" at bounding box center [541, 477] width 290 height 38
paste input "85 071 798 617"
type input "85 071 798 617"
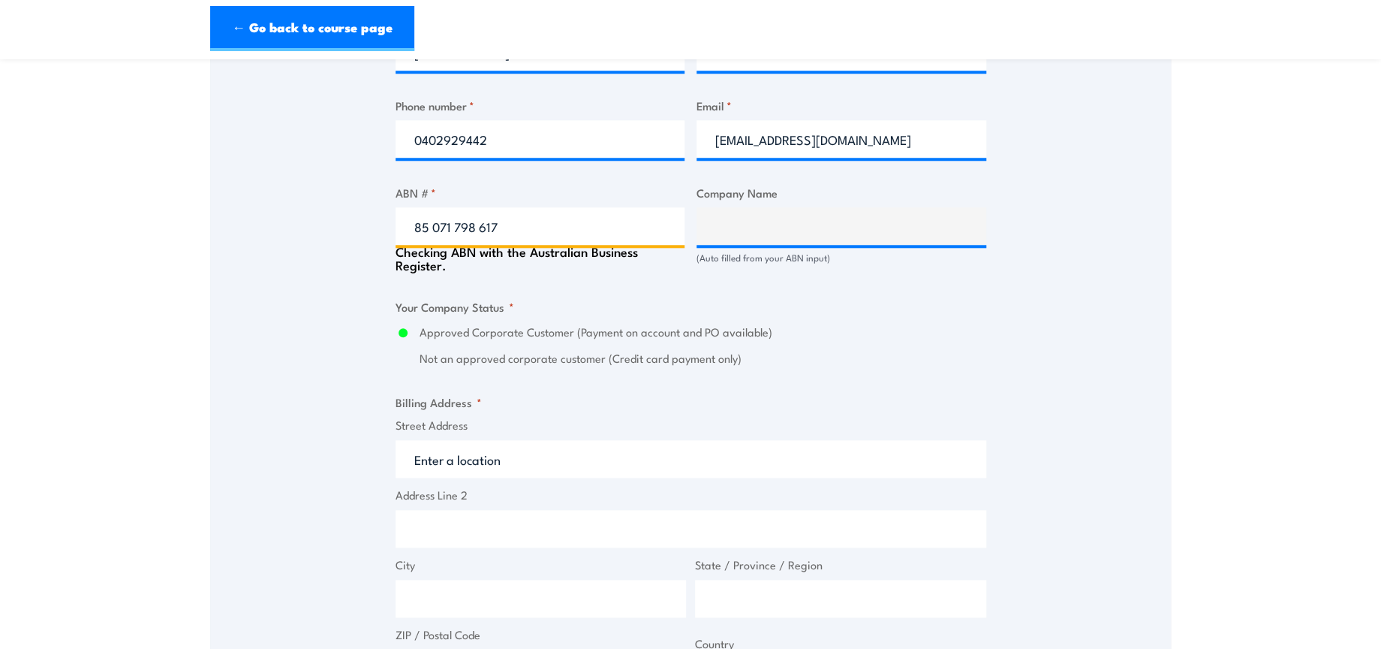
type input "DHL SUPPLY CHAIN ([GEOGRAPHIC_DATA]) PTY LIMITED"
radio input "true"
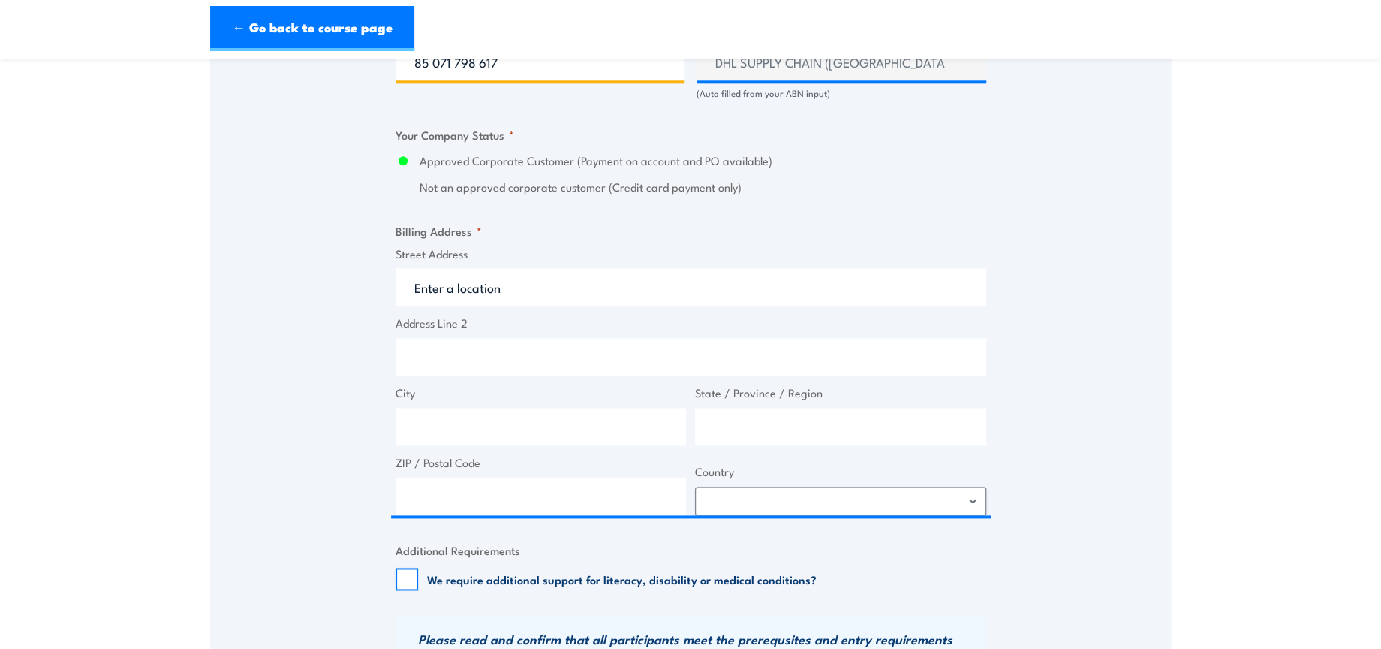
scroll to position [1001, 0]
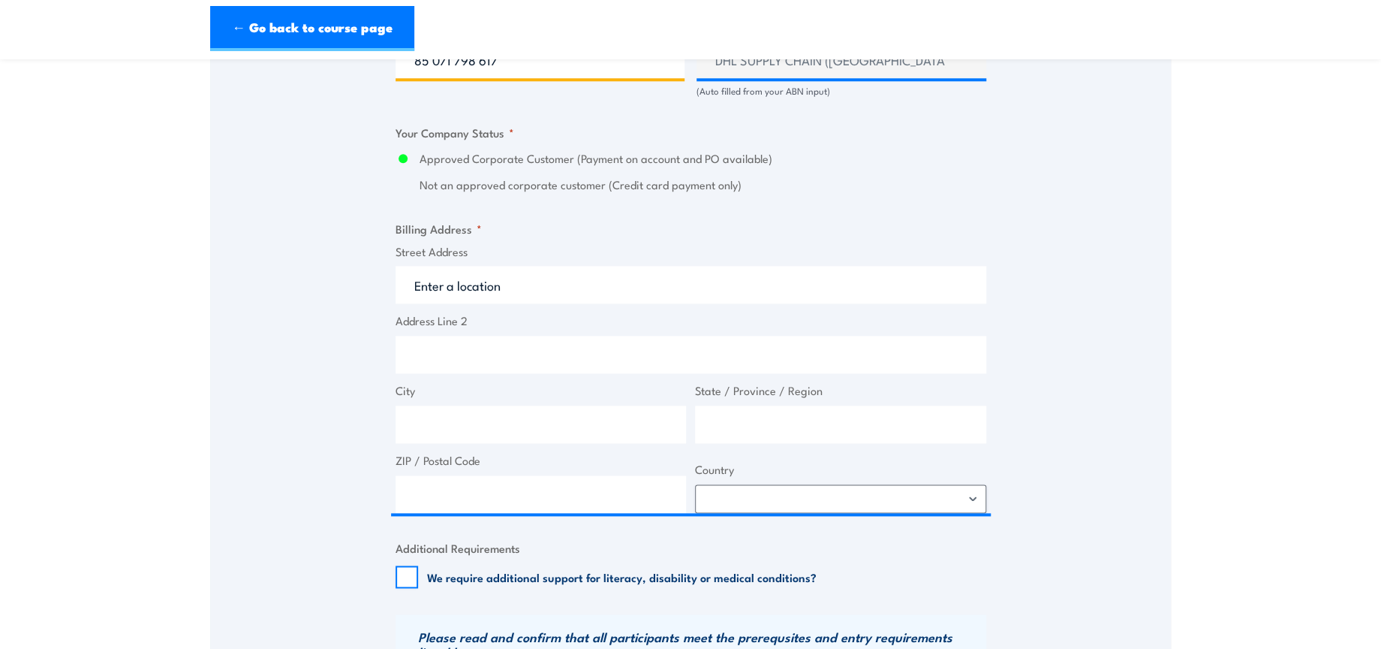
type input "85 071 798 617"
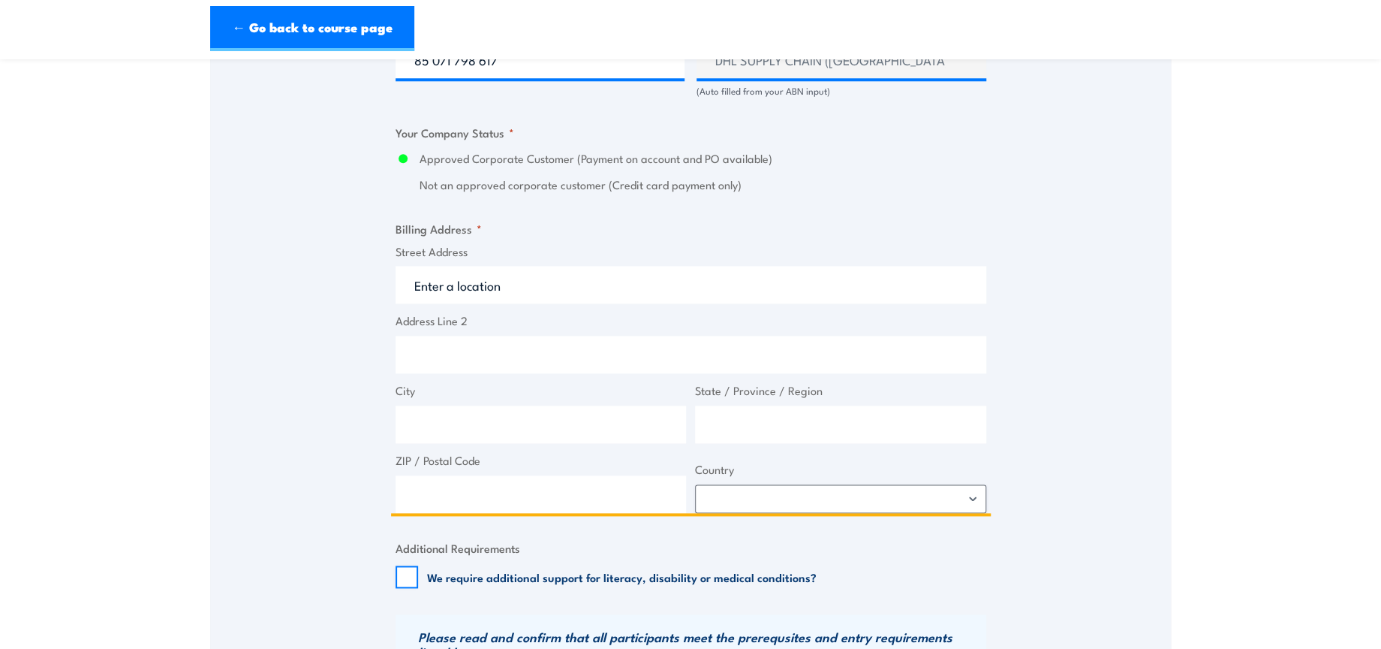
click at [511, 276] on input "Street Address" at bounding box center [691, 285] width 591 height 38
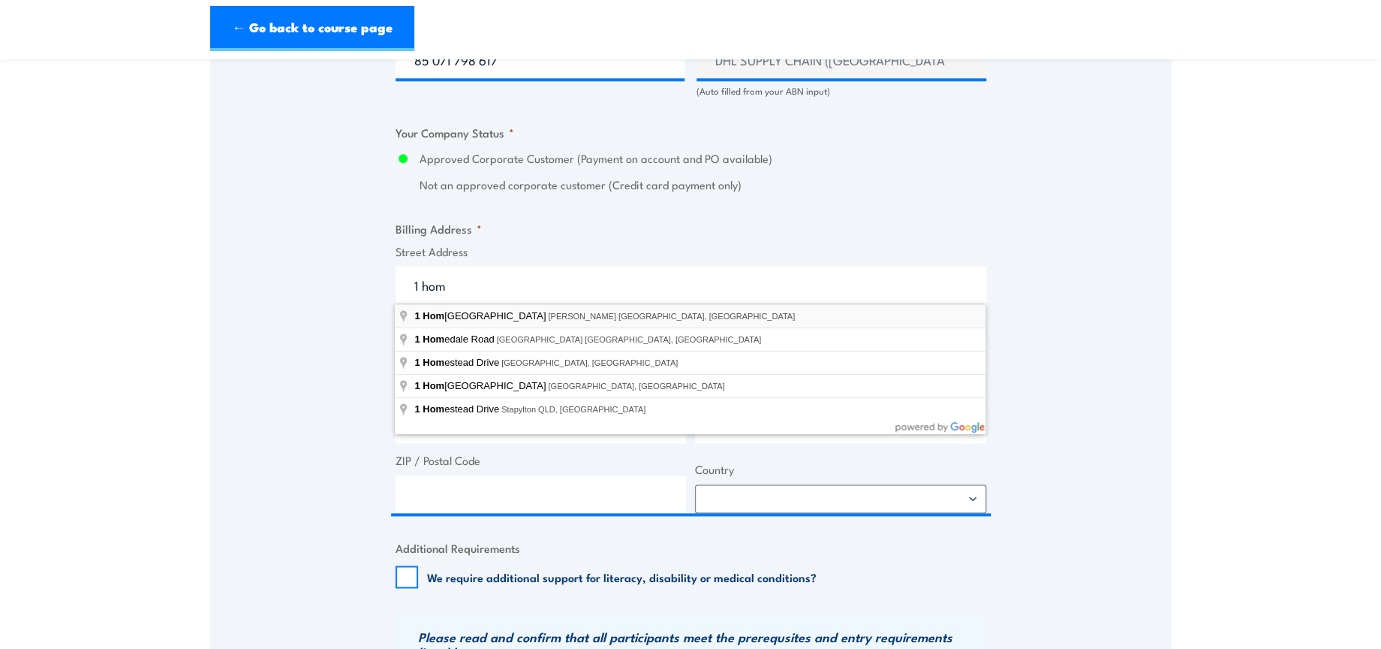
type input "[STREET_ADDRESS][PERSON_NAME]"
type input "1 Homebush Bay Dr"
type input "Rhodes"
type input "New South Wales"
type input "2138"
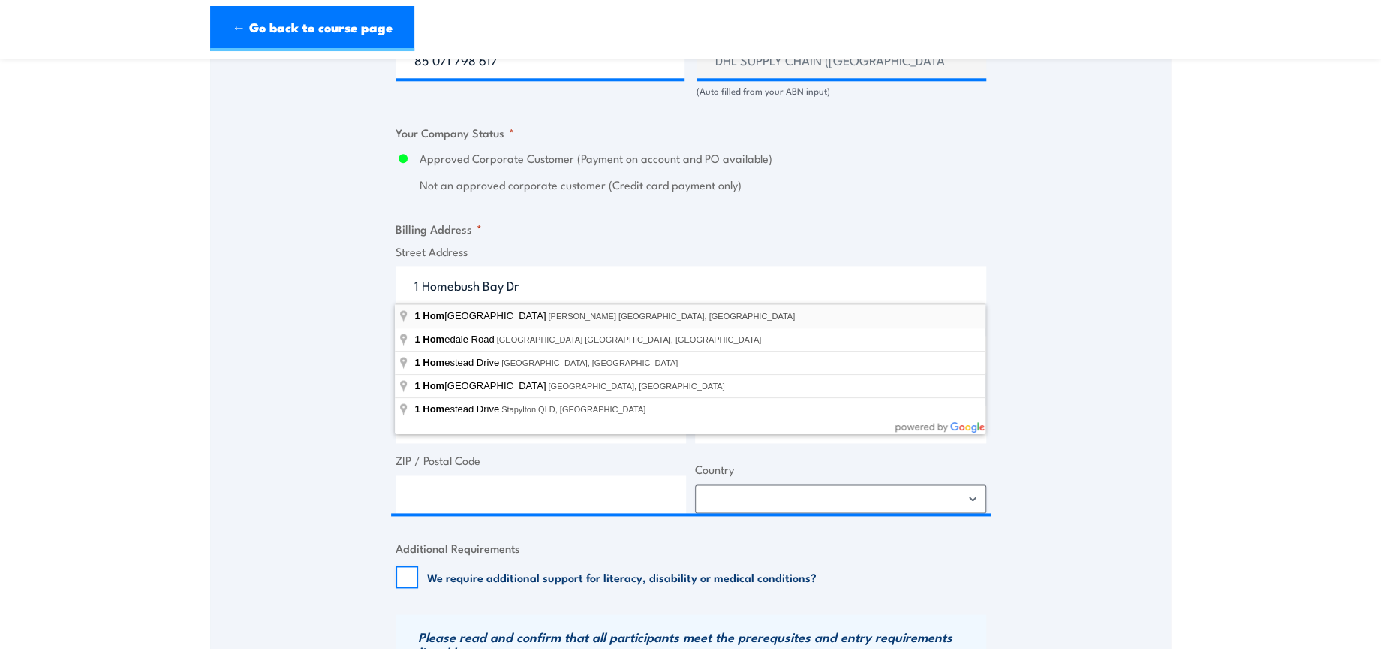
select select "Australia"
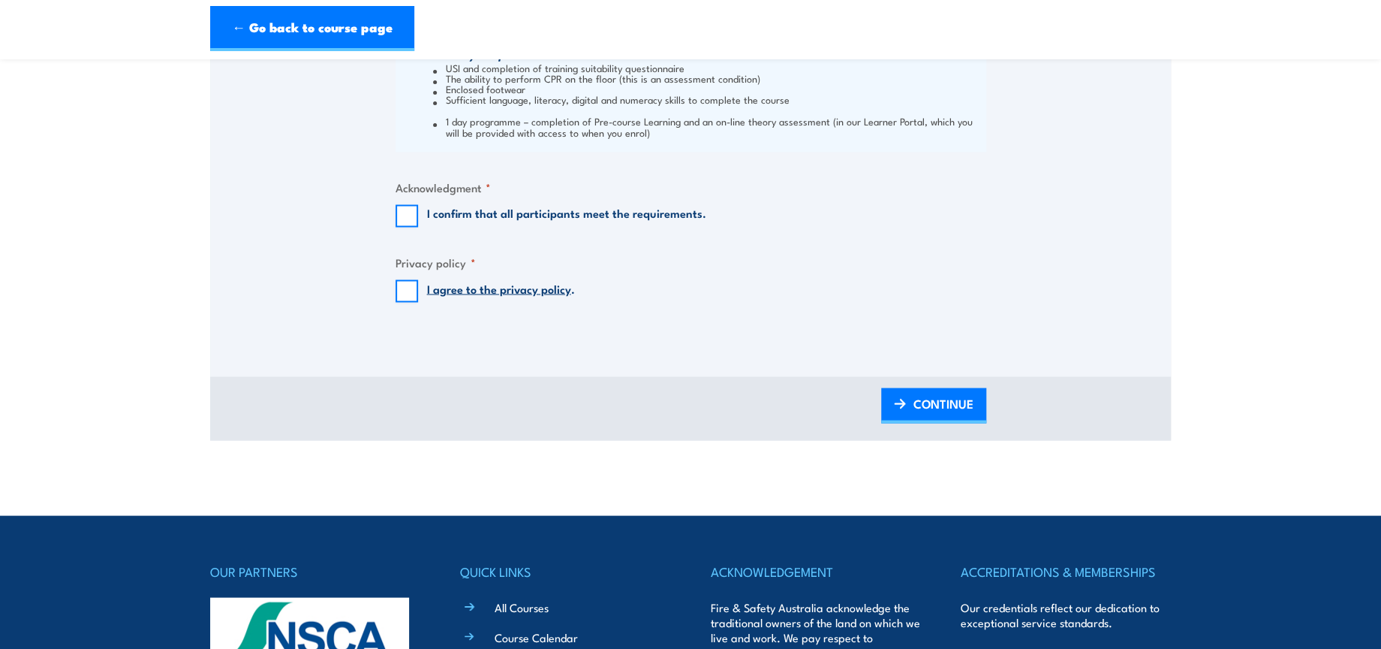
scroll to position [1668, 0]
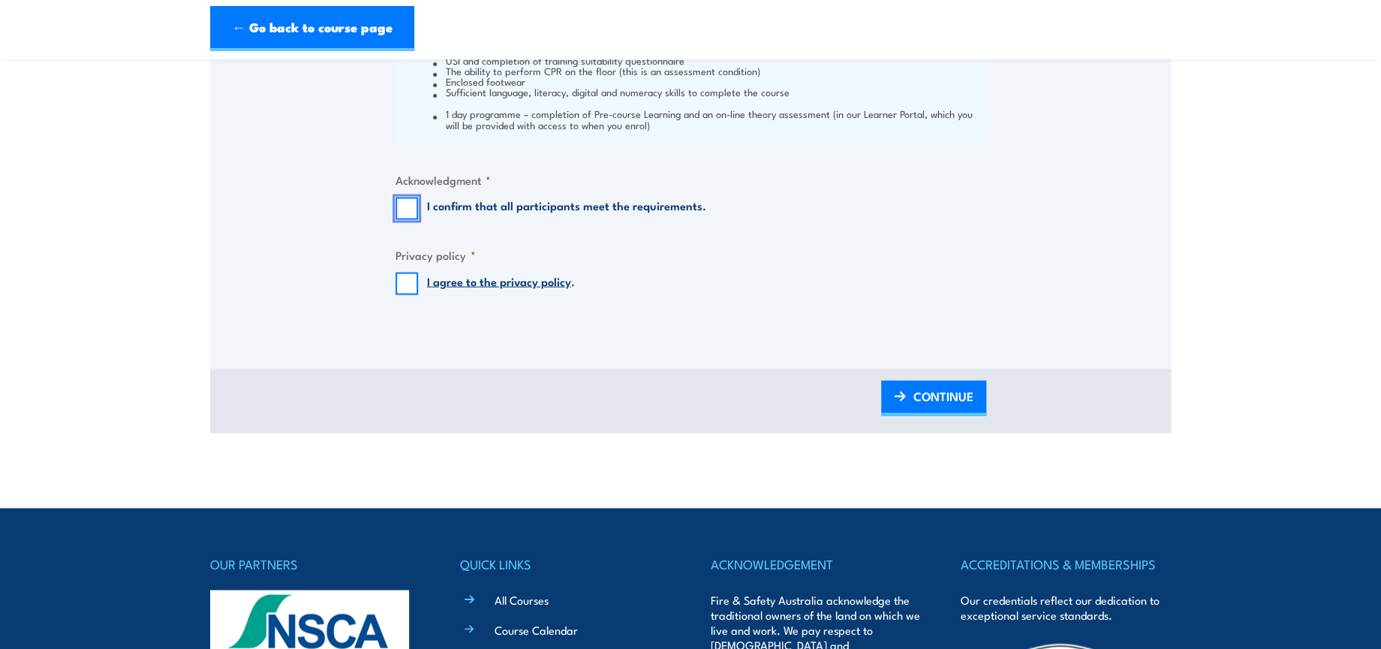
click at [408, 216] on input "I confirm that all participants meet the requirements." at bounding box center [407, 208] width 23 height 23
checkbox input "true"
click at [406, 283] on input "I agree to the privacy policy ." at bounding box center [407, 283] width 23 height 23
checkbox input "true"
click at [935, 384] on span "CONTINUE" at bounding box center [944, 395] width 60 height 40
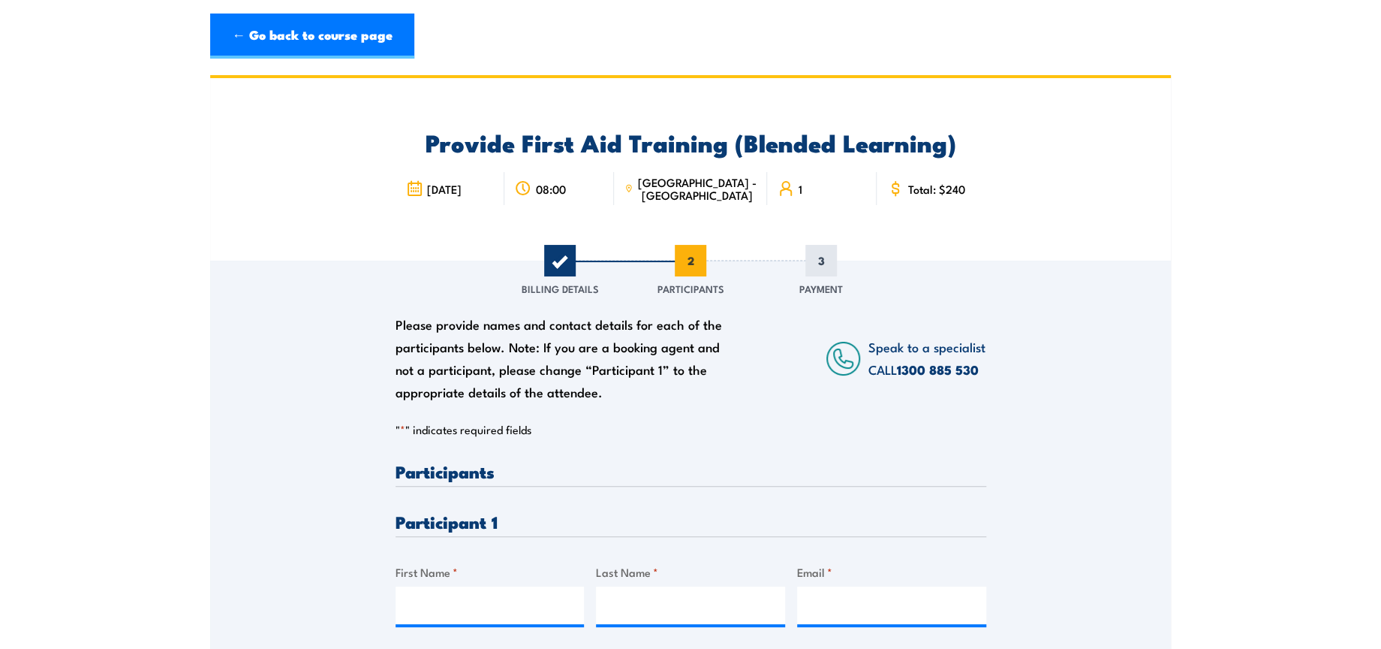
scroll to position [250, 0]
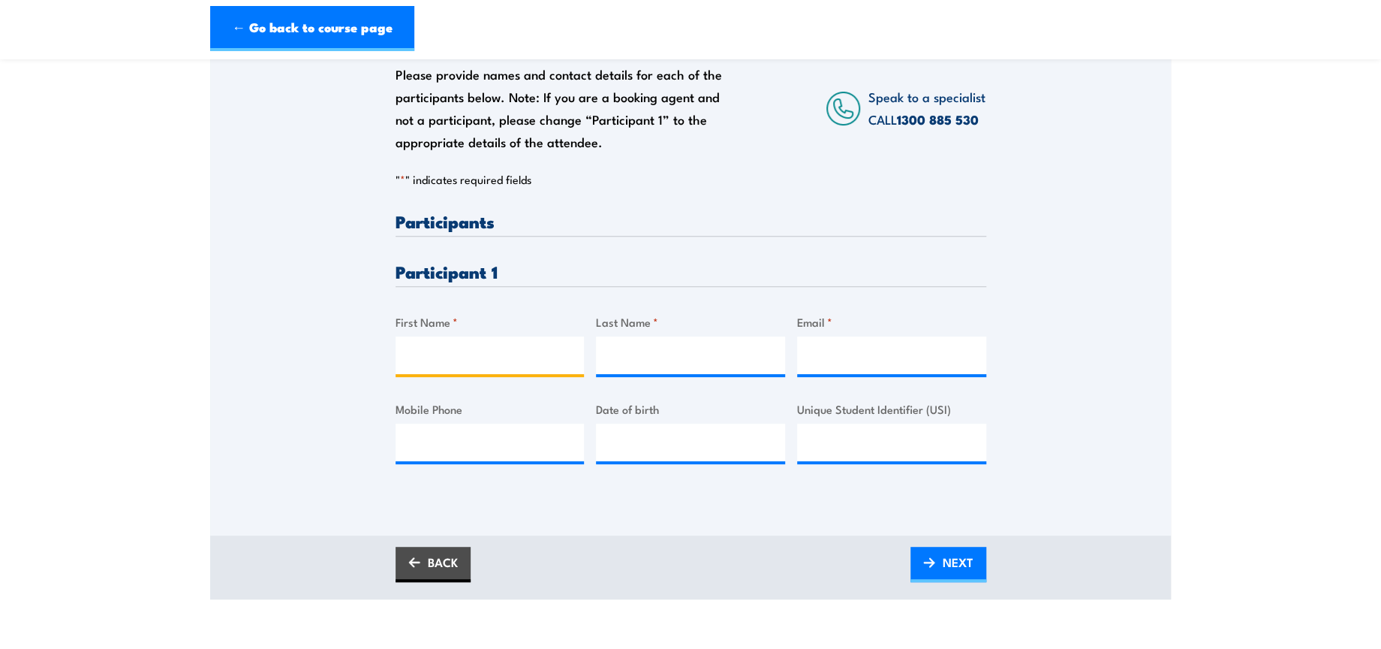
click at [495, 345] on input "First Name *" at bounding box center [490, 355] width 189 height 38
click at [548, 347] on input "First Name *" at bounding box center [490, 355] width 189 height 38
paste input "Christopher"
type input "Christopher"
drag, startPoint x: 713, startPoint y: 353, endPoint x: 722, endPoint y: 352, distance: 9.0
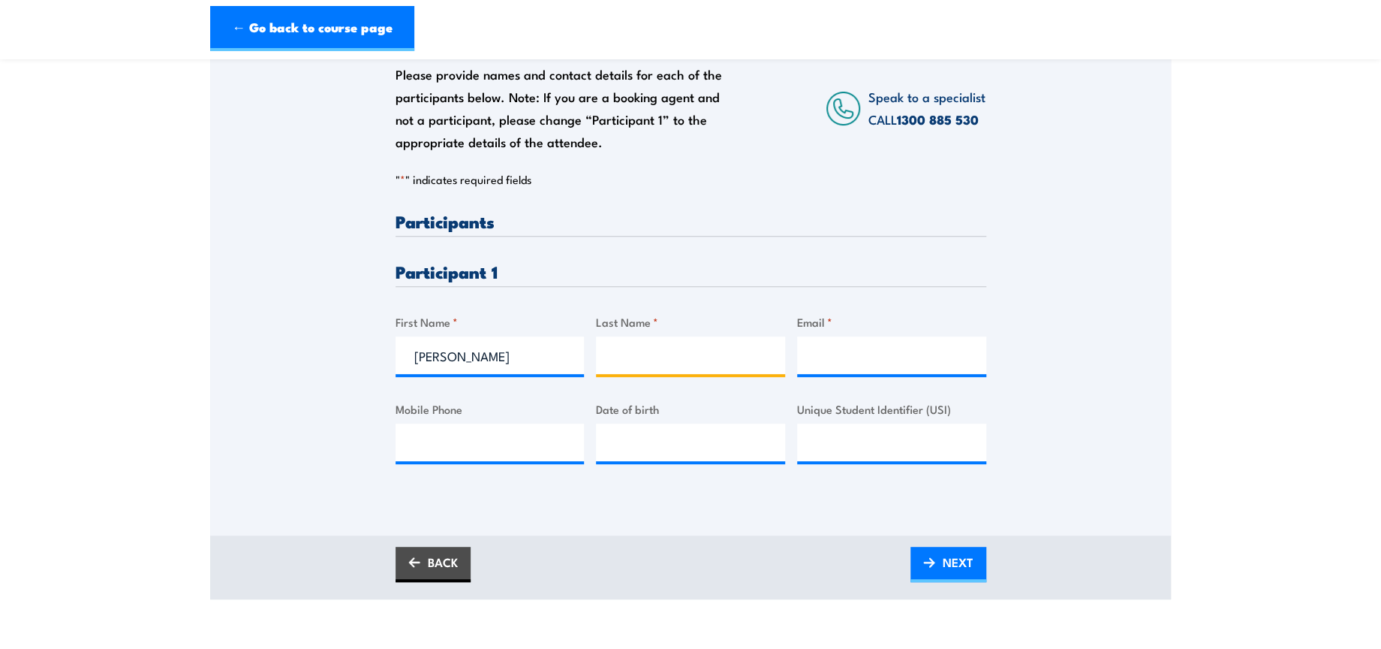
click at [713, 353] on input "Last Name *" at bounding box center [690, 355] width 189 height 38
click at [726, 353] on input "Last Name *" at bounding box center [690, 355] width 189 height 38
paste input "Bain"
type input "Bain"
click at [938, 347] on input "Email *" at bounding box center [891, 355] width 189 height 38
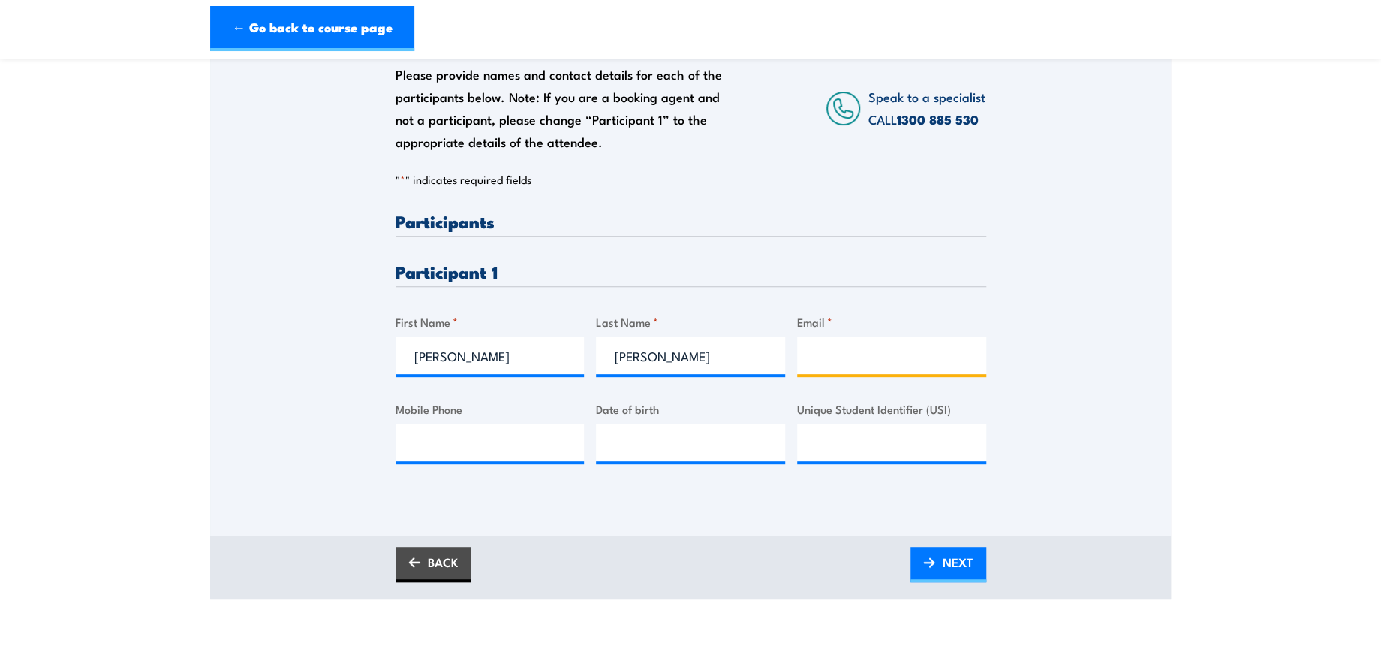
click at [845, 357] on input "Email *" at bounding box center [891, 355] width 189 height 38
paste input "chrisbain2014@yahoo.com.au"
type input "chrisbain2014@yahoo.com.au"
click at [959, 555] on span "NEXT" at bounding box center [958, 562] width 31 height 40
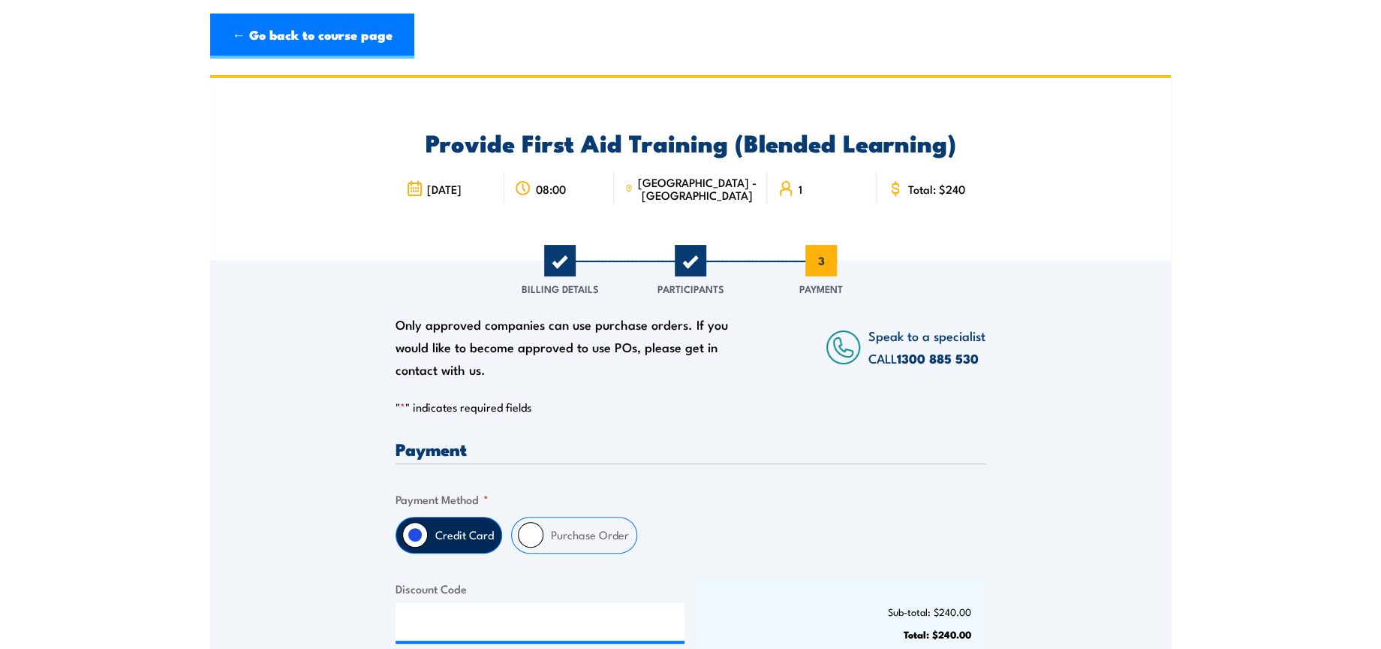
scroll to position [0, 0]
click at [520, 536] on input "Purchase Order" at bounding box center [531, 535] width 26 height 26
radio input "true"
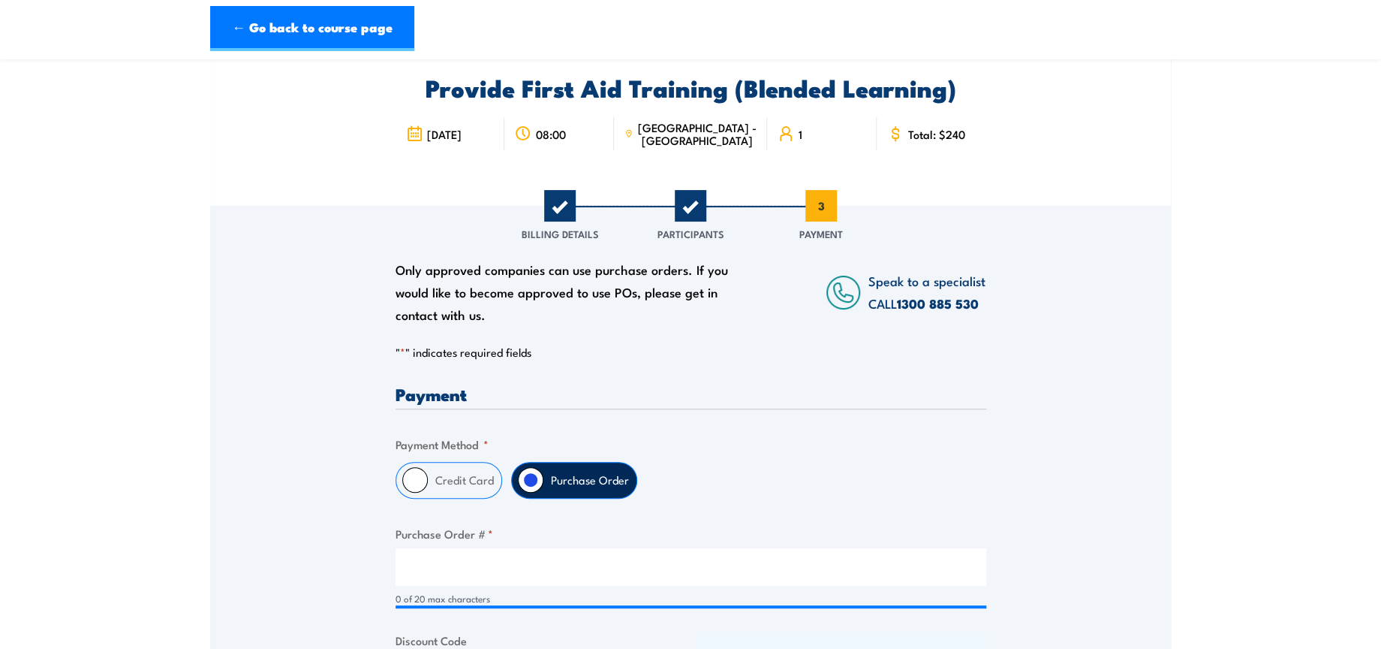
scroll to position [167, 0]
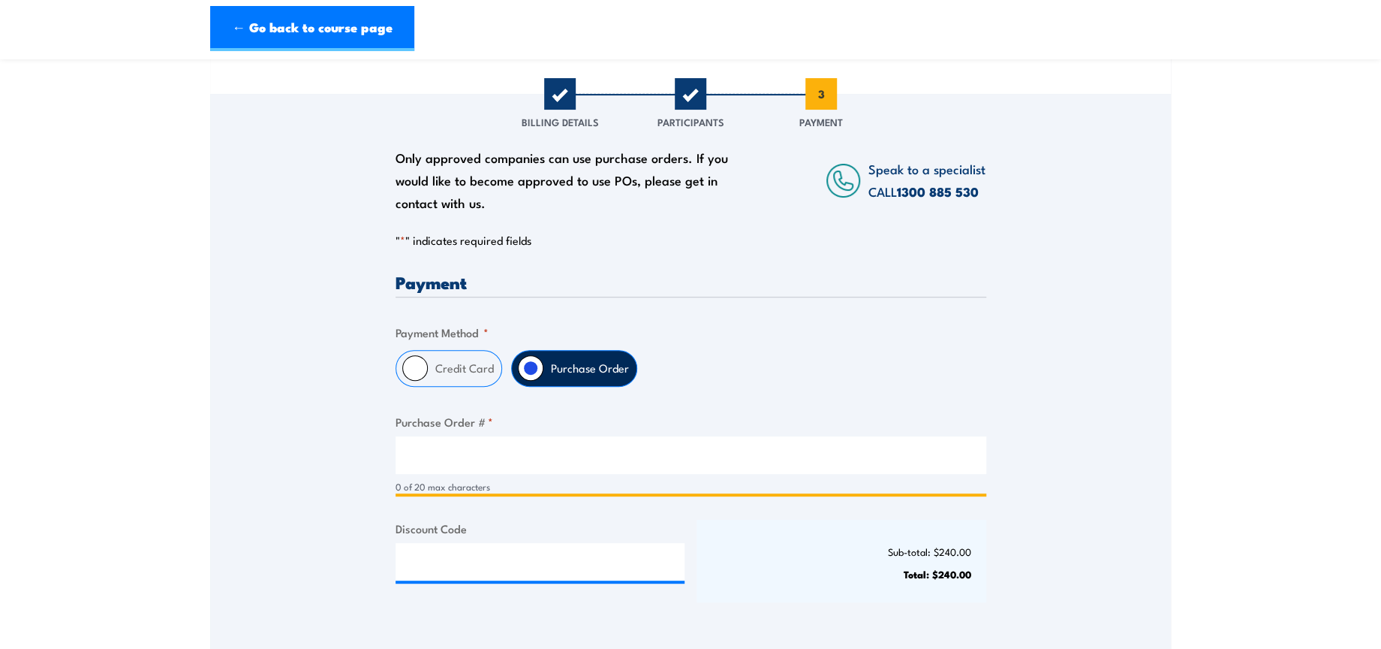
click at [577, 450] on input "Purchase Order # *" at bounding box center [691, 455] width 591 height 38
type input "NA"
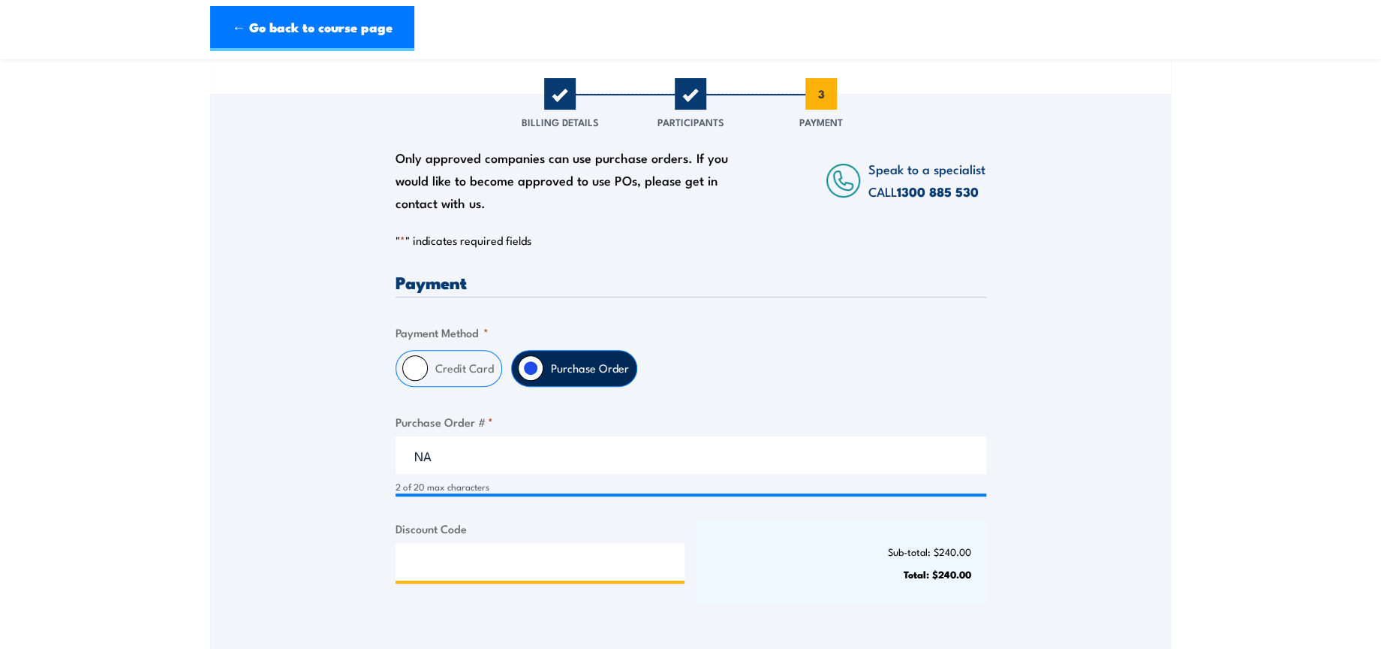
click at [535, 570] on input "Discount Code" at bounding box center [541, 562] width 290 height 38
paste input "NSCASILVER2025!"
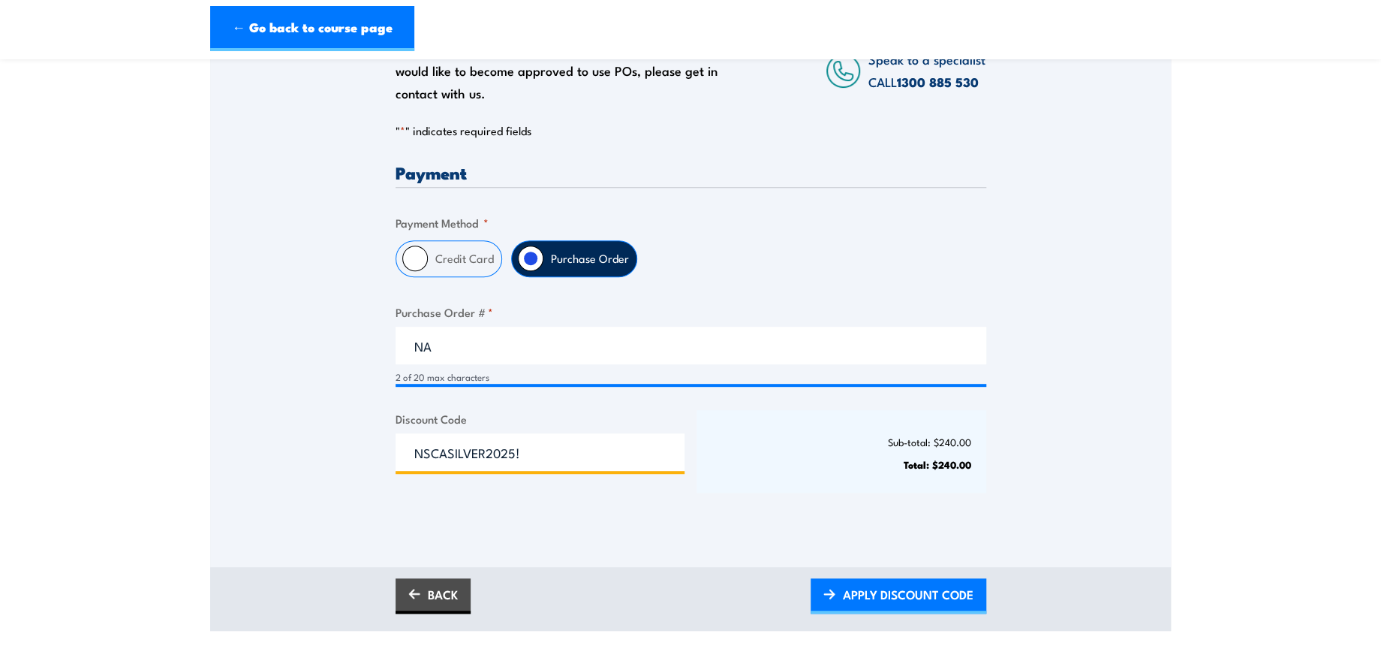
scroll to position [417, 0]
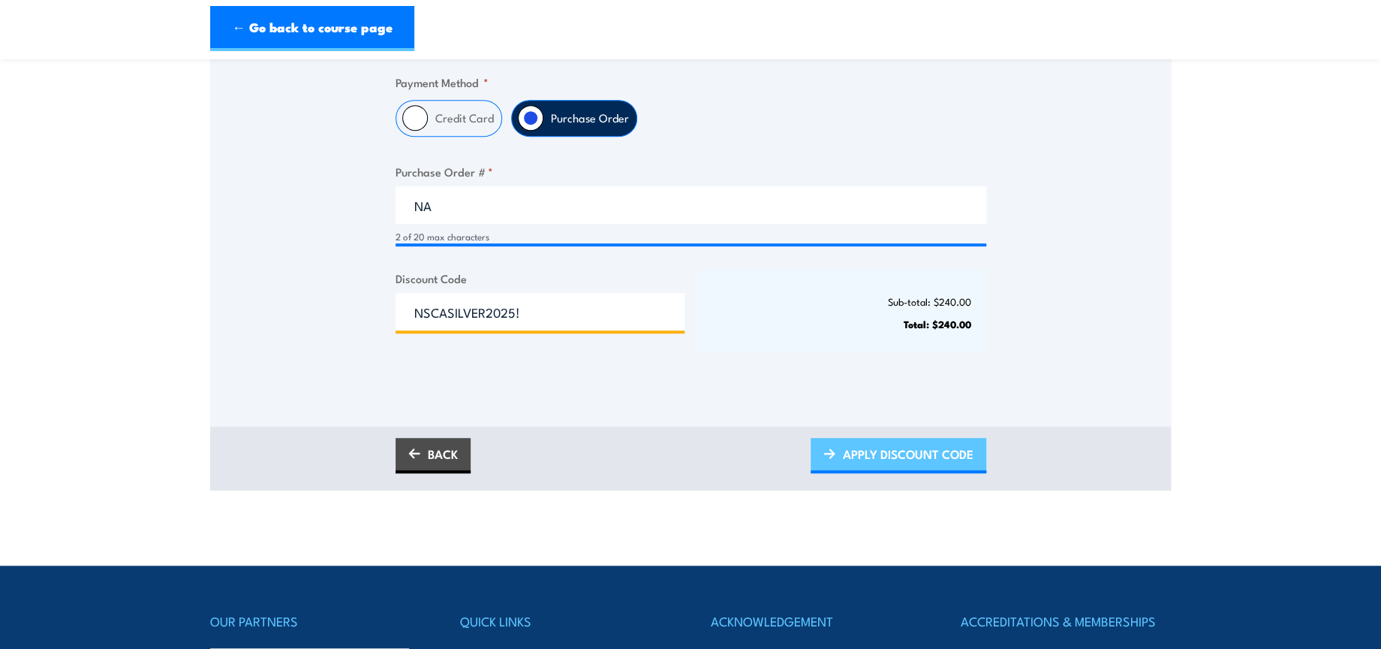
type input "NSCASILVER2025!"
click at [951, 453] on span "APPLY DISCOUNT CODE" at bounding box center [908, 454] width 131 height 40
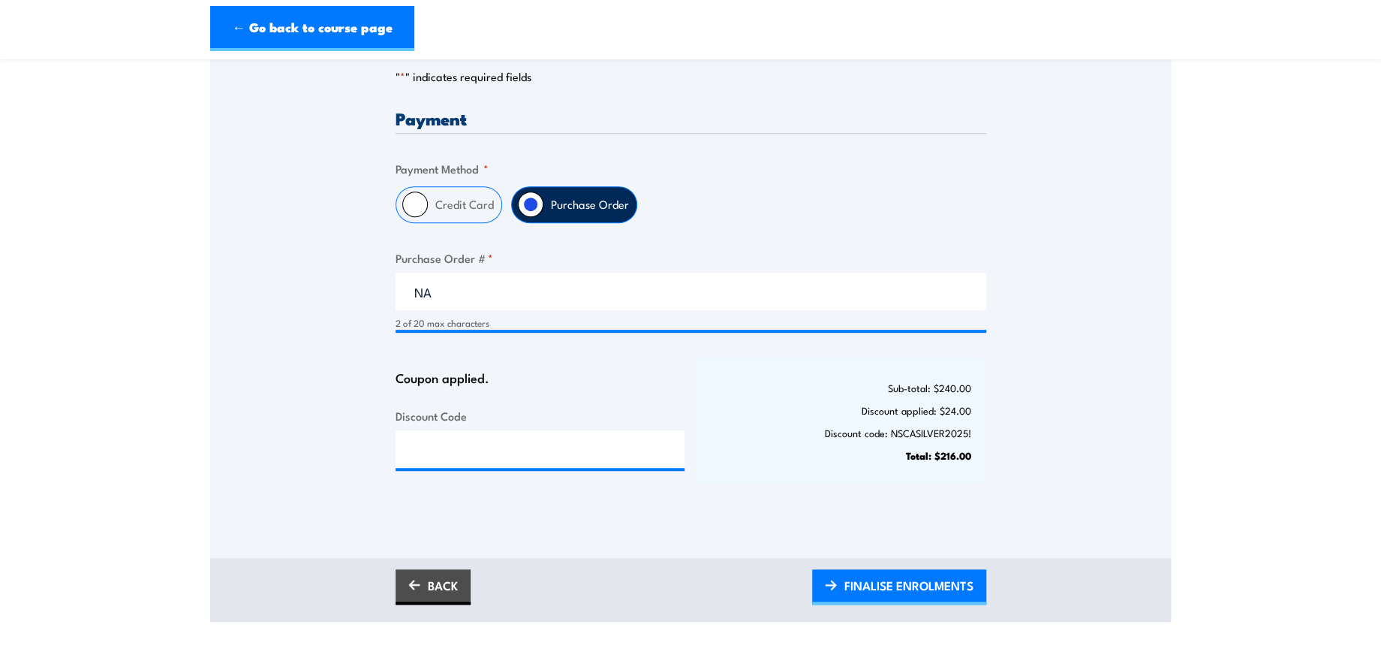
scroll to position [333, 0]
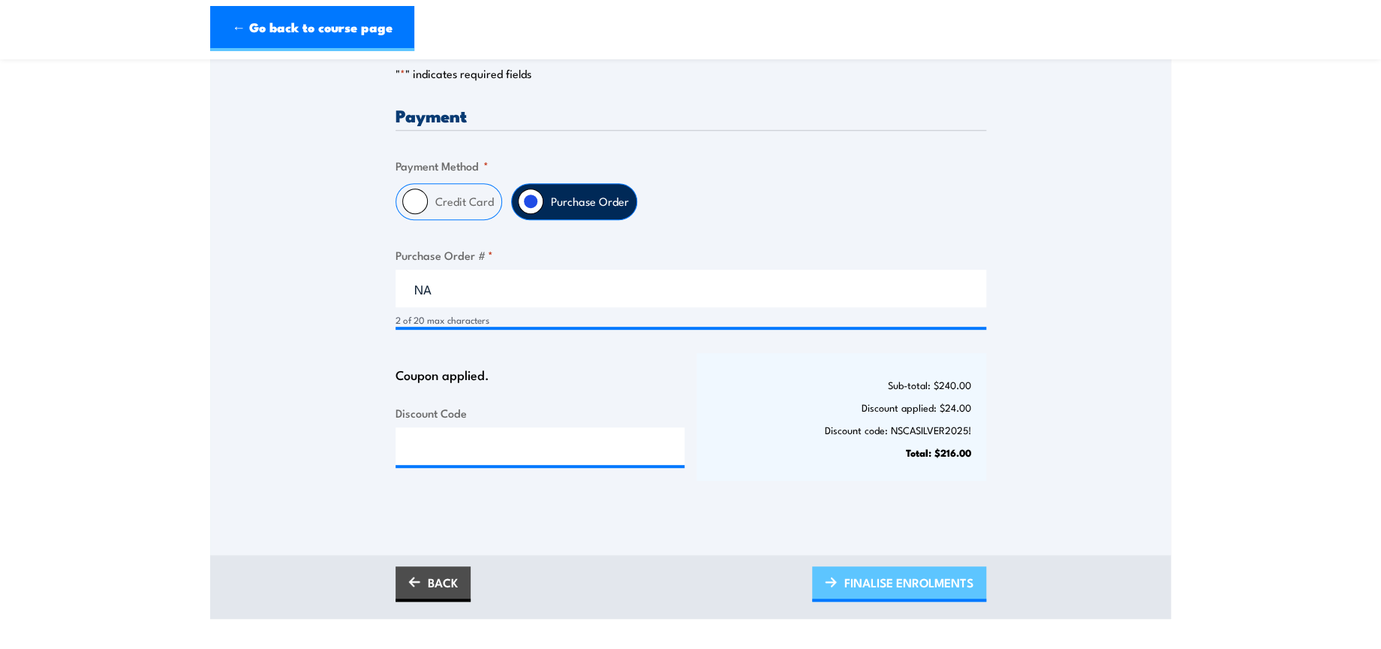
click at [885, 583] on span "FINALISE ENROLMENTS" at bounding box center [909, 582] width 129 height 40
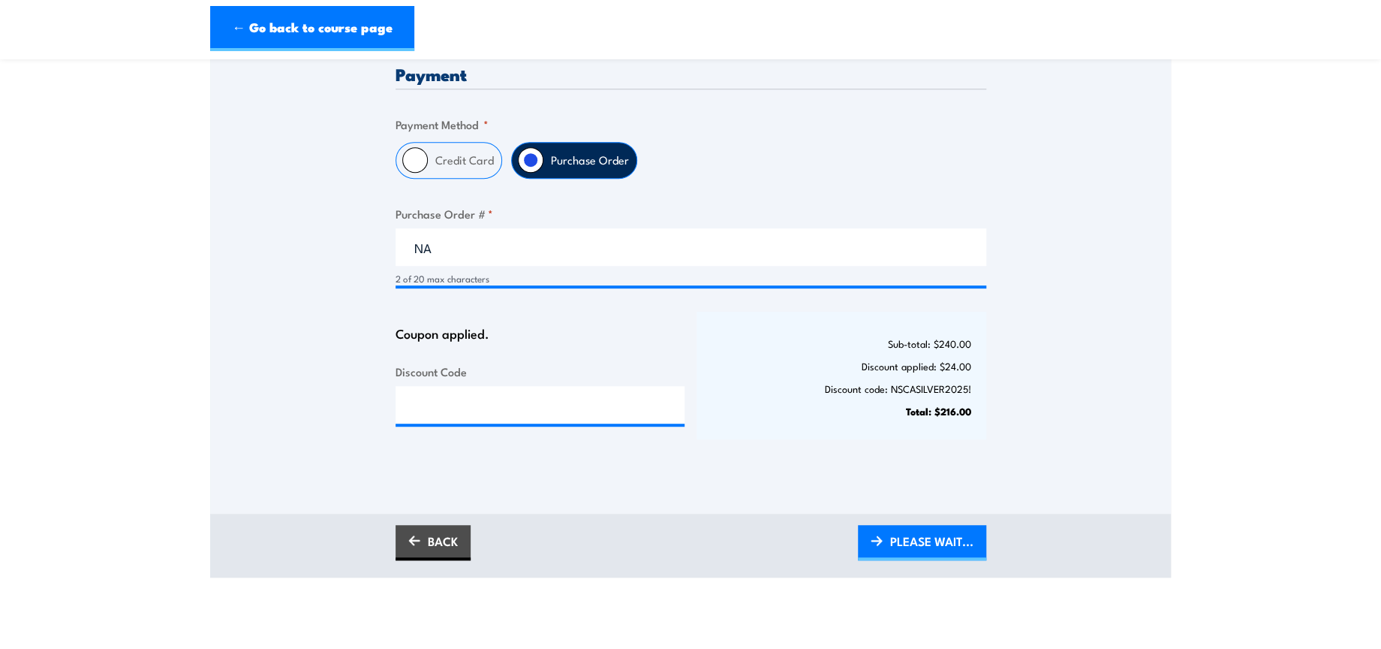
scroll to position [417, 0]
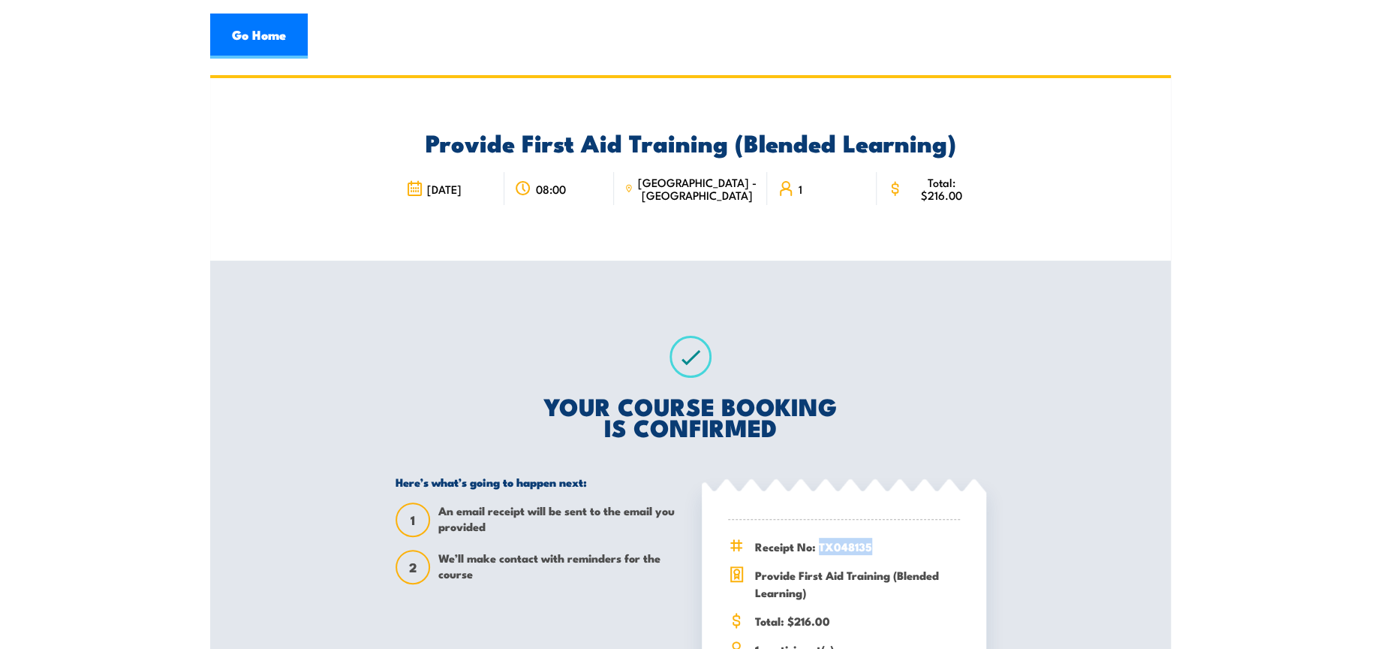
drag, startPoint x: 819, startPoint y: 545, endPoint x: 876, endPoint y: 545, distance: 57.1
click at [876, 545] on span "Receipt No: TX048135" at bounding box center [857, 546] width 205 height 17
copy span "TX048135"
